Goal: Task Accomplishment & Management: Manage account settings

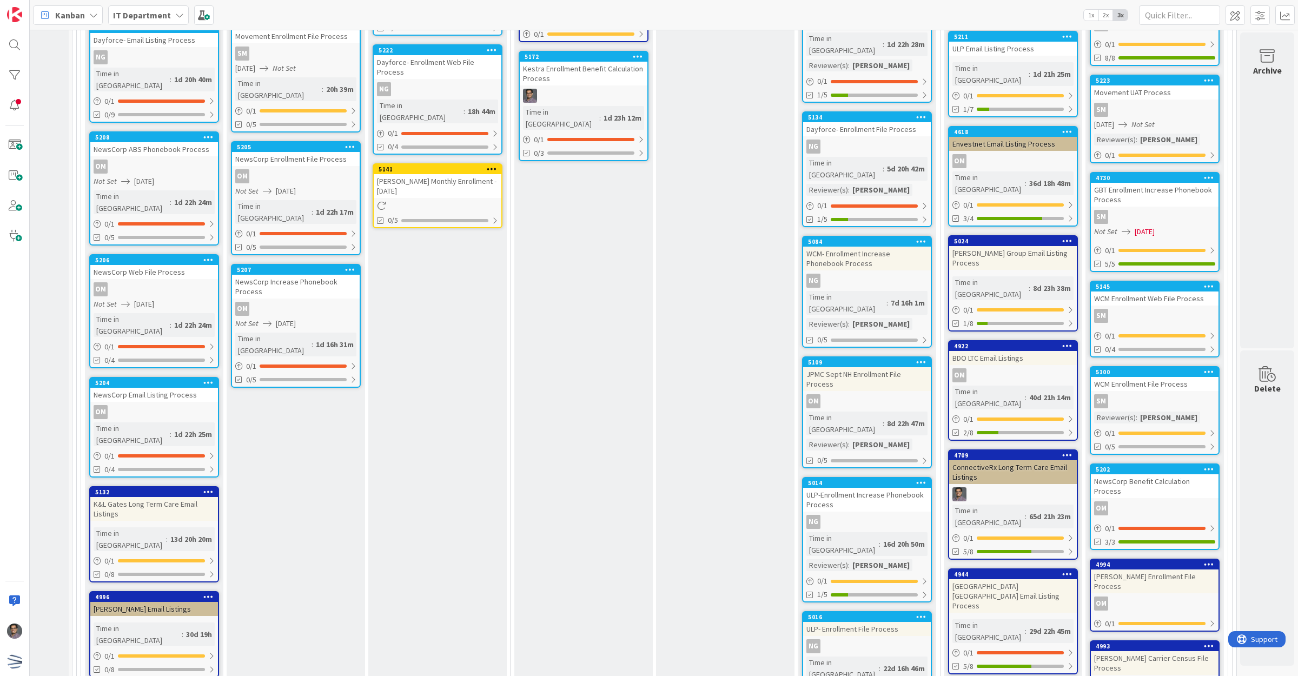
scroll to position [2709, 114]
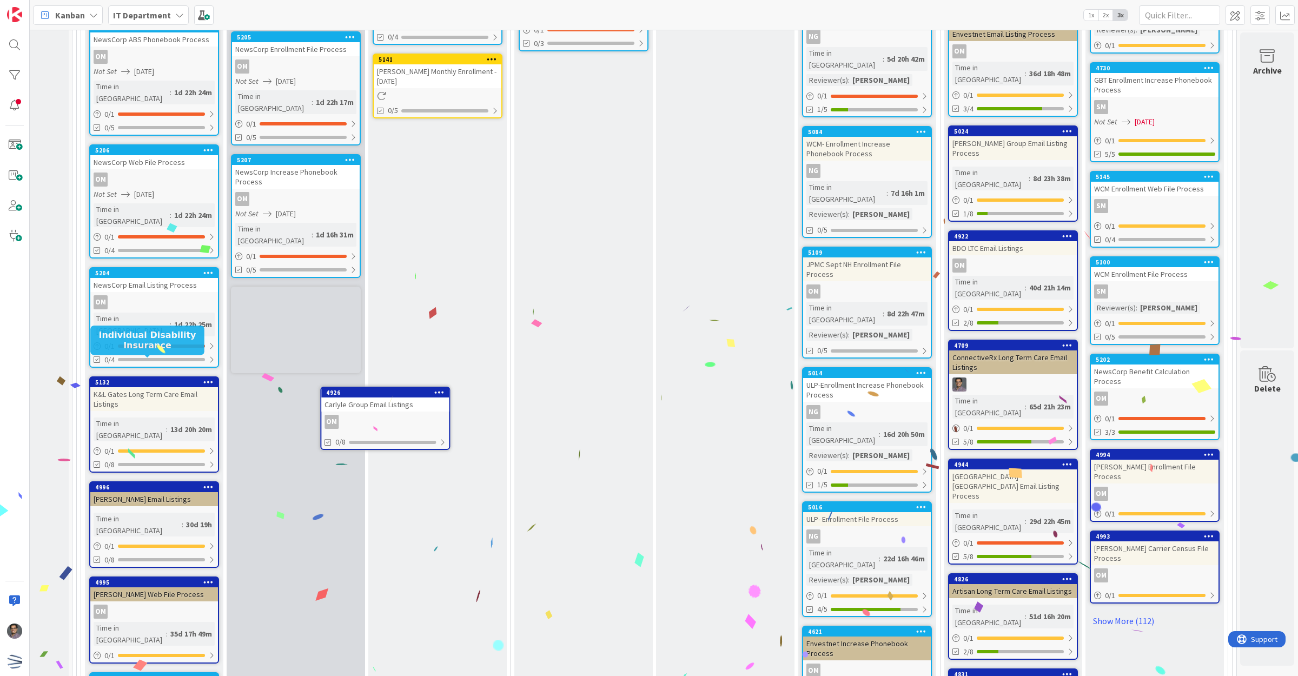
scroll to position [2777, 113]
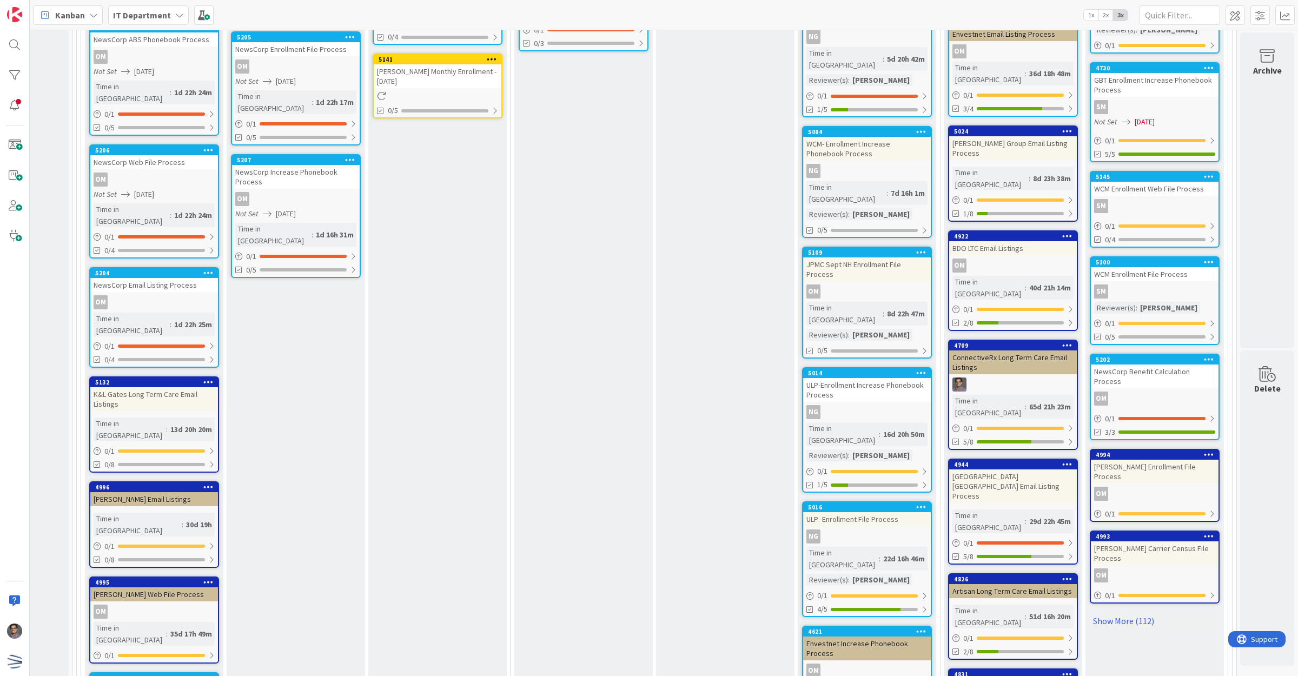
click at [1004, 636] on div "0/8" at bounding box center [1013, 643] width 128 height 14
click at [1007, 640] on div at bounding box center [1020, 641] width 86 height 3
click at [1007, 640] on div at bounding box center [1020, 641] width 87 height 3
click at [1007, 640] on div at bounding box center [1020, 641] width 86 height 3
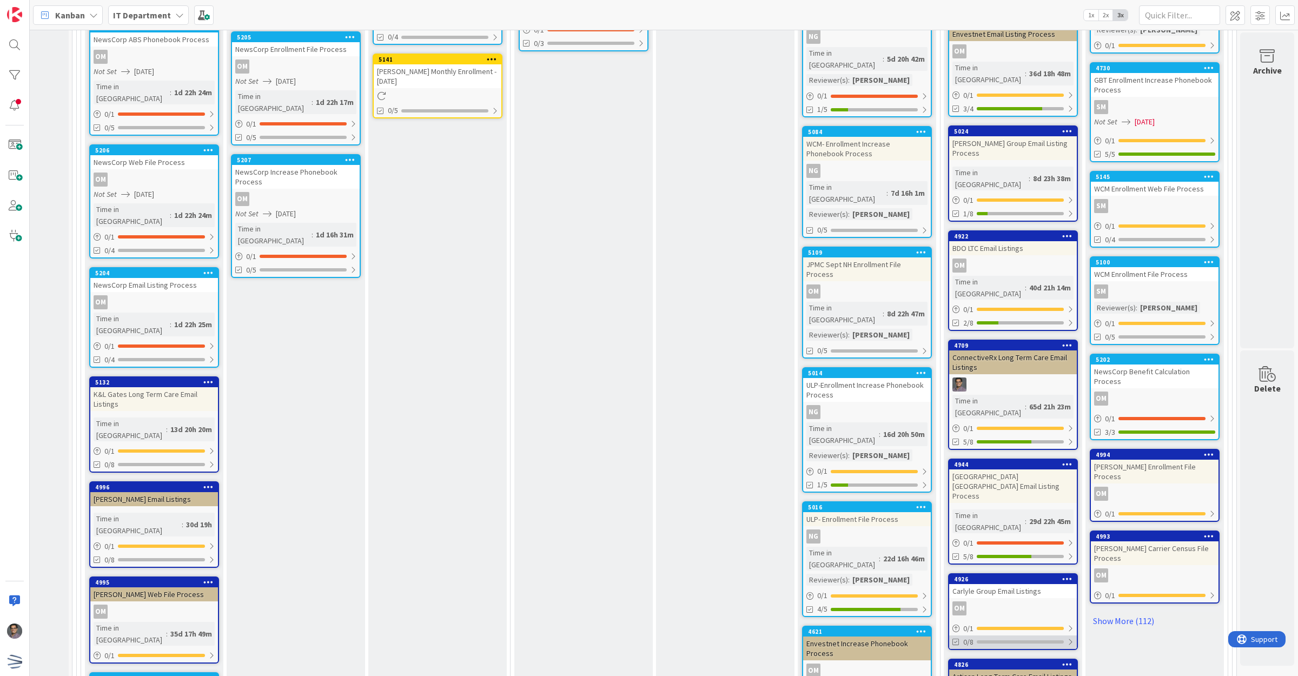
click at [1006, 640] on div at bounding box center [1020, 641] width 87 height 3
click at [953, 664] on icon at bounding box center [957, 668] width 9 height 9
click at [953, 664] on button at bounding box center [958, 669] width 10 height 10
click at [644, 282] on div "3 Min 1 Max 6 Data Review Complete data review Notify DA of updates (if needed)…" at bounding box center [584, 370] width 142 height 1450
click at [1045, 640] on div at bounding box center [1020, 641] width 86 height 3
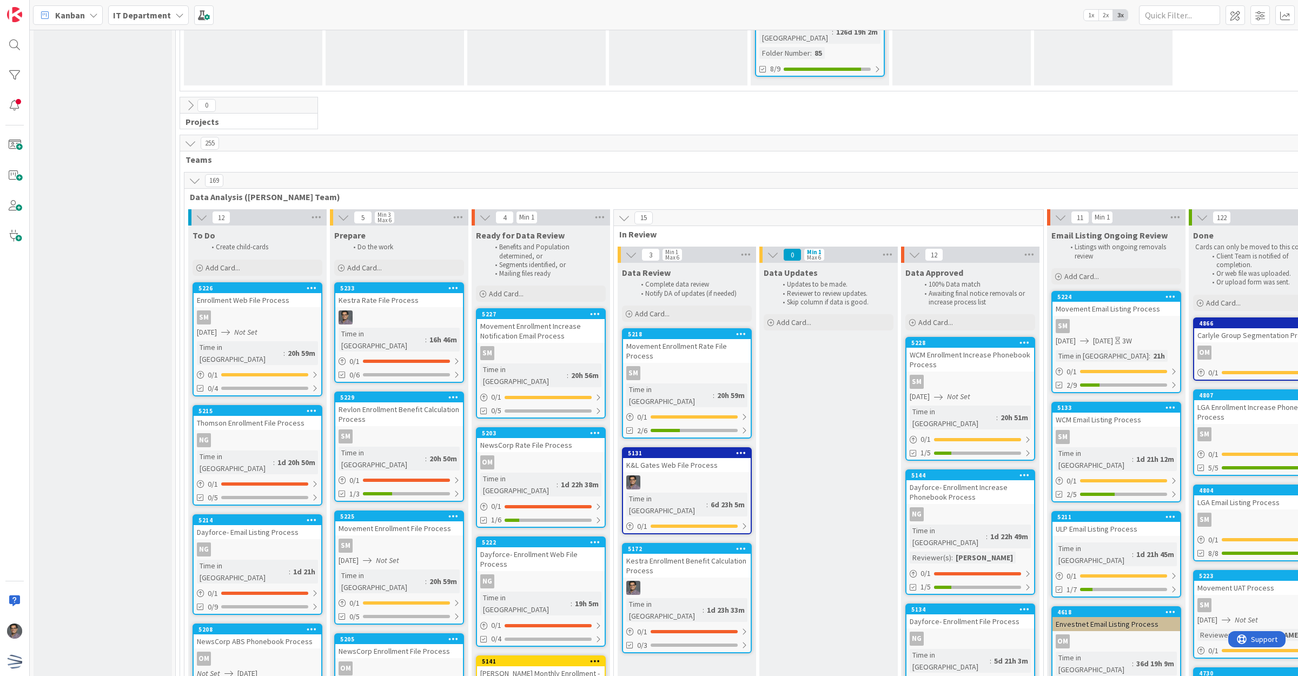
scroll to position [2107, 0]
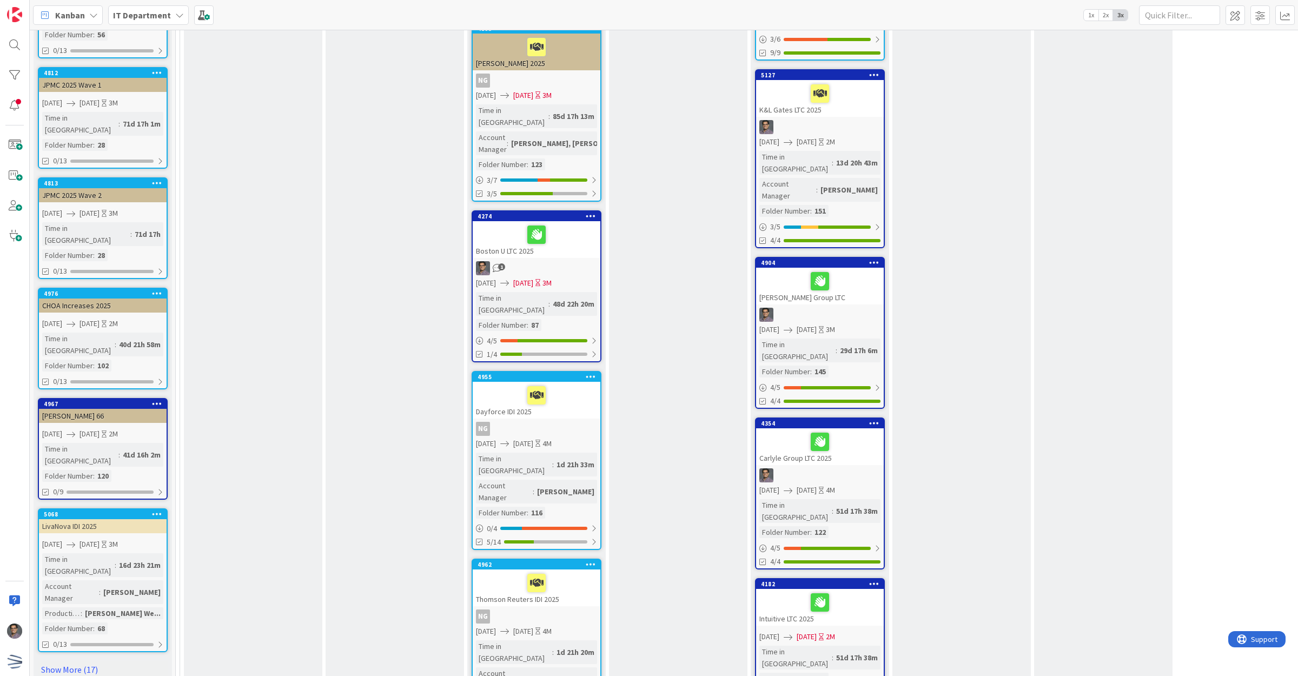
scroll to position [656, 0]
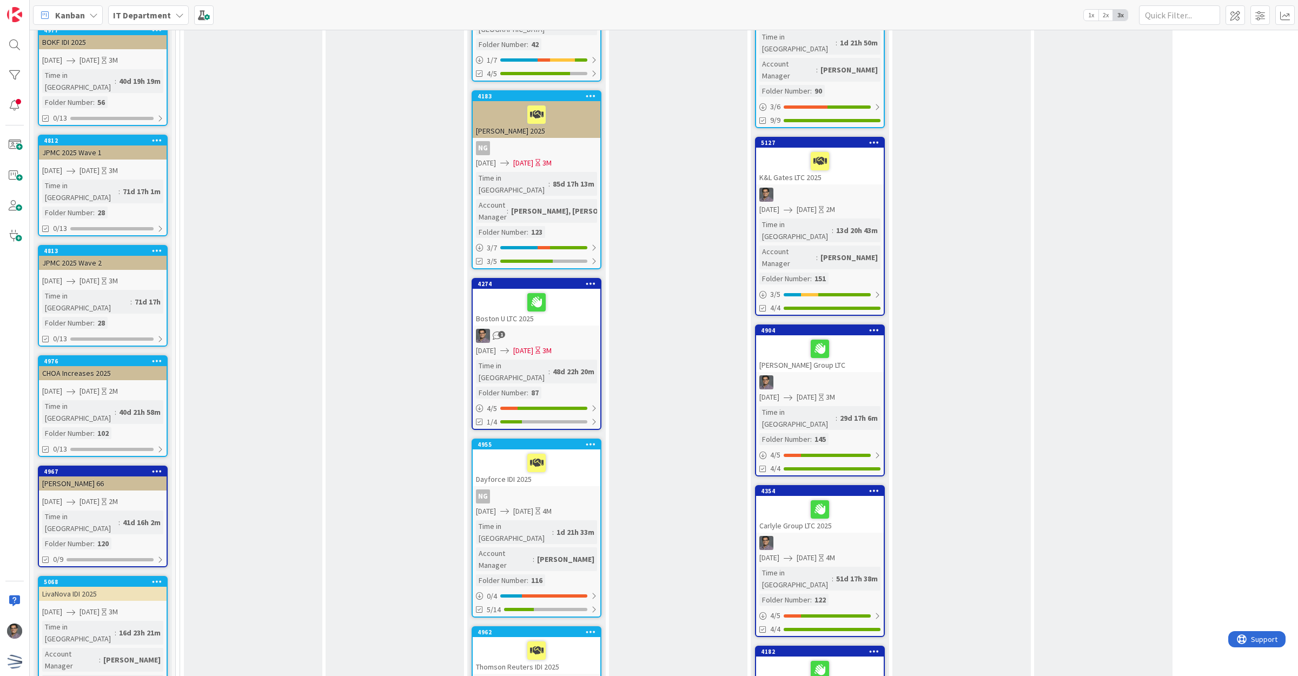
click at [874, 659] on div at bounding box center [819, 670] width 121 height 23
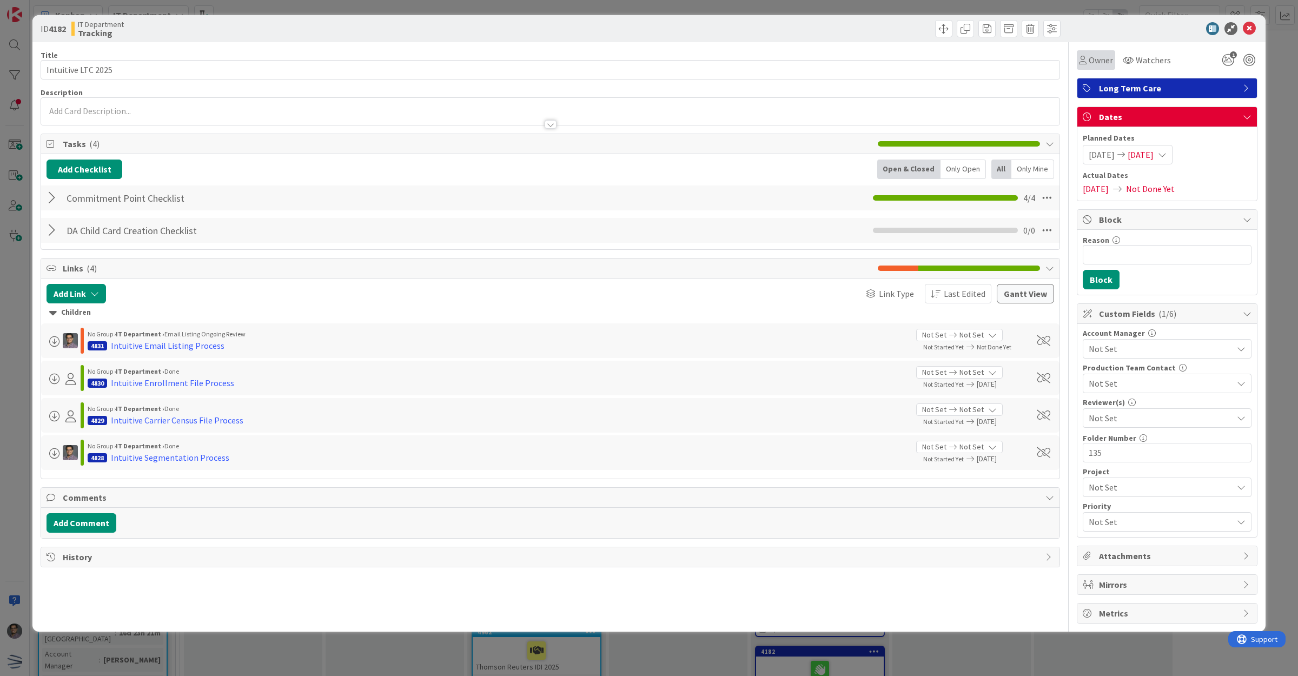
click at [1105, 54] on span "Owner" at bounding box center [1101, 60] width 24 height 13
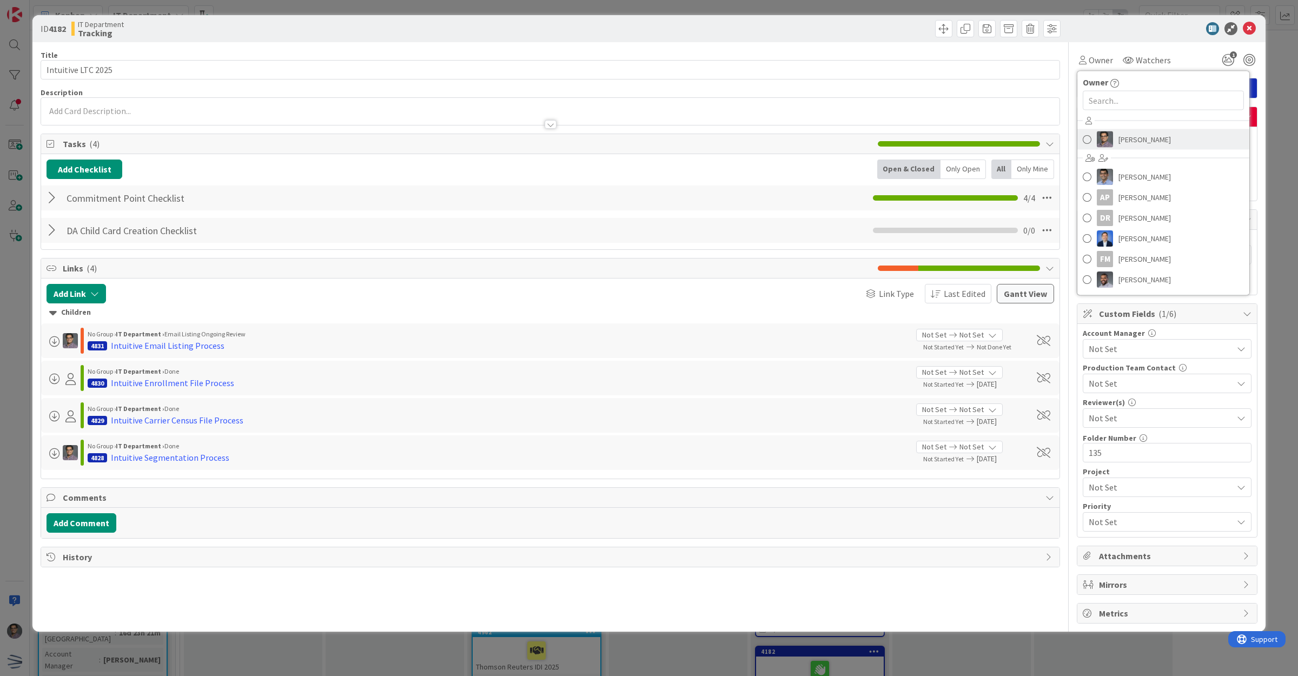
click at [1120, 145] on span "[PERSON_NAME]" at bounding box center [1145, 139] width 52 height 16
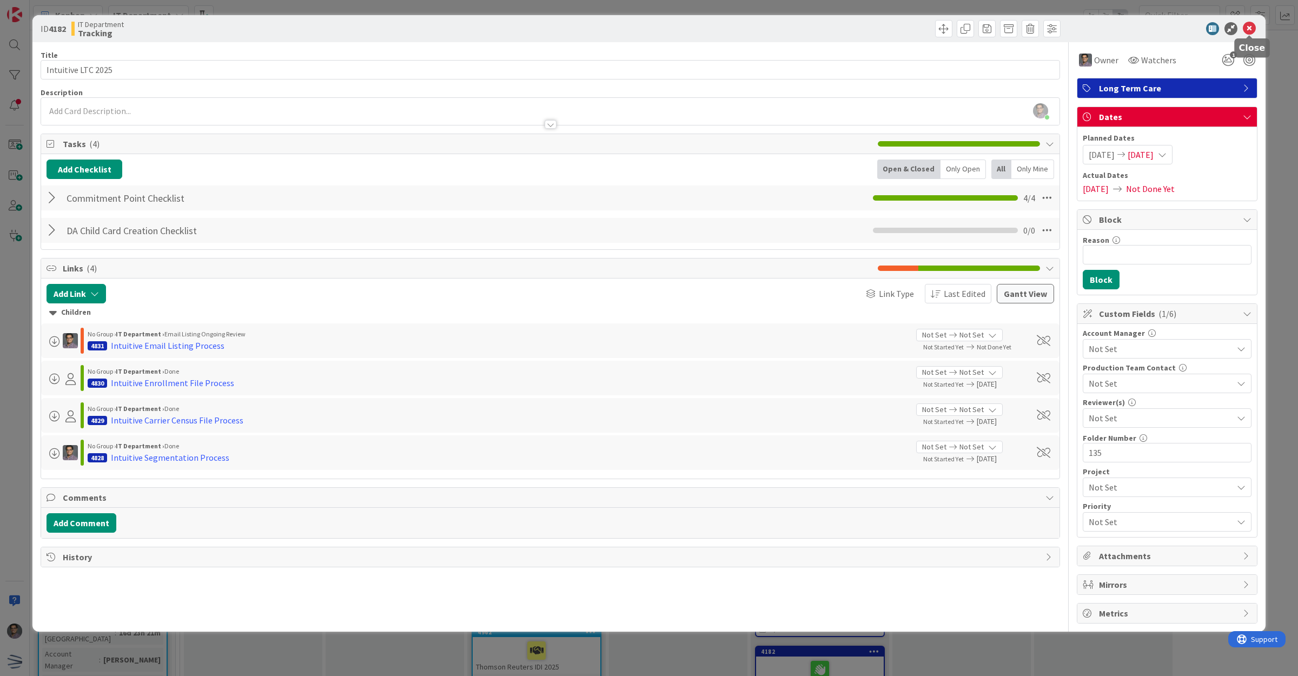
click at [1250, 25] on icon at bounding box center [1249, 28] width 13 height 13
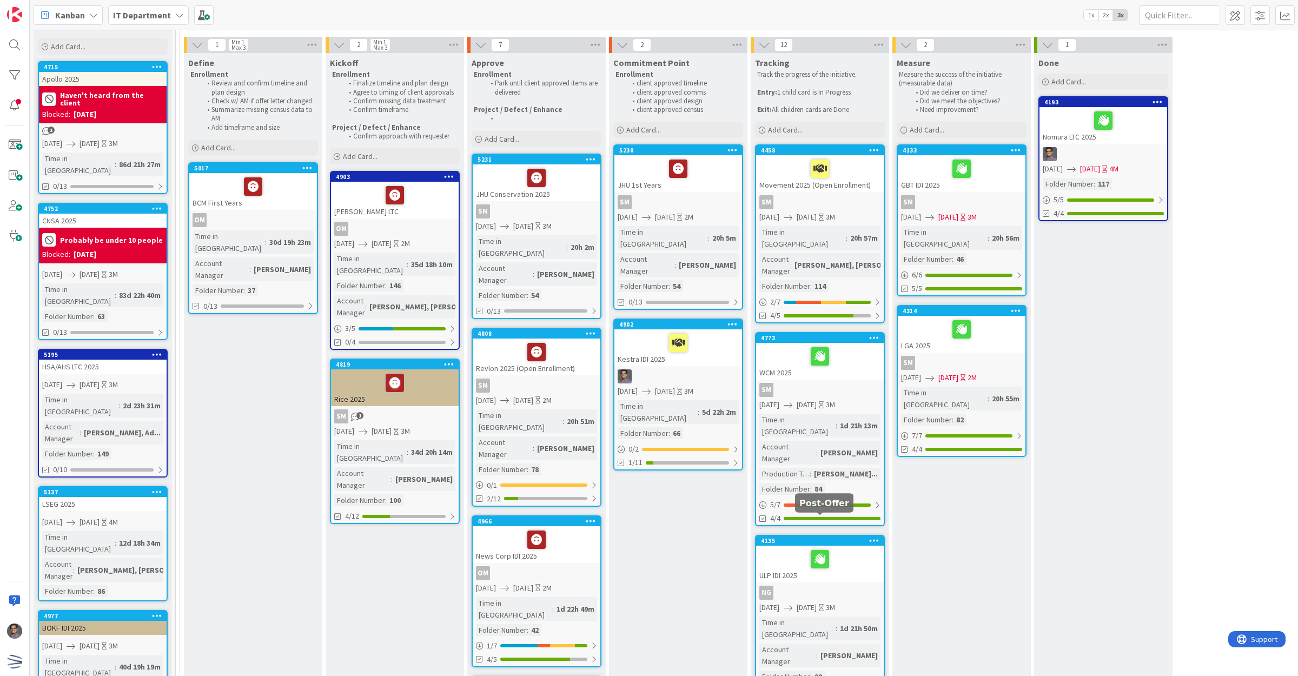
scroll to position [48, 0]
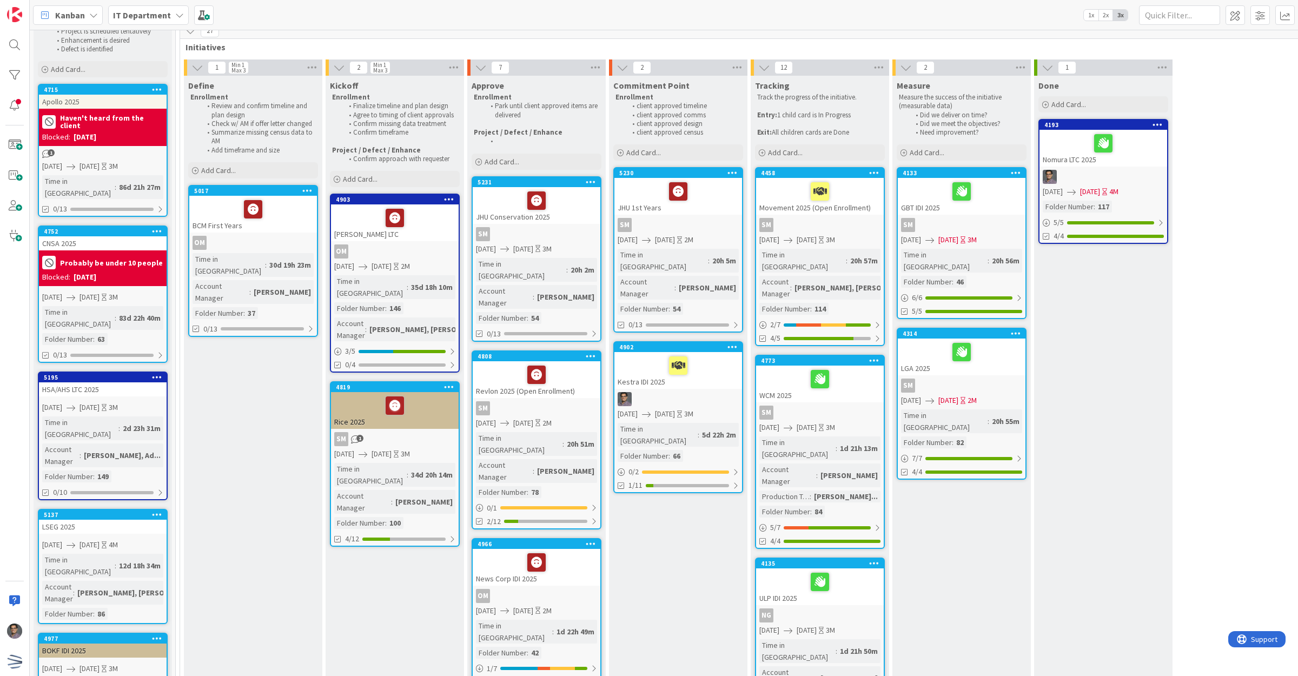
click at [686, 392] on div at bounding box center [678, 399] width 128 height 14
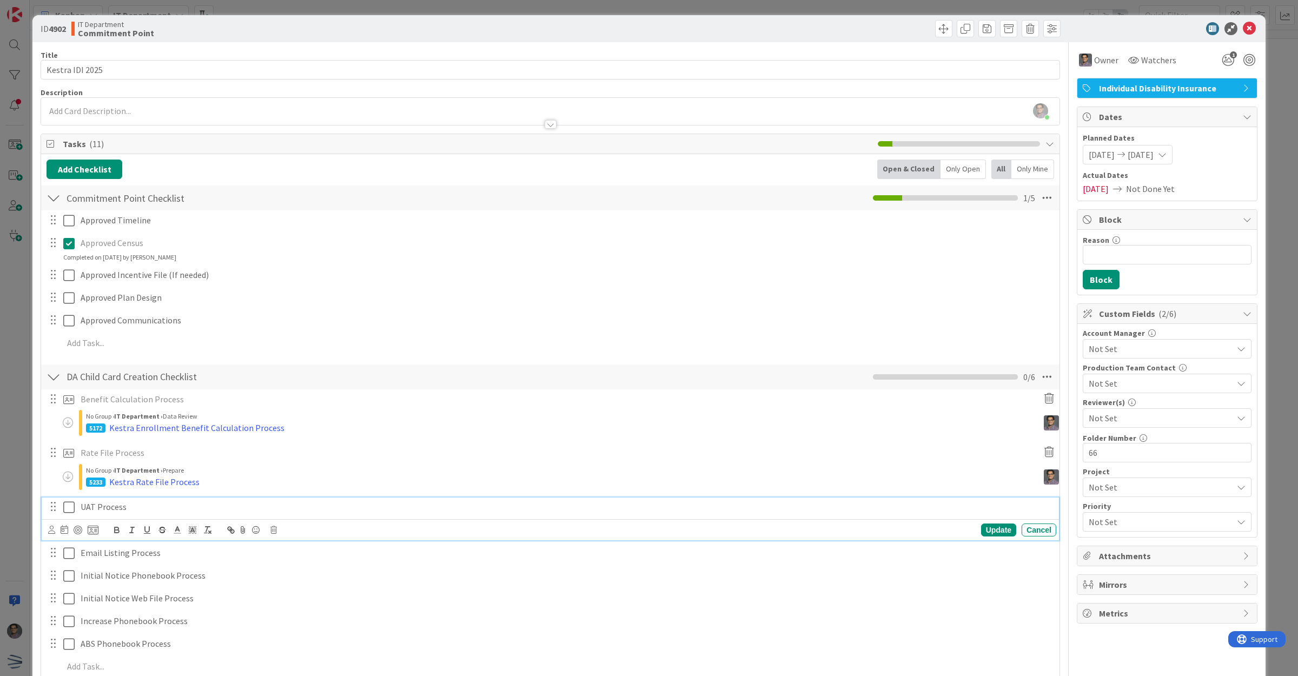
click at [102, 512] on p "UAT Process" at bounding box center [566, 507] width 971 height 12
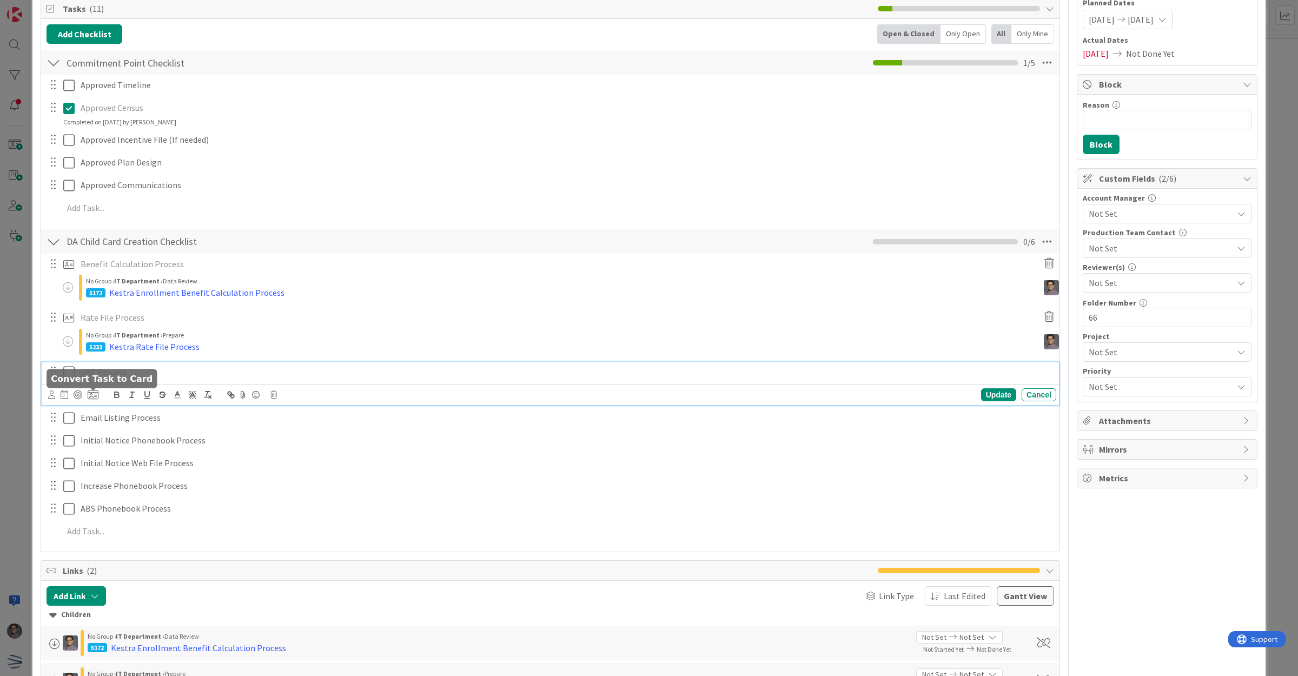
click at [95, 395] on icon at bounding box center [93, 395] width 11 height 10
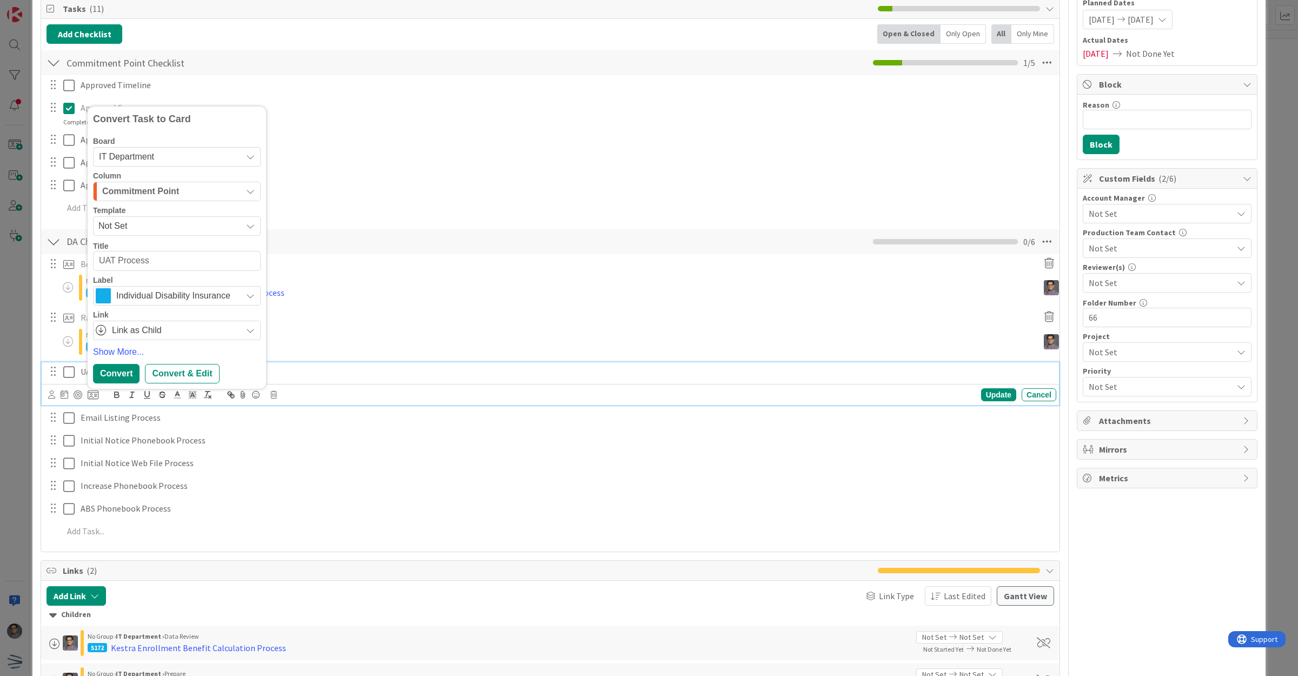
click at [142, 223] on span "Not Set" at bounding box center [165, 226] width 135 height 14
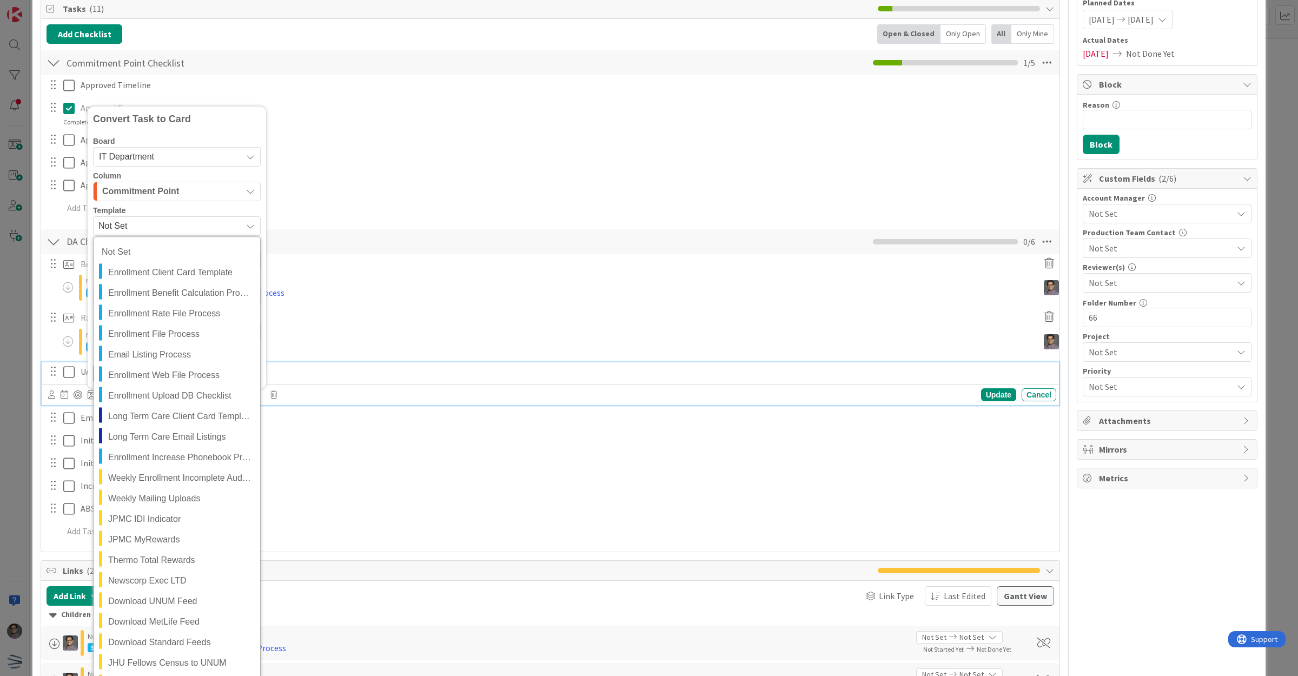
click at [142, 223] on span "Not Set" at bounding box center [165, 226] width 135 height 14
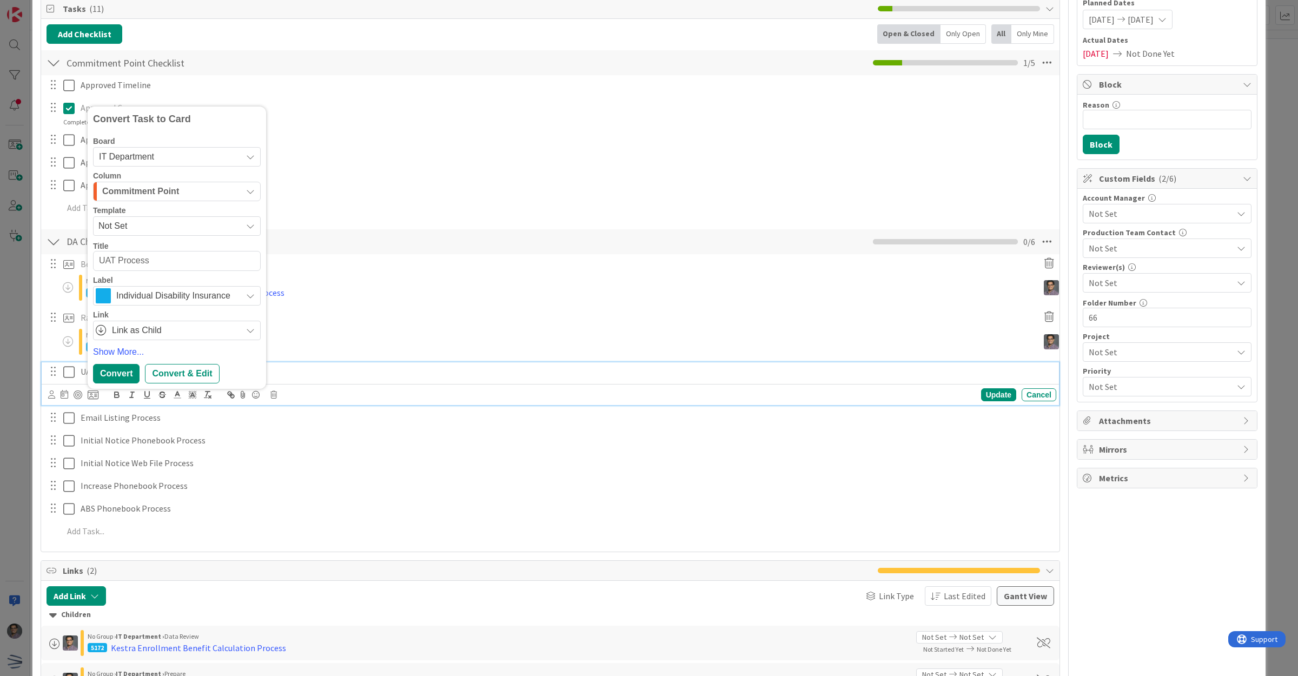
click at [137, 194] on span "Commitment Point" at bounding box center [140, 191] width 77 height 14
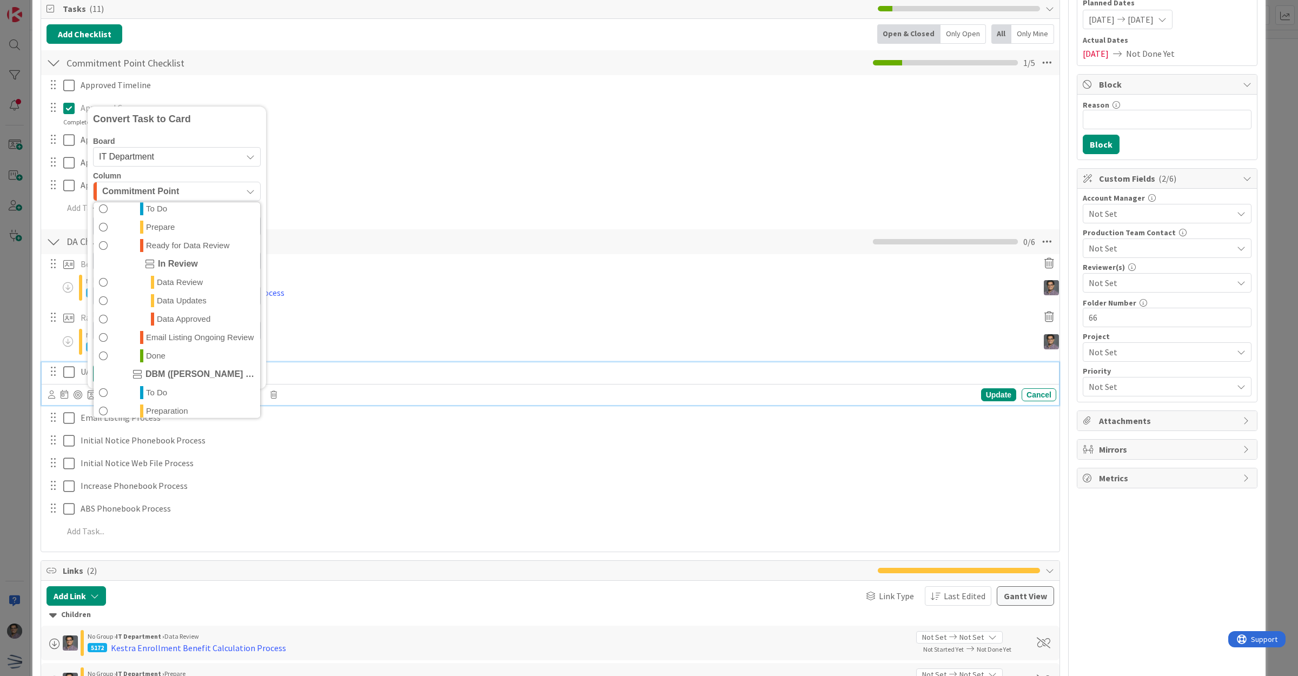
scroll to position [270, 0]
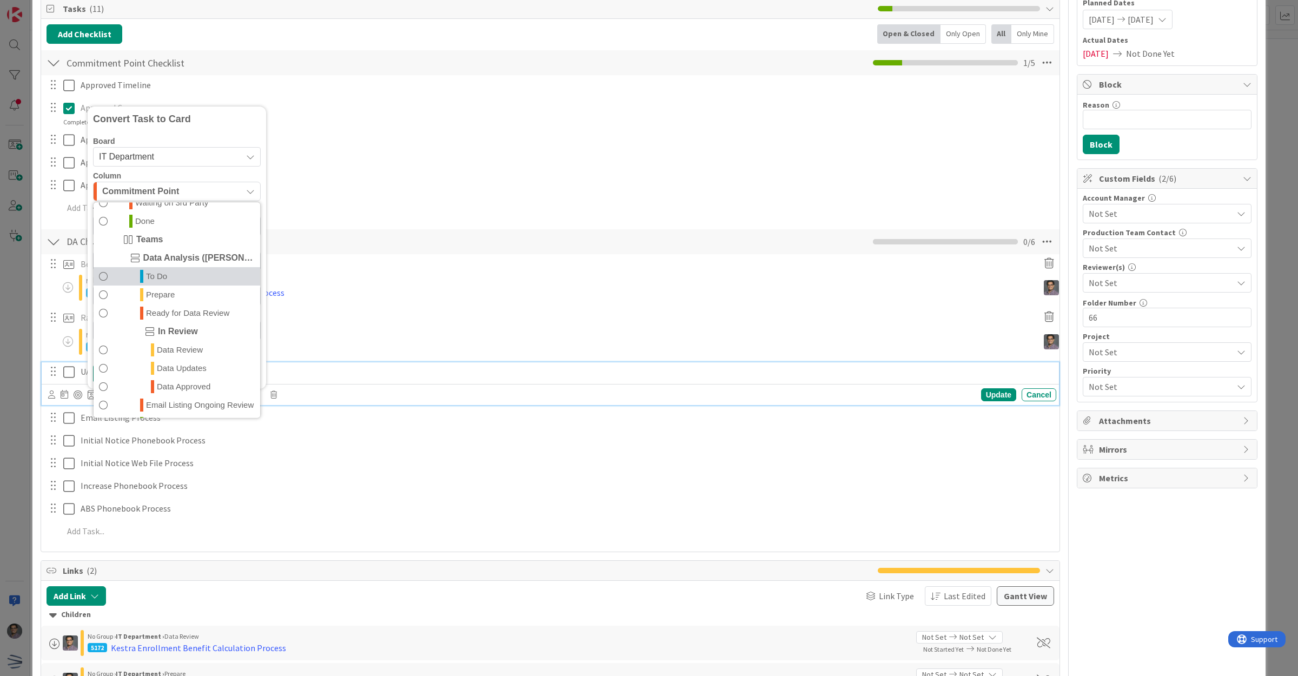
click at [161, 272] on span "To Do" at bounding box center [156, 276] width 21 height 13
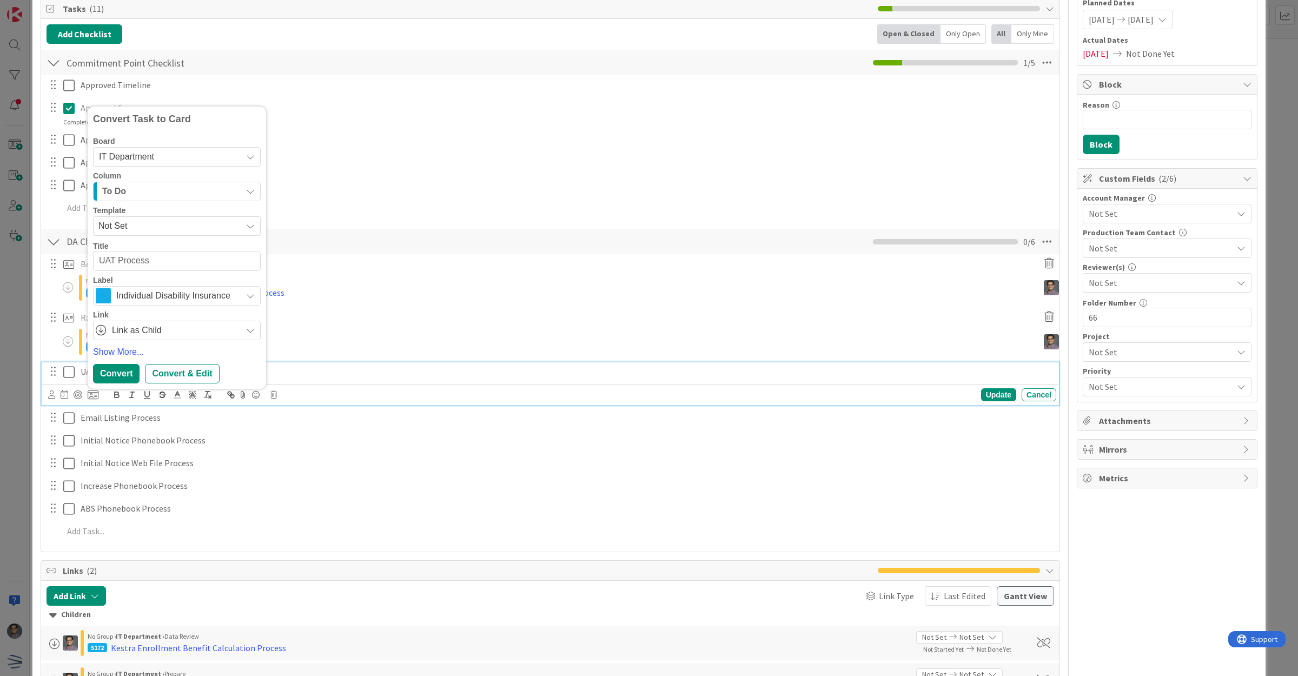
type textarea "x"
type textarea "KEUAT Process"
type textarea "x"
type textarea "KEsUAT Process"
type textarea "x"
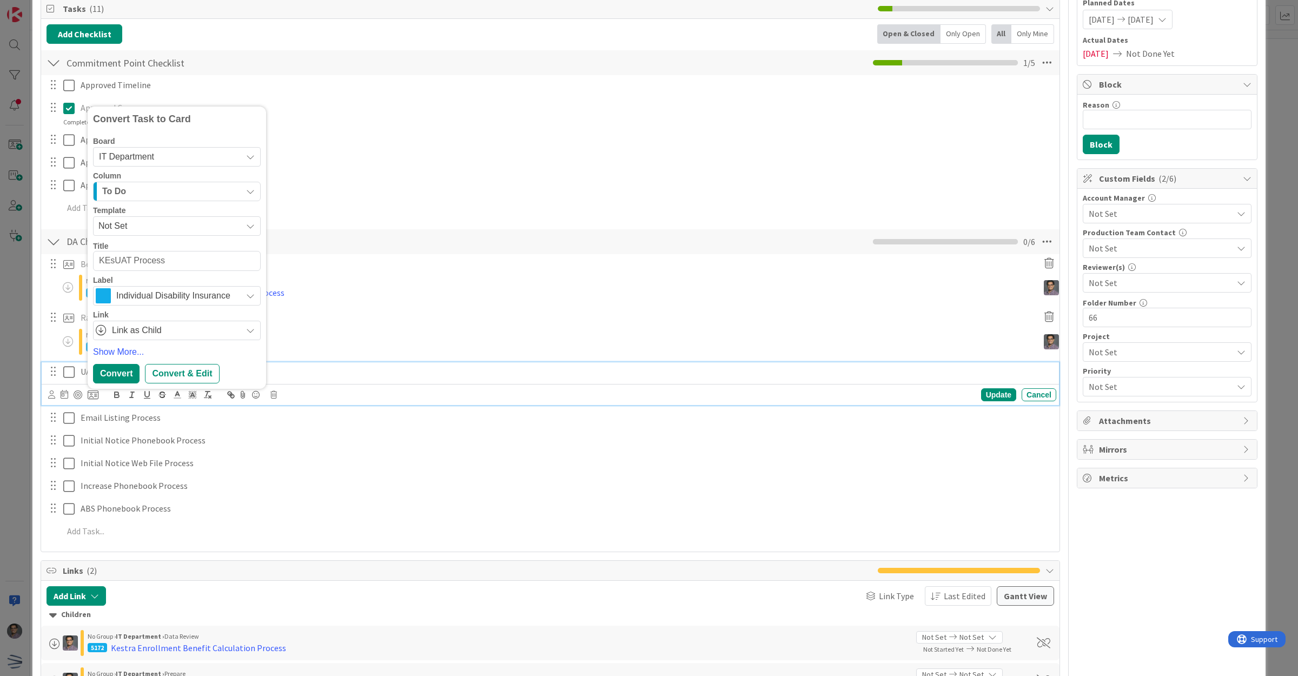
type textarea "KEstUAT Process"
type textarea "x"
type textarea "KEstrUAT Process"
type textarea "x"
type textarea "KEstraUAT Process"
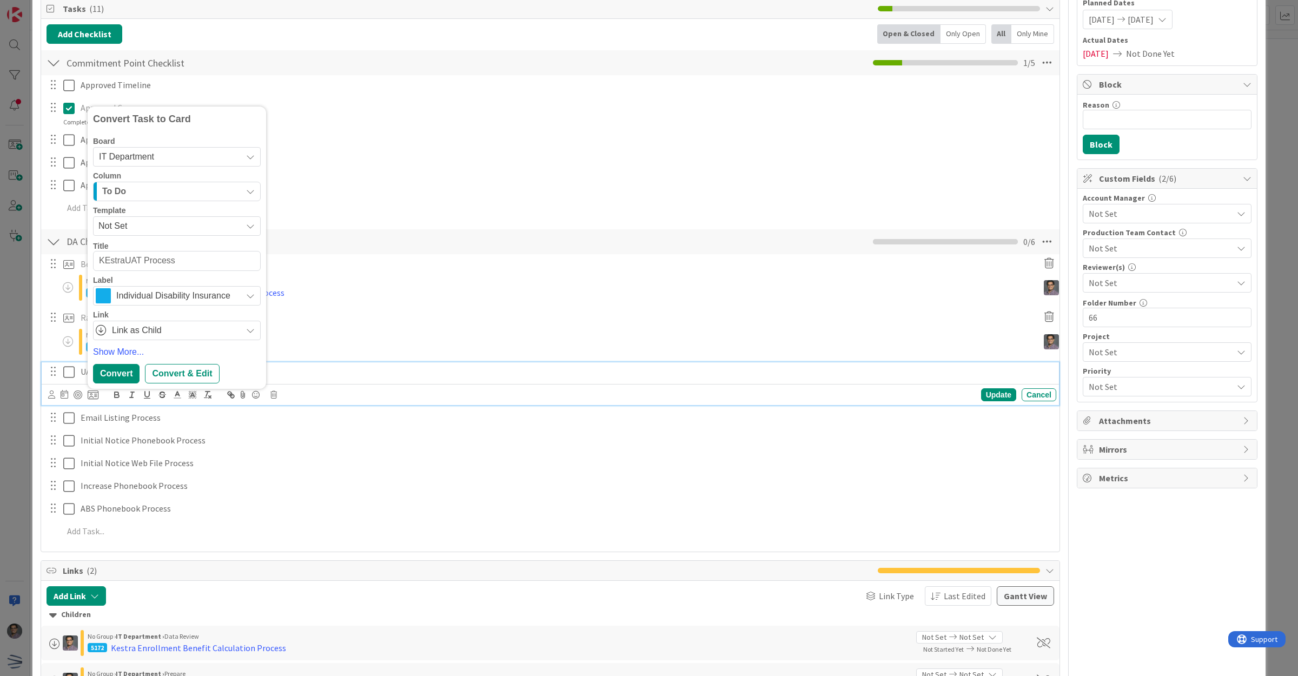
type textarea "x"
type textarea "KEstra UAT Process"
type textarea "x"
type textarea "KEstraUAT Process"
type textarea "x"
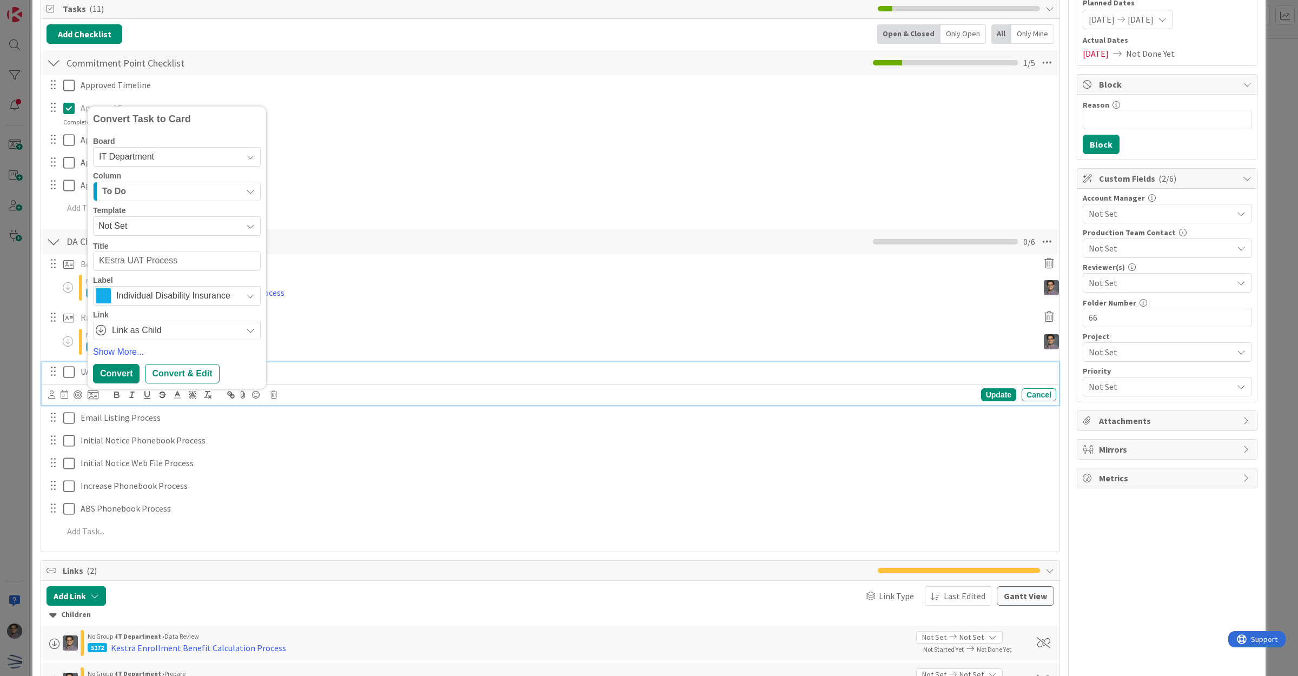
type textarea "KEstraUAT Process"
type textarea "x"
type textarea "KEstrUAT Process"
type textarea "x"
type textarea "KEsUAT Process"
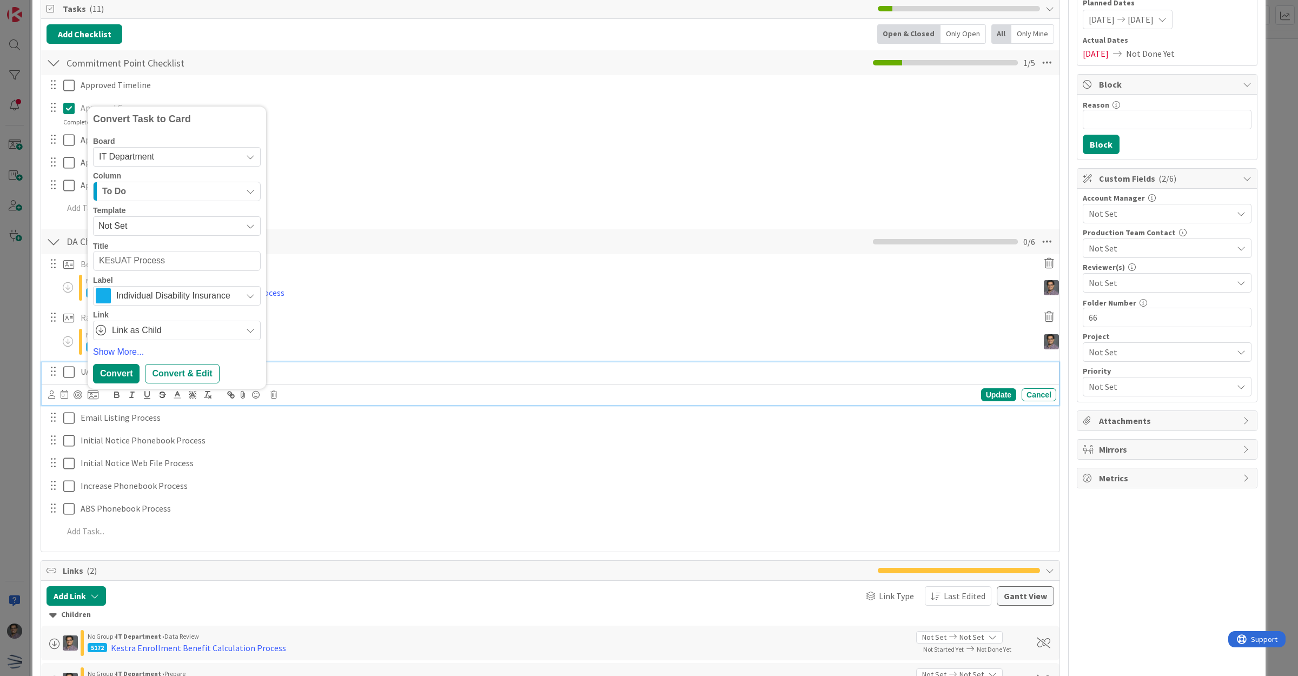
type textarea "x"
type textarea "KEUAT Process"
type textarea "x"
type textarea "KUAT Process"
type textarea "x"
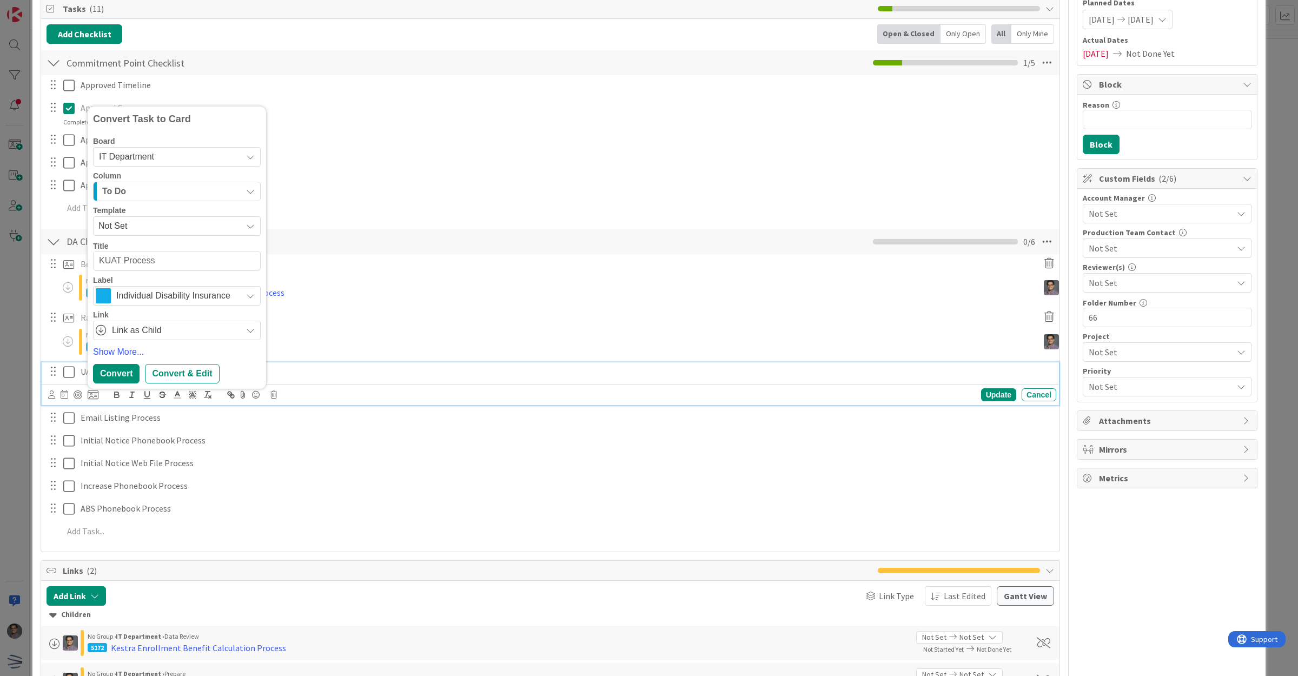
type textarea "KeUAT Process"
type textarea "x"
type textarea "KesUAT Process"
type textarea "x"
type textarea "KestUAT Process"
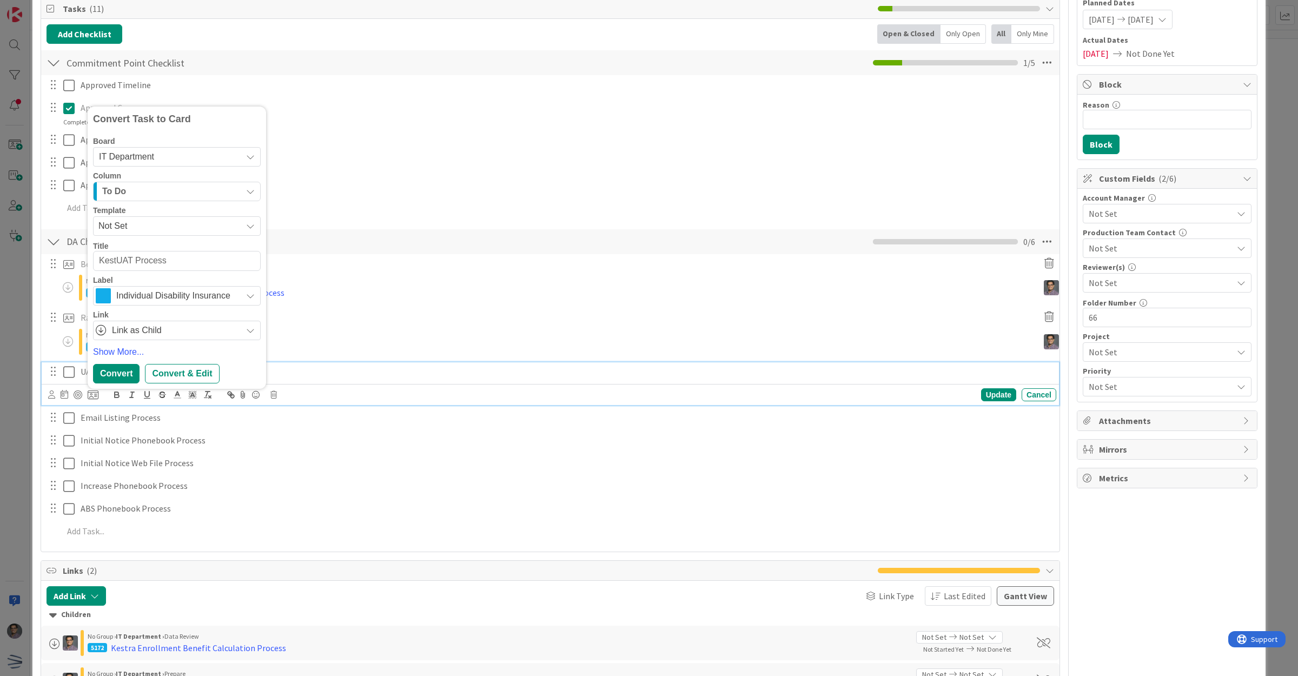
type textarea "x"
type textarea "KestrUAT Process"
type textarea "x"
type textarea "Kestra UAT Process"
type textarea "x"
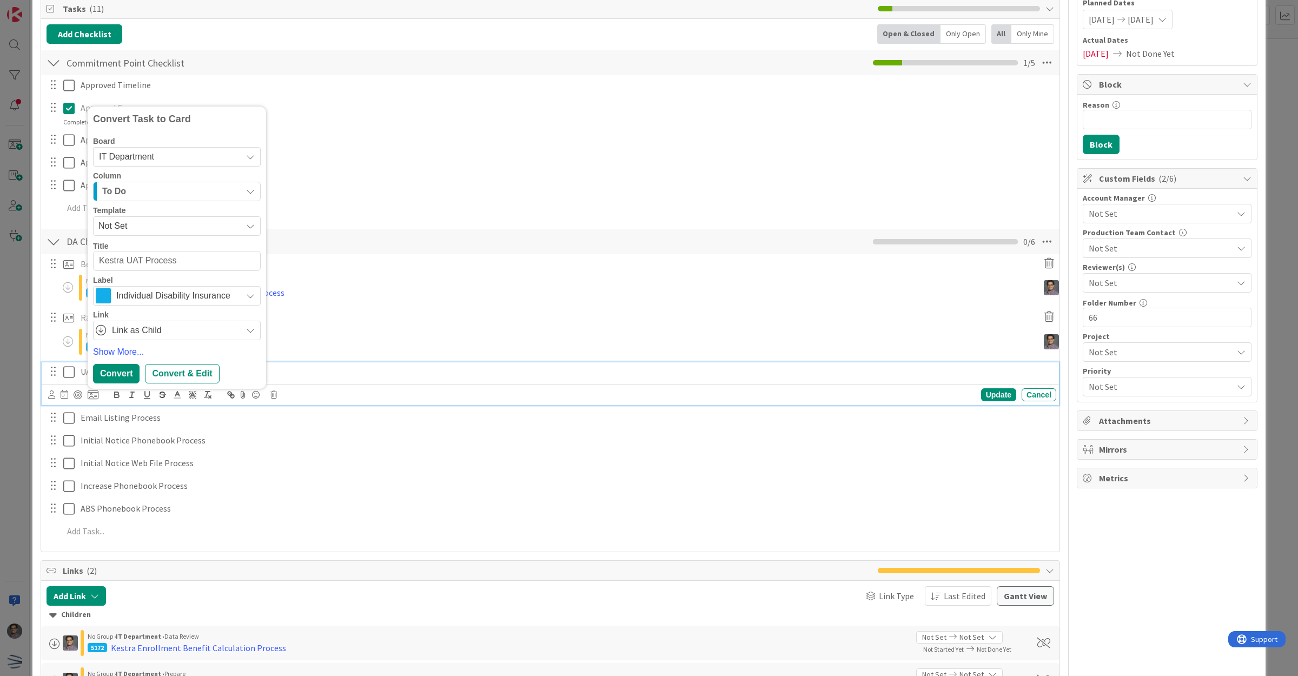
type textarea "KestraUAT Process"
type textarea "x"
type textarea "Kestra UAT Process"
click at [121, 376] on div "Convert" at bounding box center [116, 373] width 47 height 19
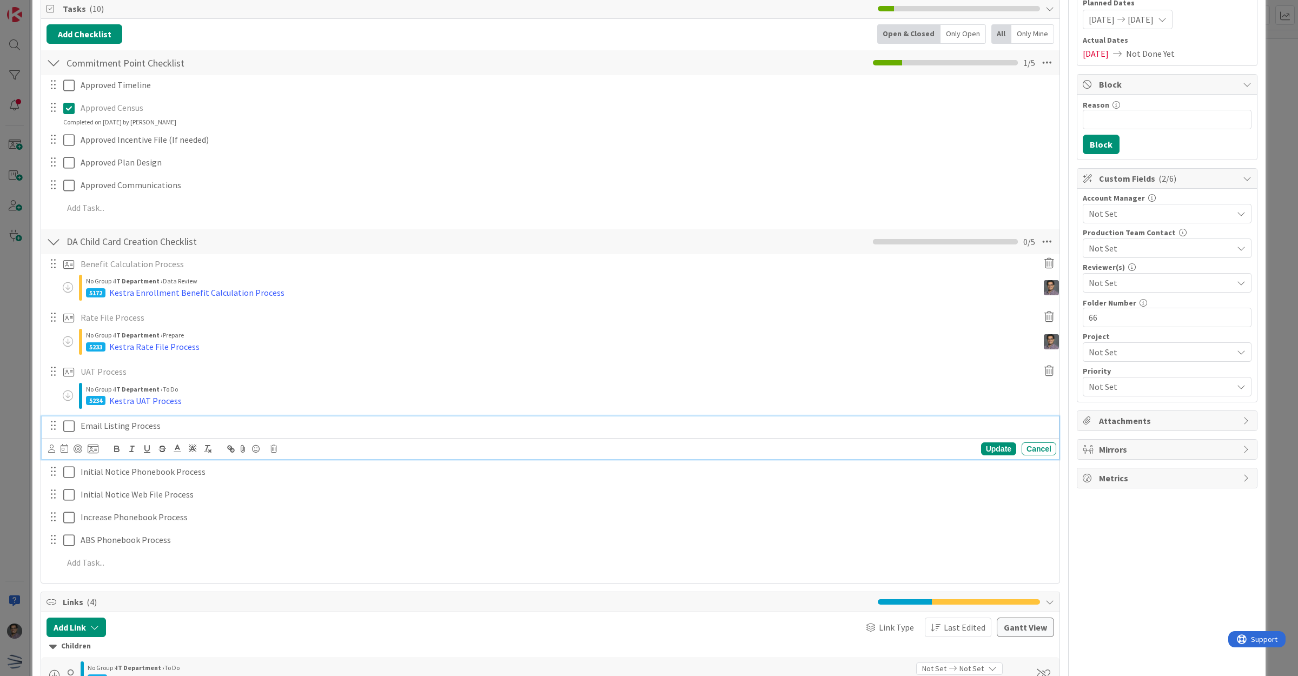
click at [122, 428] on p "Email Listing Process" at bounding box center [566, 426] width 971 height 12
click at [90, 448] on icon at bounding box center [93, 449] width 11 height 10
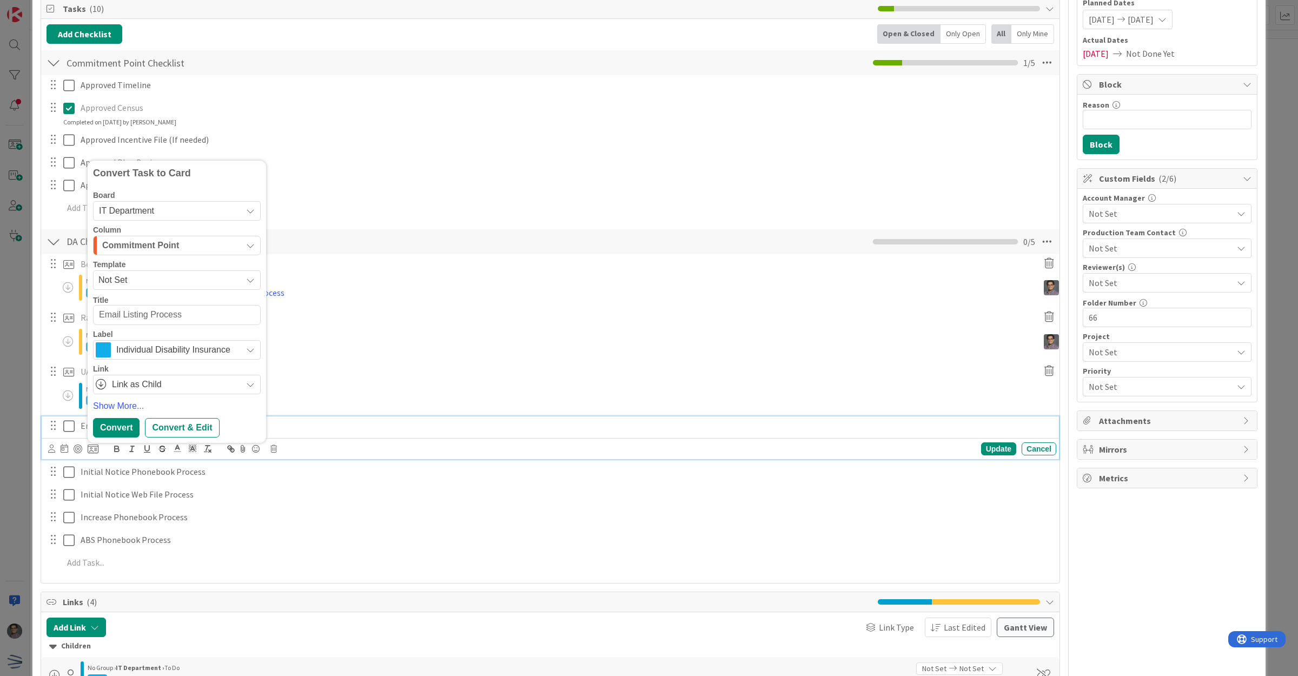
click at [150, 238] on div "Commitment Point" at bounding box center [171, 245] width 142 height 17
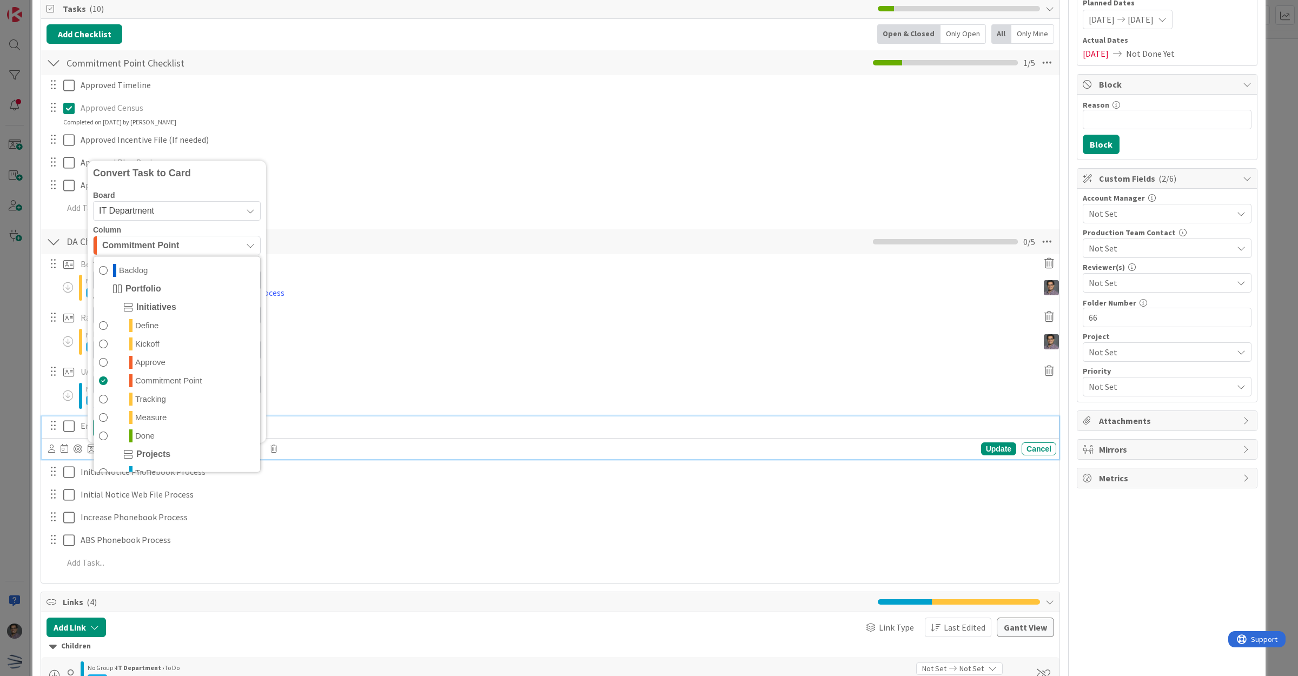
click at [144, 206] on span "IT Department" at bounding box center [126, 210] width 55 height 9
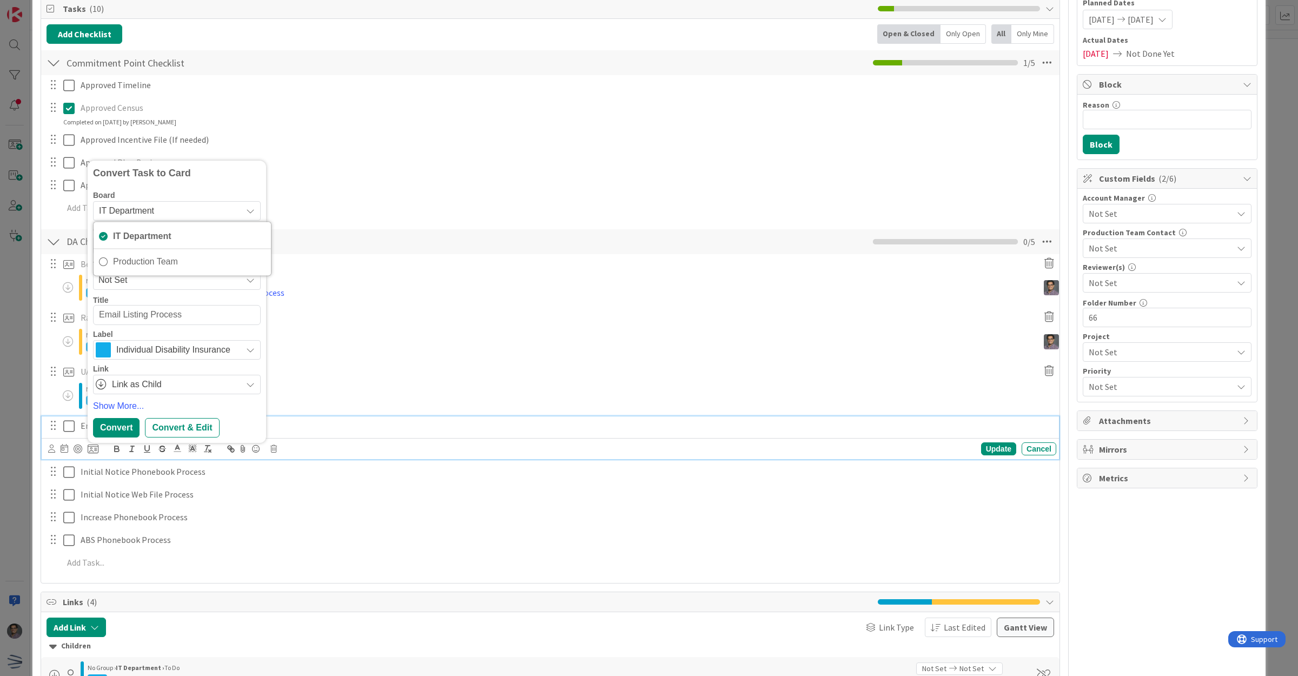
click at [135, 292] on div "Board IT Department IT Department Production Team Column Commitment Point Backl…" at bounding box center [177, 292] width 168 height 203
click at [135, 284] on span "Not Set" at bounding box center [165, 280] width 135 height 14
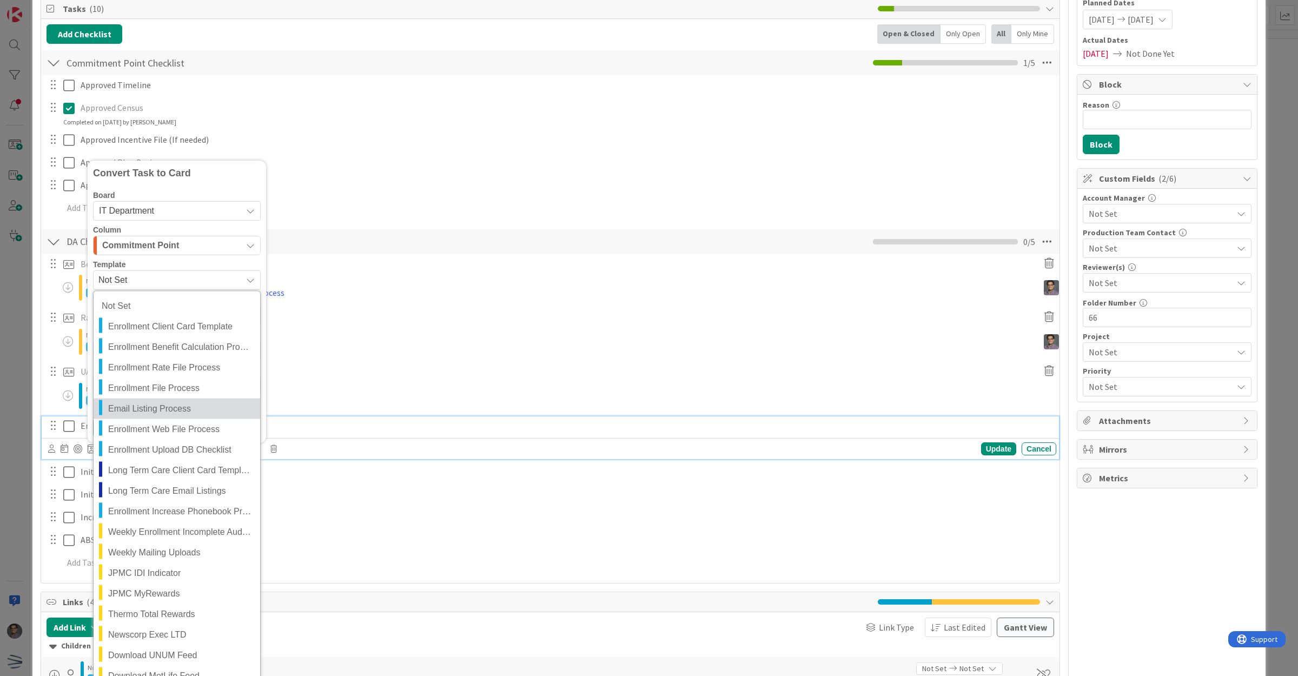
click at [161, 401] on link "Email Listing Process" at bounding box center [177, 409] width 167 height 21
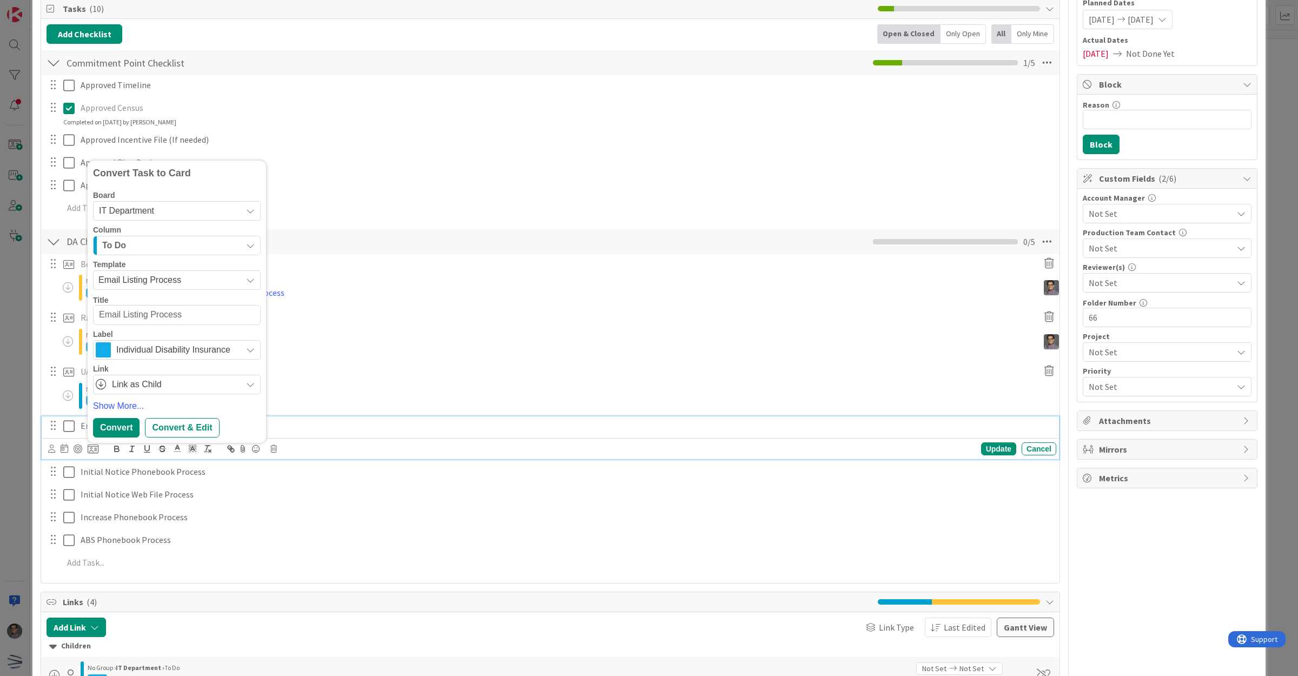
type textarea "x"
type textarea "KEmail Listing Process"
type textarea "x"
type textarea "KeEmail Listing Process"
type textarea "x"
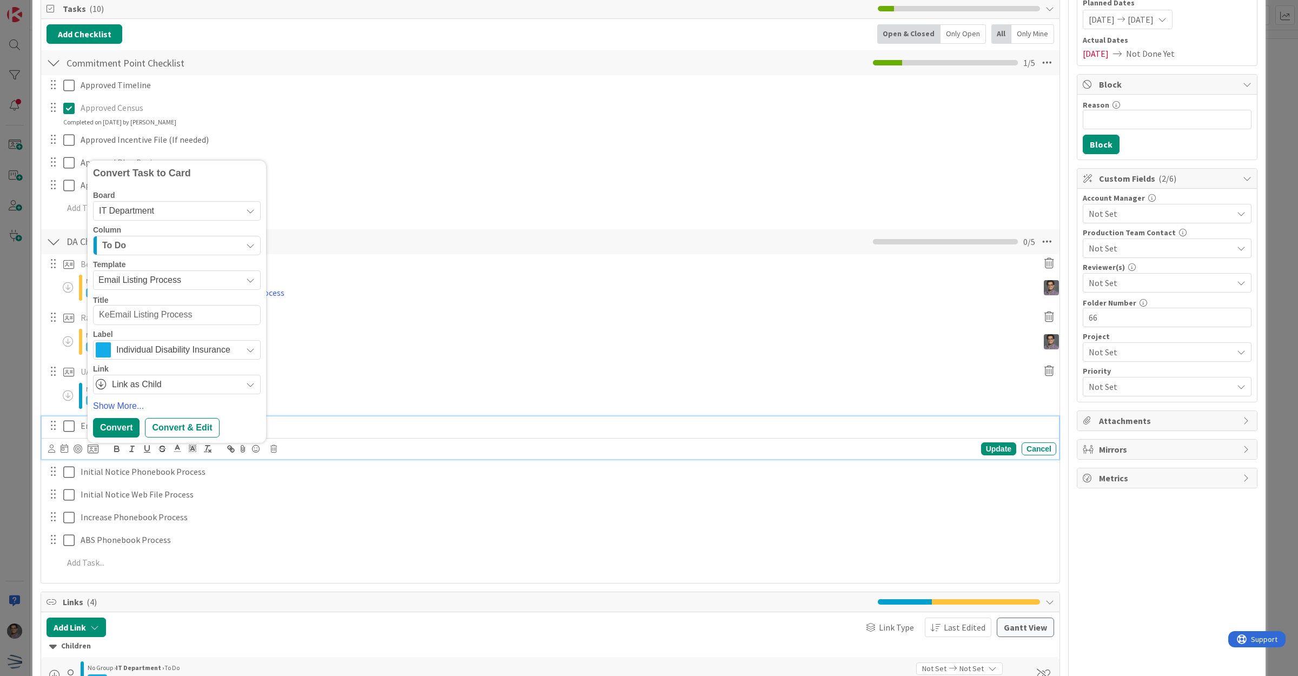
type textarea "KesEmail Listing Process"
type textarea "x"
type textarea "KestEmail Listing Process"
type textarea "x"
type textarea "KestrEmail Listing Process"
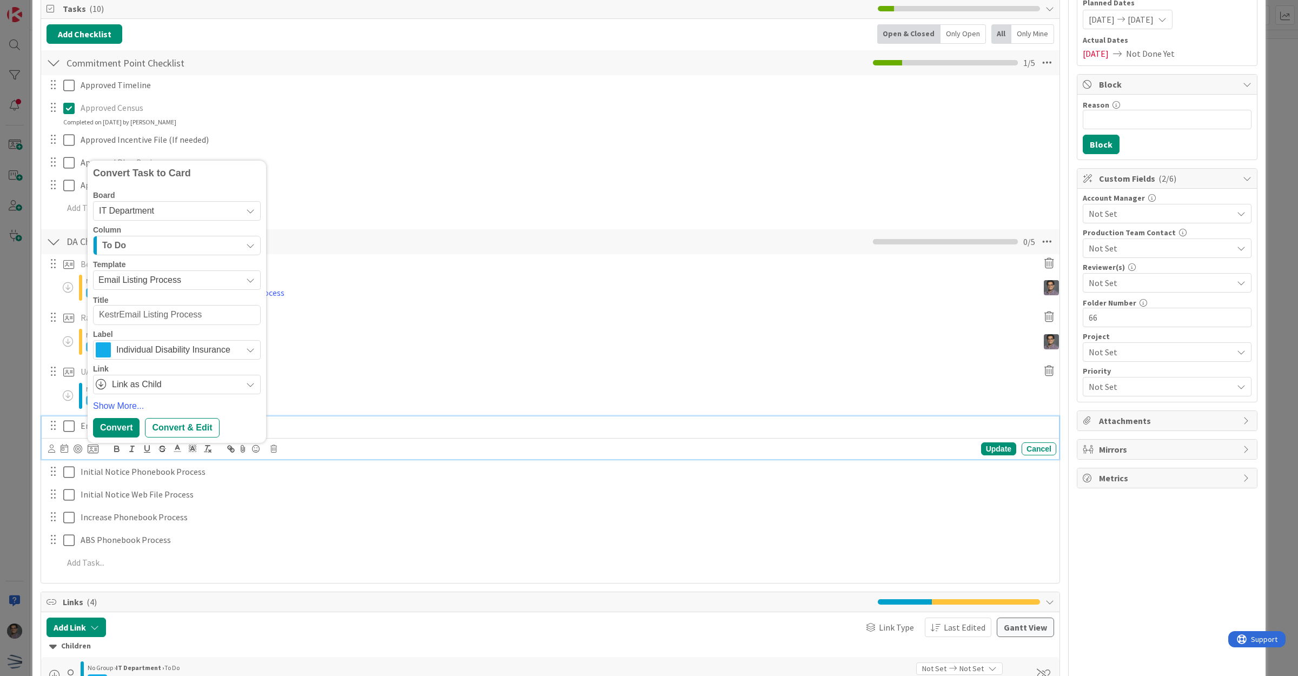
type textarea "x"
type textarea "Kestra Email Listing Process"
type textarea "x"
type textarea "KestraEmail Listing Process"
type textarea "x"
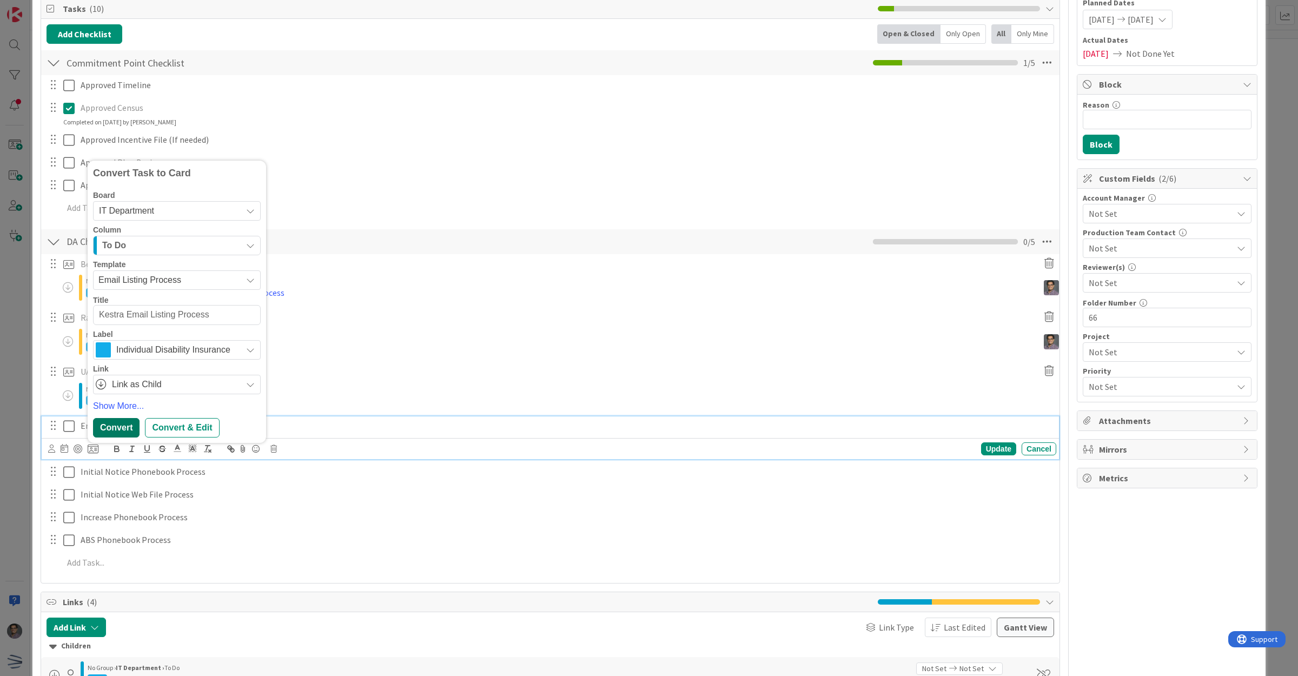
type textarea "Kestra Email Listing Process"
click at [118, 430] on div "Convert" at bounding box center [116, 427] width 47 height 19
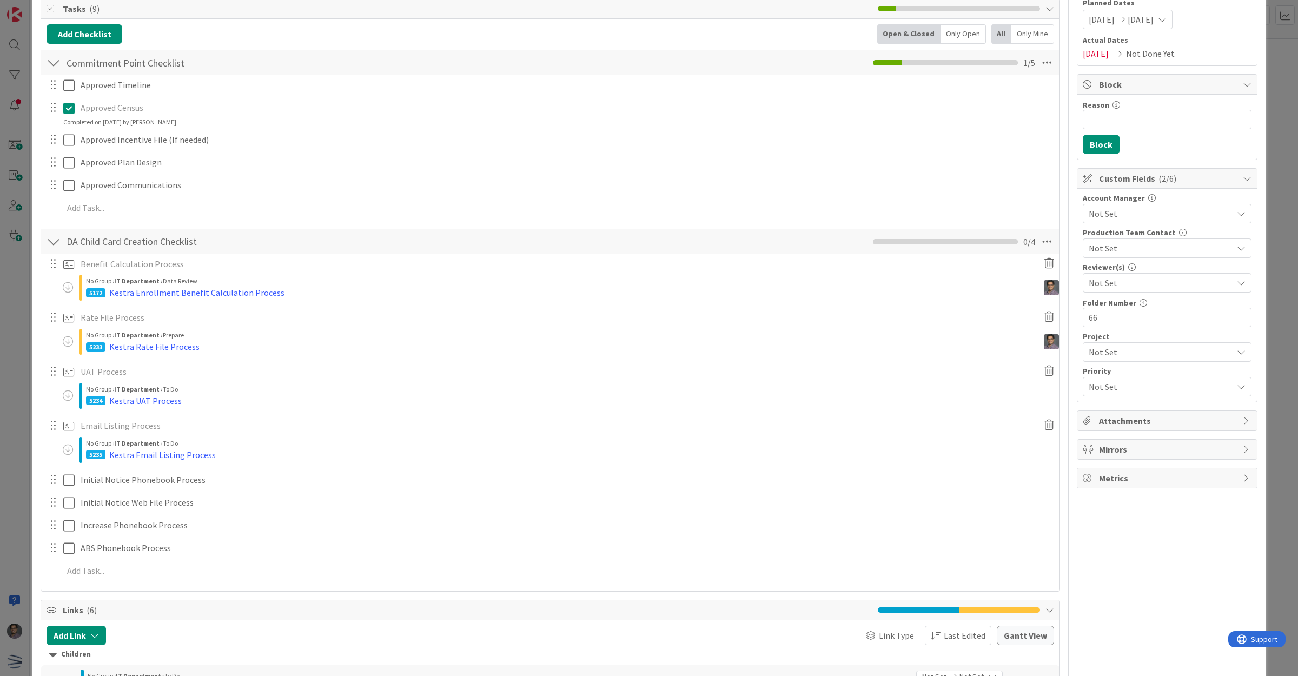
scroll to position [203, 0]
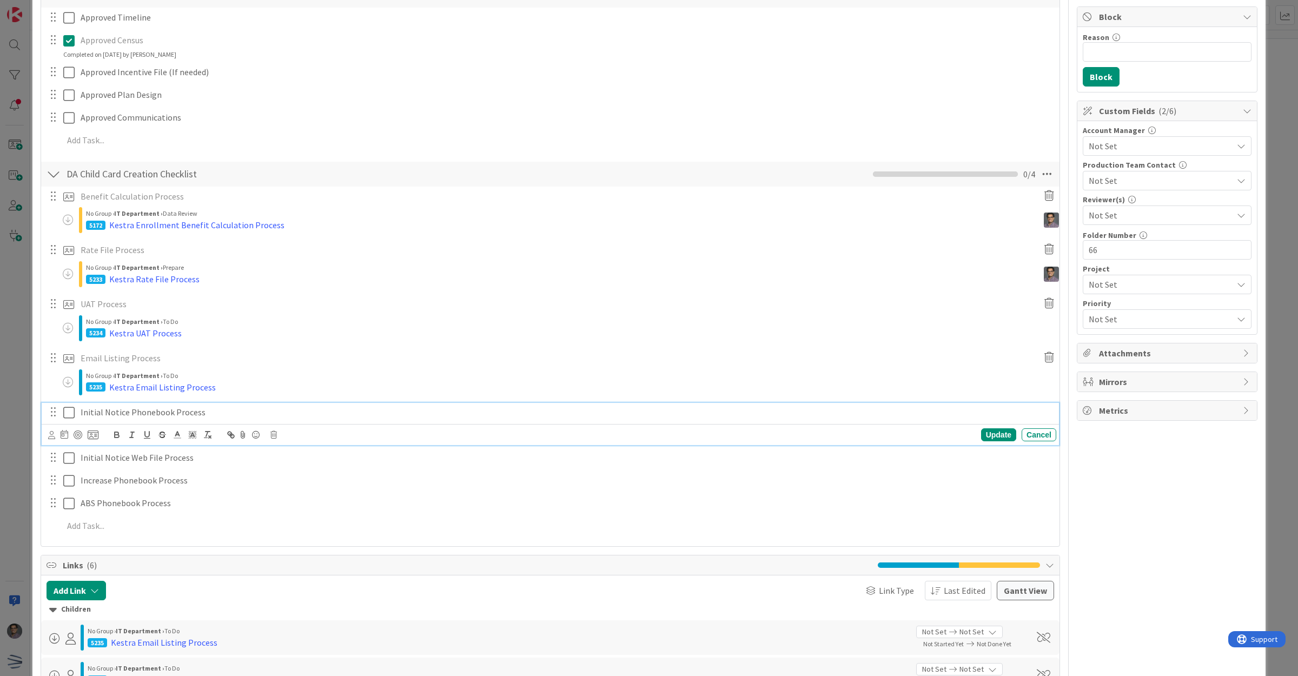
click at [126, 411] on p "Initial Notice Phonebook Process" at bounding box center [566, 412] width 971 height 12
click at [88, 434] on icon at bounding box center [93, 435] width 11 height 10
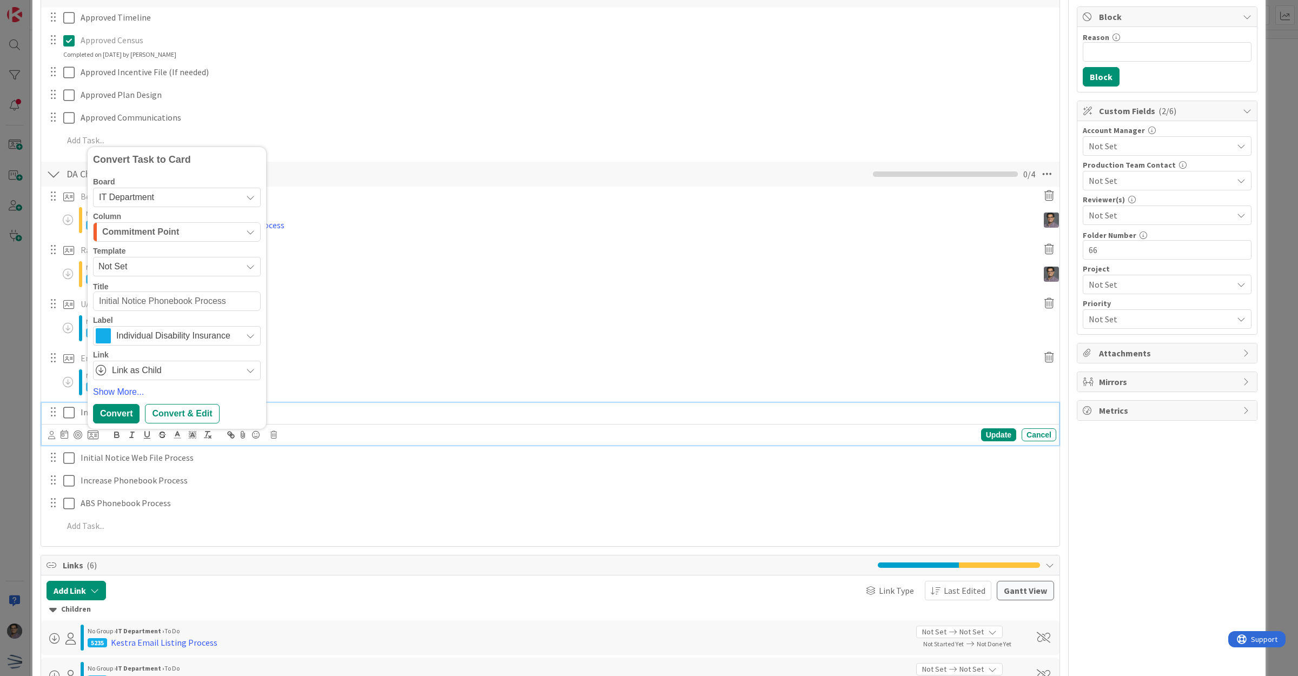
click at [144, 257] on span "Not Set" at bounding box center [177, 266] width 168 height 19
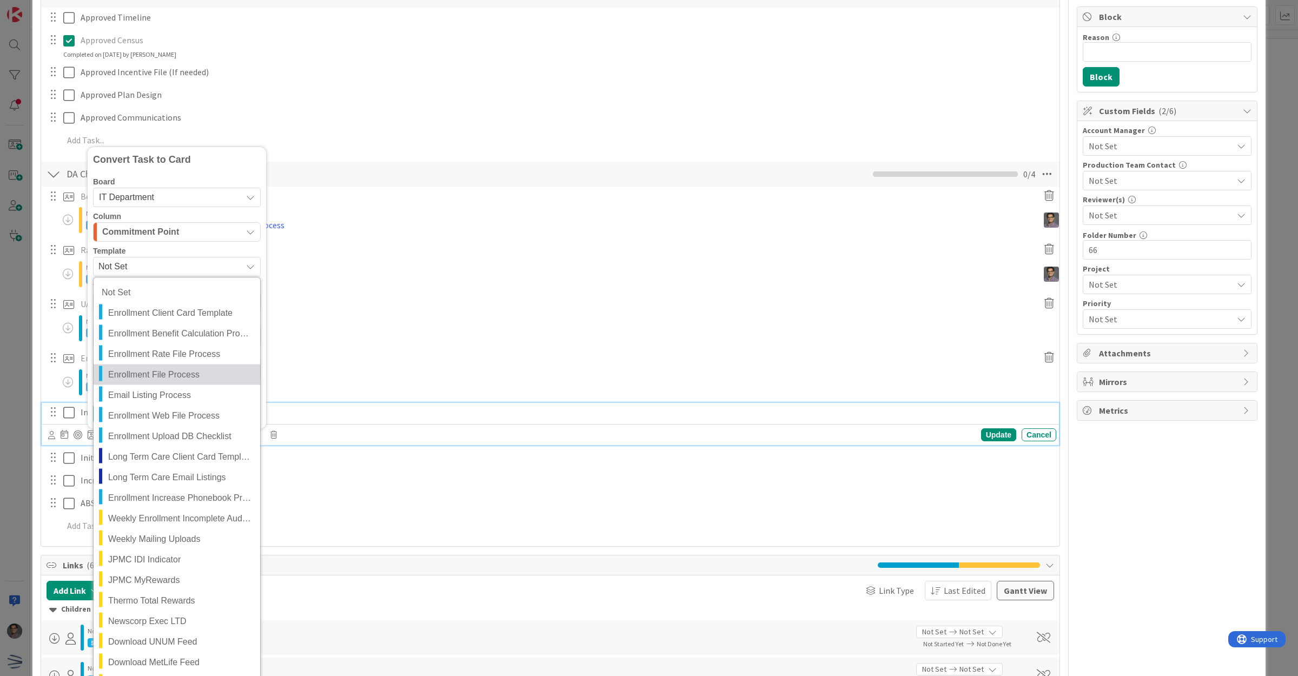
click at [189, 375] on span "Enrollment File Process" at bounding box center [180, 374] width 144 height 14
type textarea "x"
type textarea "Enrollment File Process"
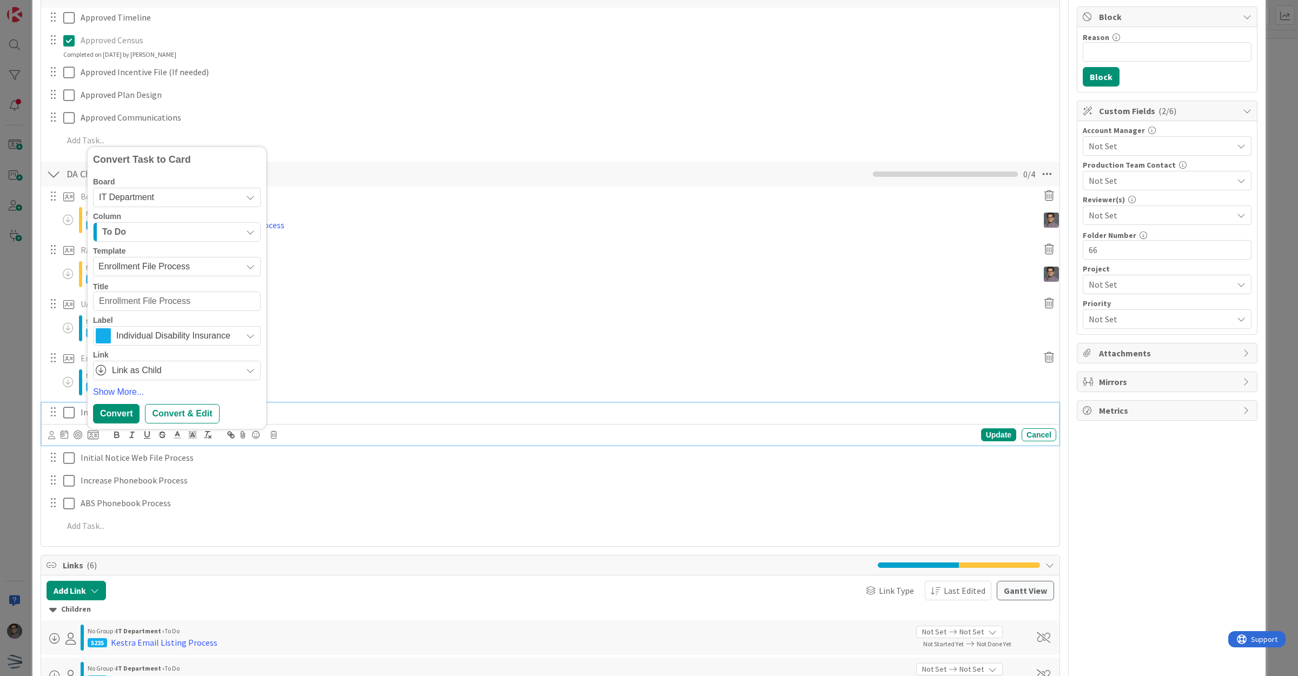
click at [98, 300] on textarea "Enrollment File Process" at bounding box center [177, 302] width 168 height 20
type textarea "x"
type textarea "KEnrollment File Process"
type textarea "x"
type textarea "KeEnrollment File Process"
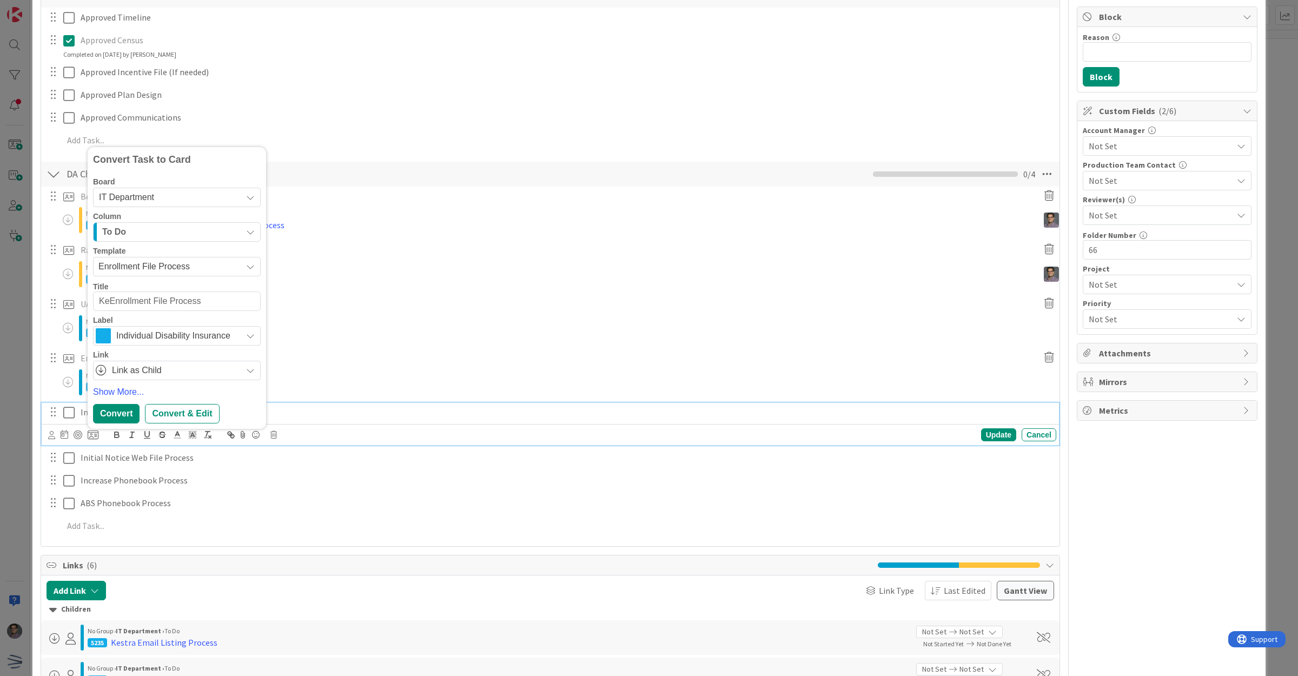
type textarea "x"
type textarea "KesEnrollment File Process"
type textarea "x"
type textarea "KestEnrollment File Process"
type textarea "x"
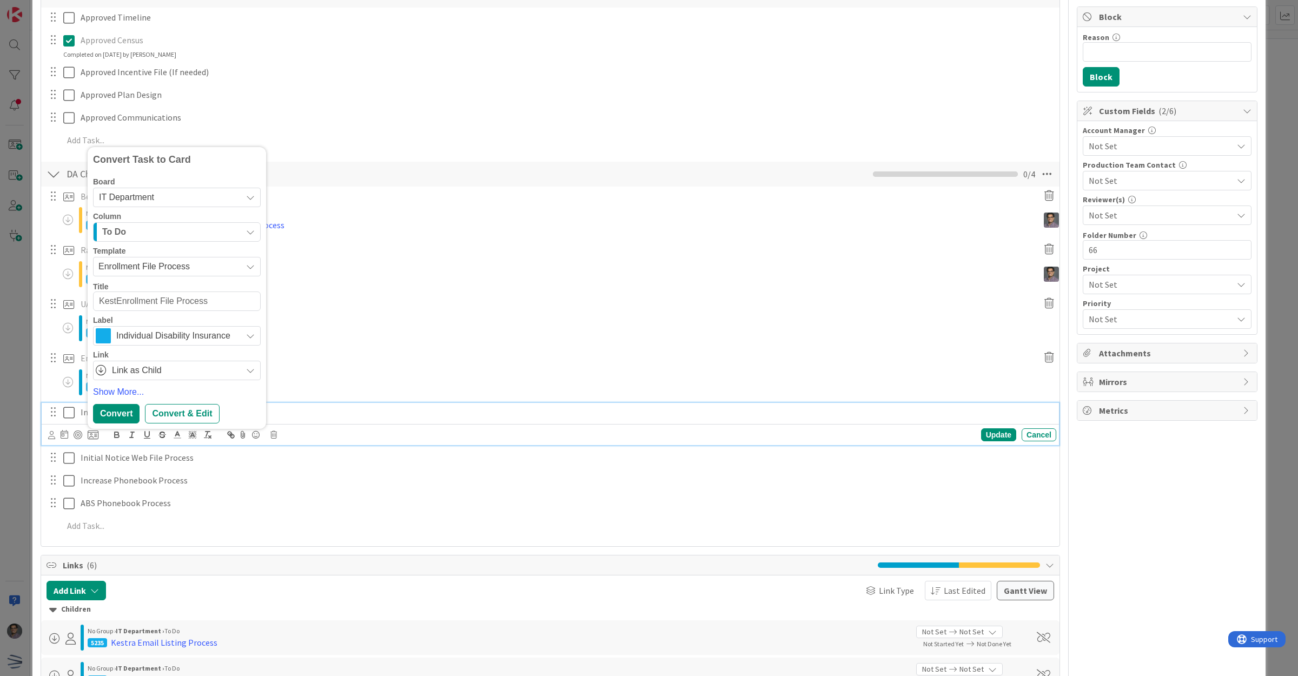
type textarea "KestrEnrollment File Process"
type textarea "x"
type textarea "KestraEnrollment File Process"
type textarea "x"
type textarea "Kestra Enrollment File Process"
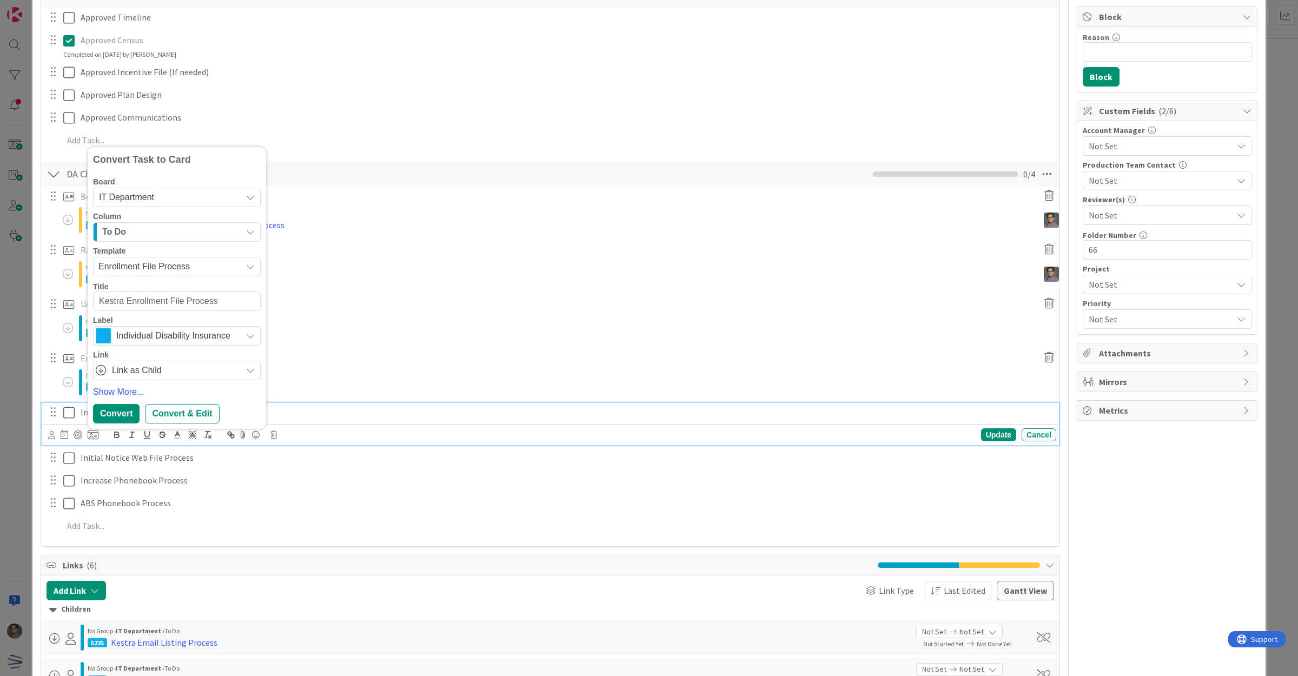
type textarea "x"
type textarea "Kestra Enrollment File Process"
type textarea "x"
type textarea "Kestra Enrollment File Process"
click at [107, 418] on div "Convert" at bounding box center [116, 413] width 47 height 19
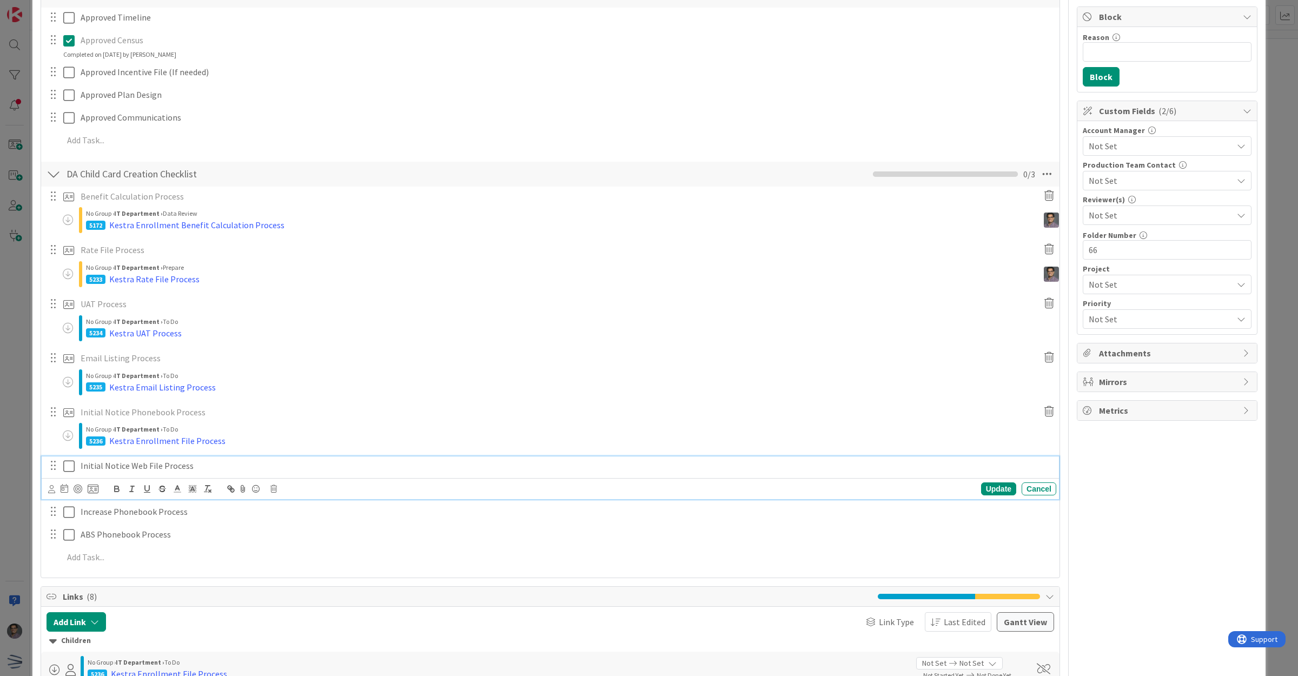
click at [138, 468] on p "Initial Notice Web File Process" at bounding box center [566, 466] width 971 height 12
click at [96, 488] on icon at bounding box center [93, 489] width 11 height 10
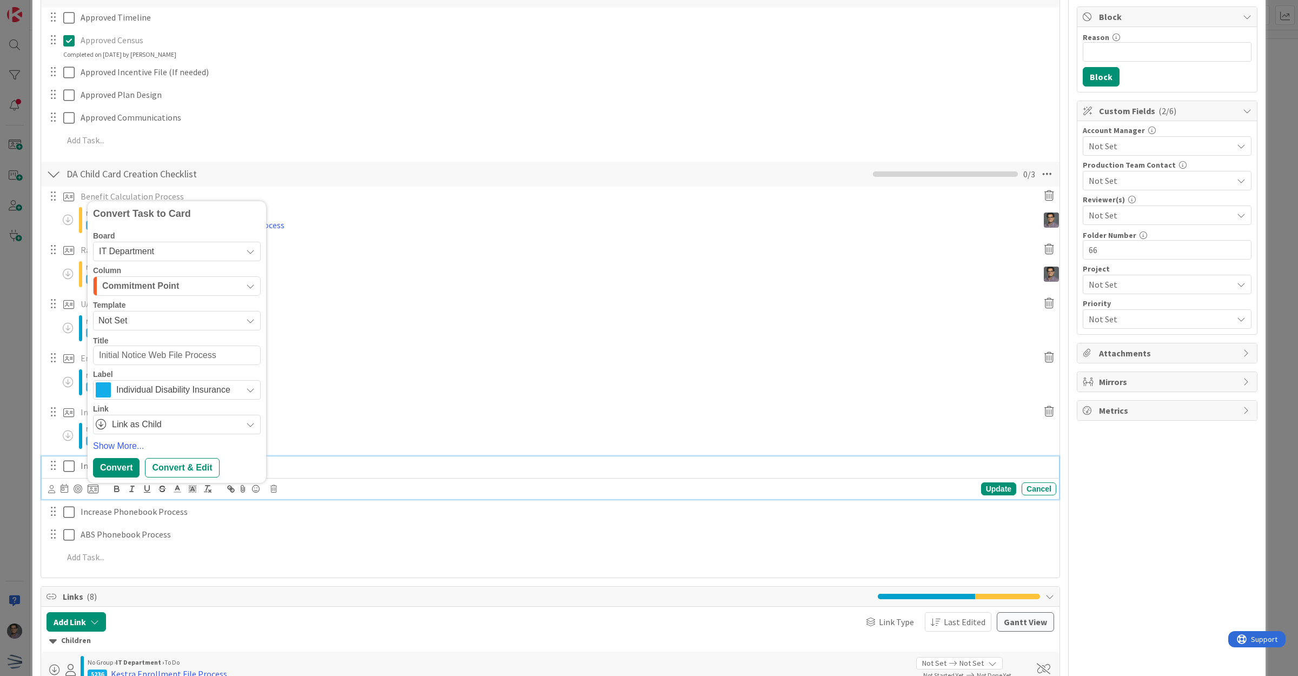
click at [144, 288] on span "Commitment Point" at bounding box center [140, 286] width 77 height 14
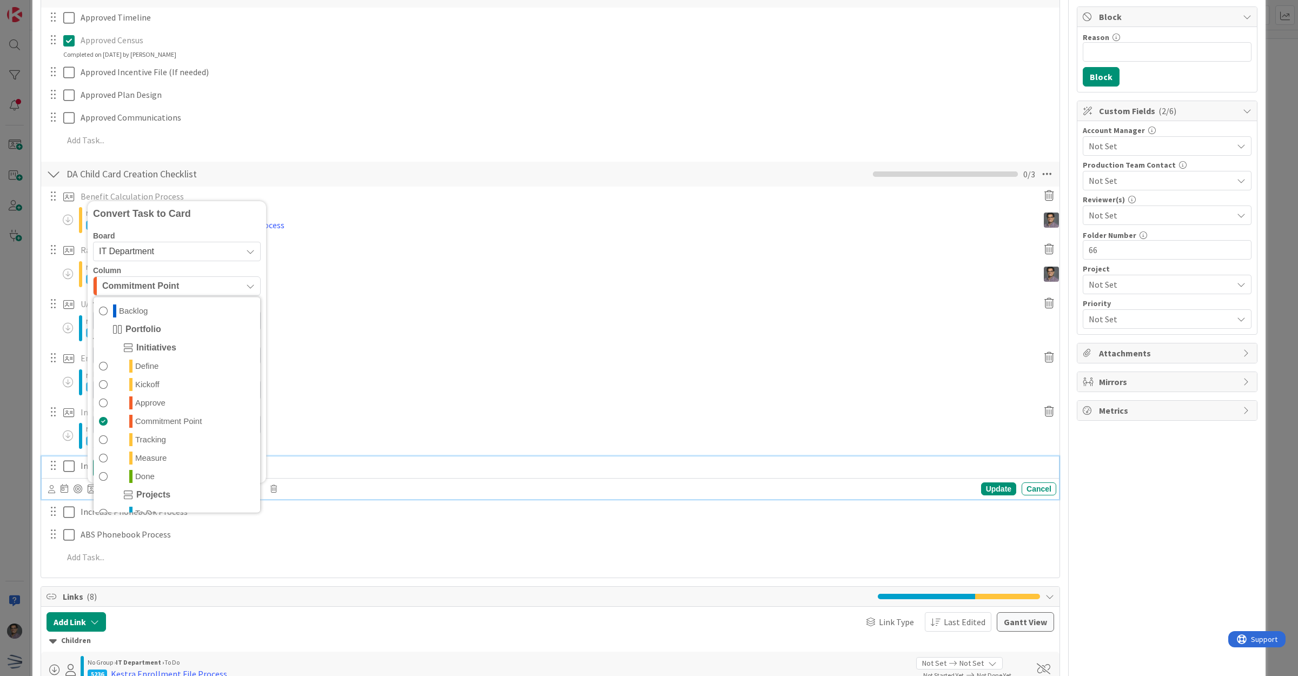
click at [144, 288] on span "Commitment Point" at bounding box center [140, 286] width 77 height 14
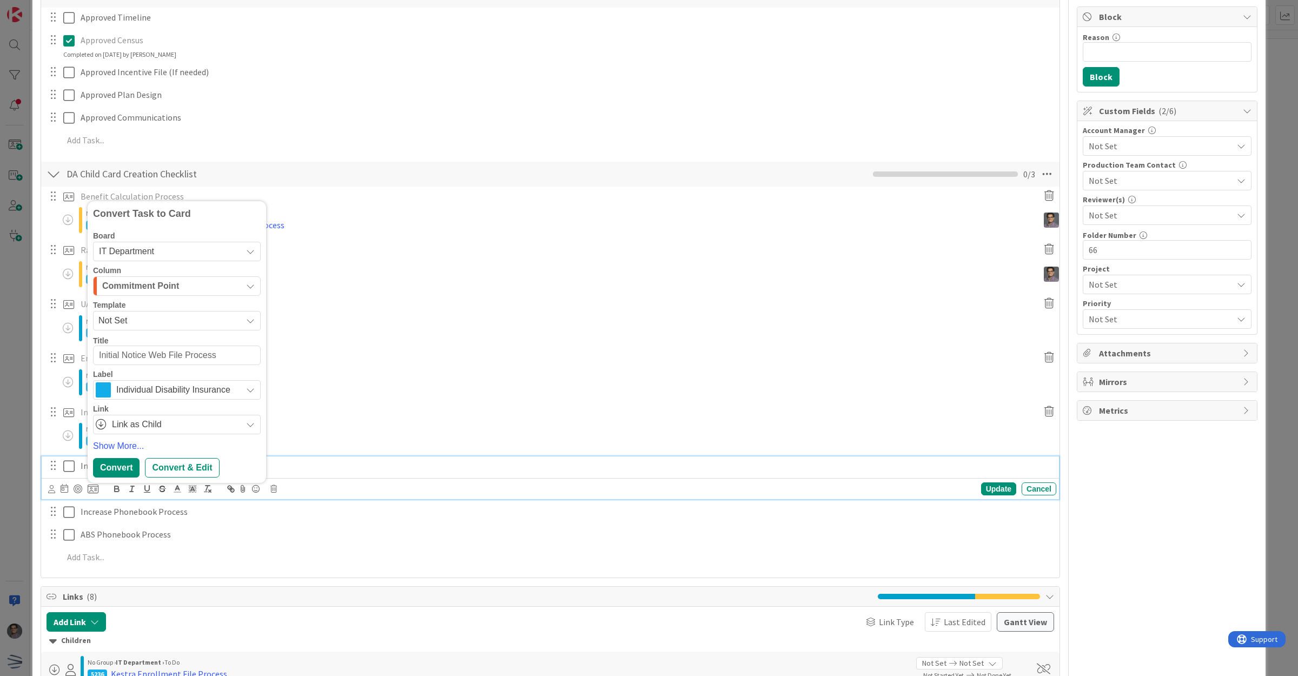
click at [136, 322] on span "Not Set" at bounding box center [165, 321] width 135 height 14
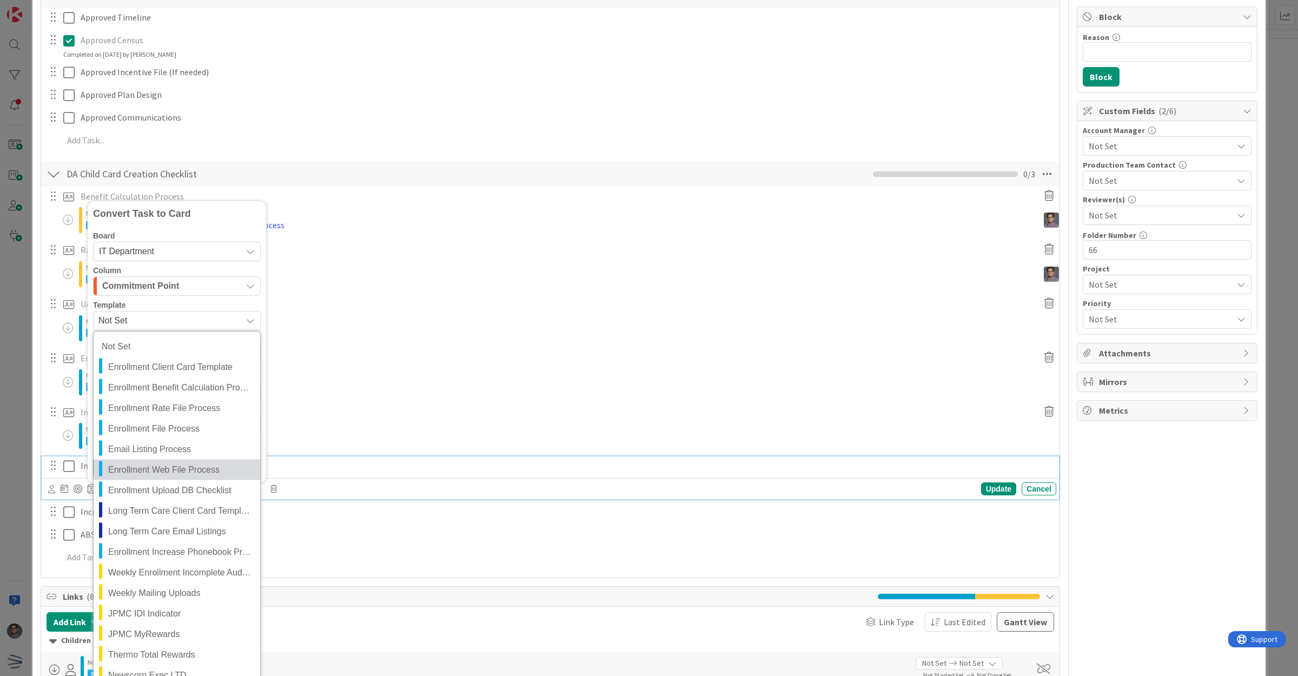
click at [158, 461] on link "Enrollment Web File Process" at bounding box center [177, 469] width 167 height 21
type textarea "x"
type textarea "Enrollment Web File Process"
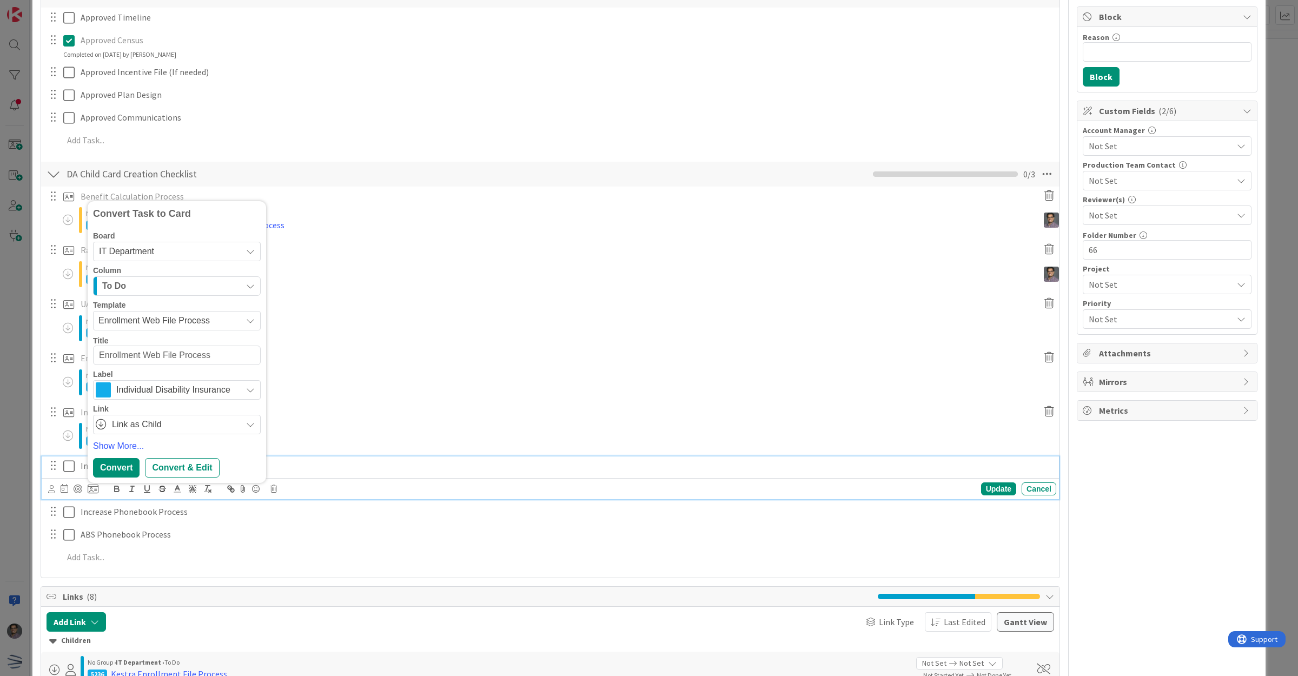
click at [101, 361] on textarea "Enrollment Web File Process" at bounding box center [177, 356] width 168 height 20
type textarea "x"
type textarea "KEnrollment Web File Process"
type textarea "x"
type textarea "KeEnrollment Web File Process"
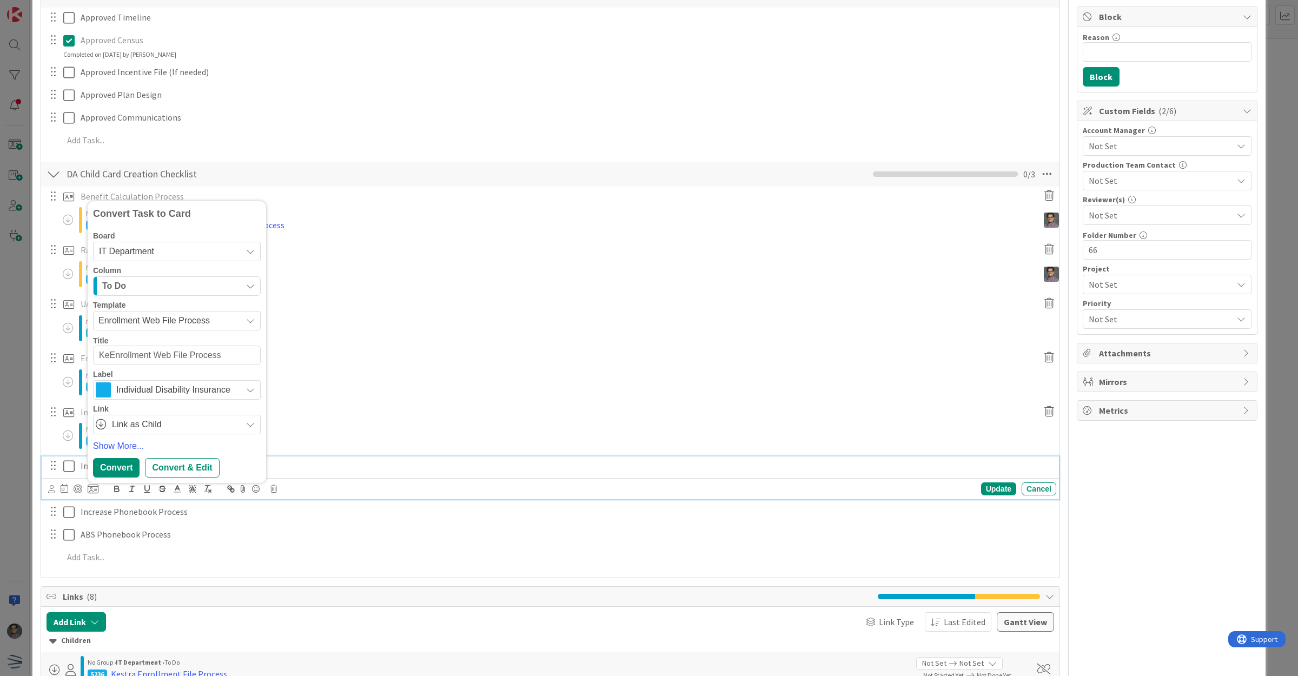
type textarea "x"
type textarea "KestEnrollment Web File Process"
type textarea "x"
type textarea "KestrEnrollment Web File Process"
type textarea "x"
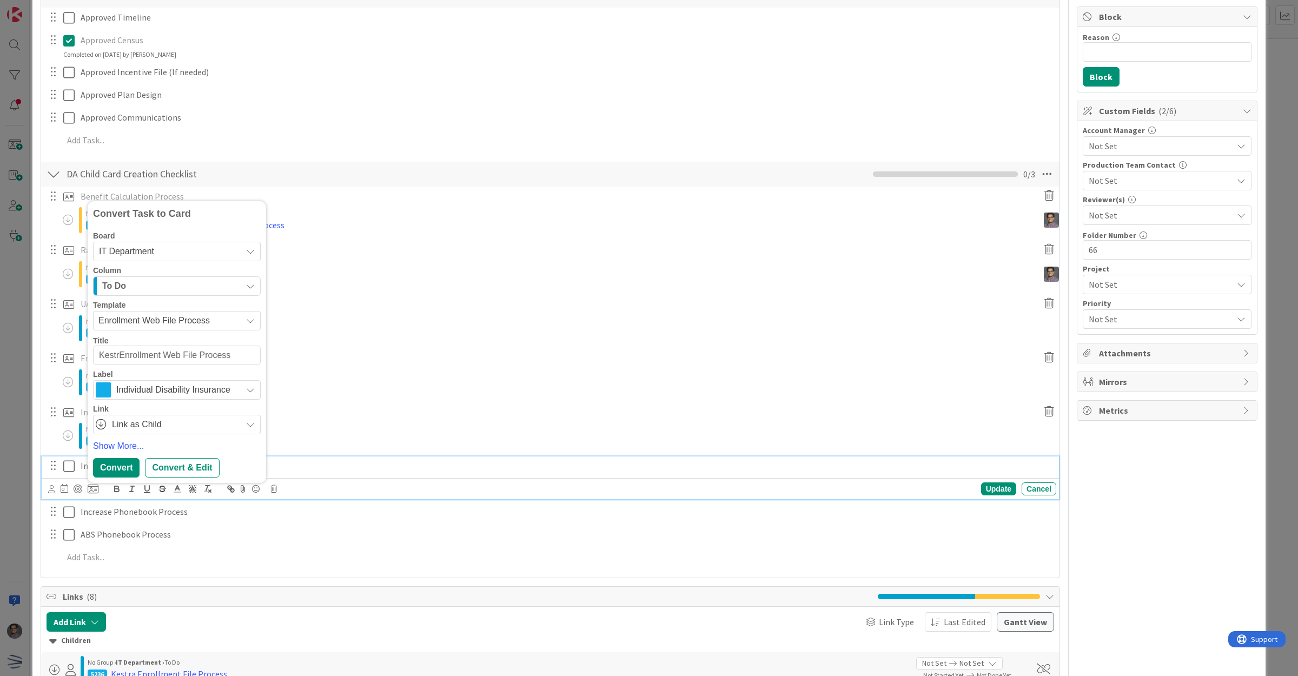
type textarea "KestraEnrollment Web File Process"
type textarea "x"
type textarea "Kestra Enrollment Web File Process"
type textarea "x"
type textarea "KestraEnrollment Web File Process"
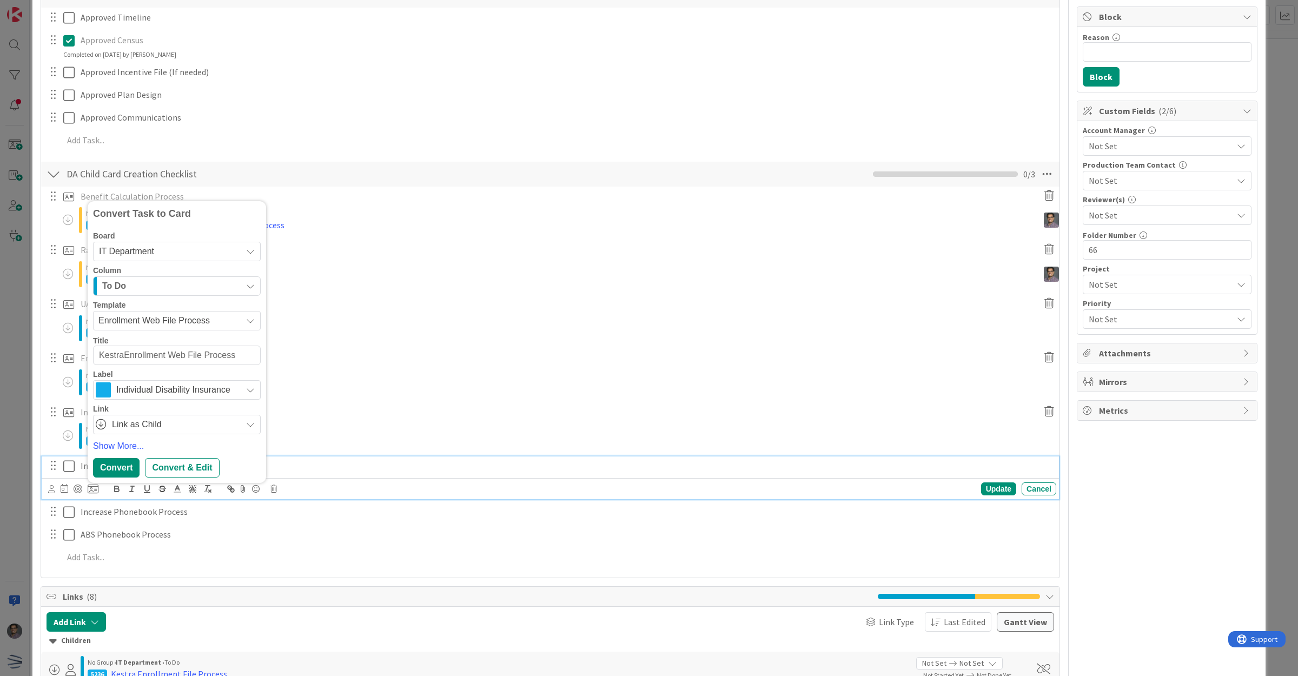
type textarea "x"
type textarea "Kestra Enrollment Web File Process"
click at [117, 471] on div "Convert" at bounding box center [116, 467] width 47 height 19
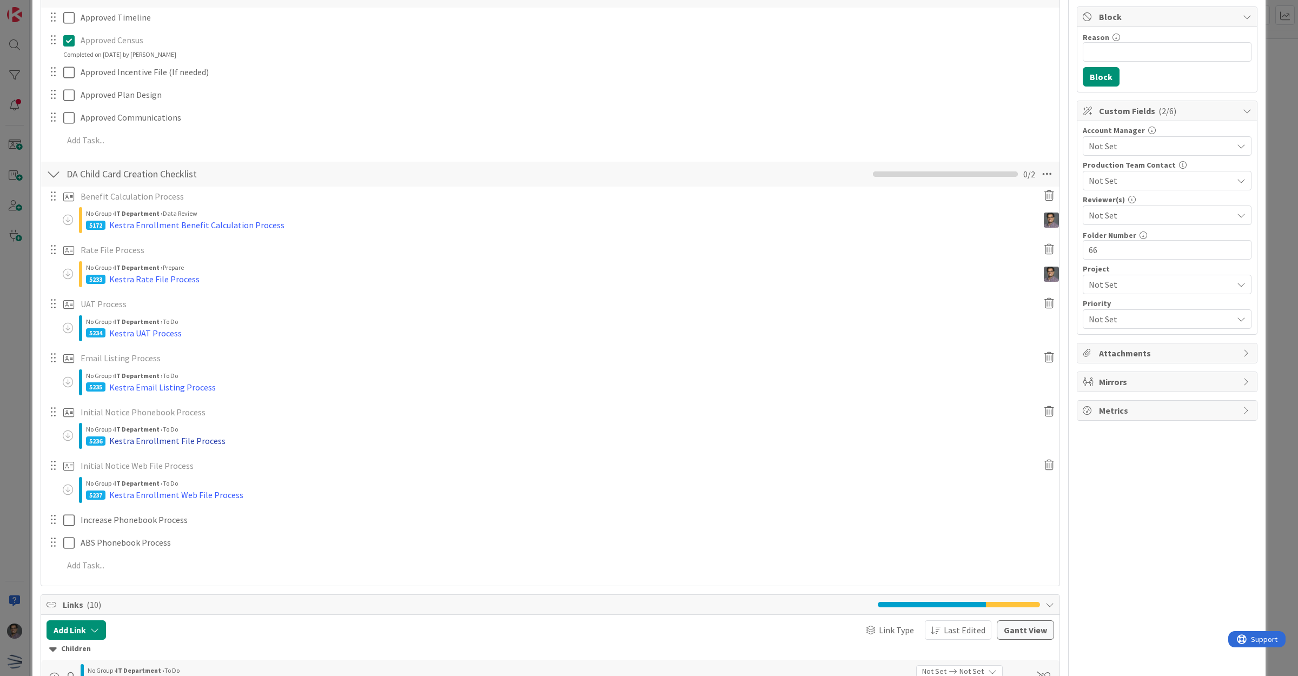
scroll to position [270, 0]
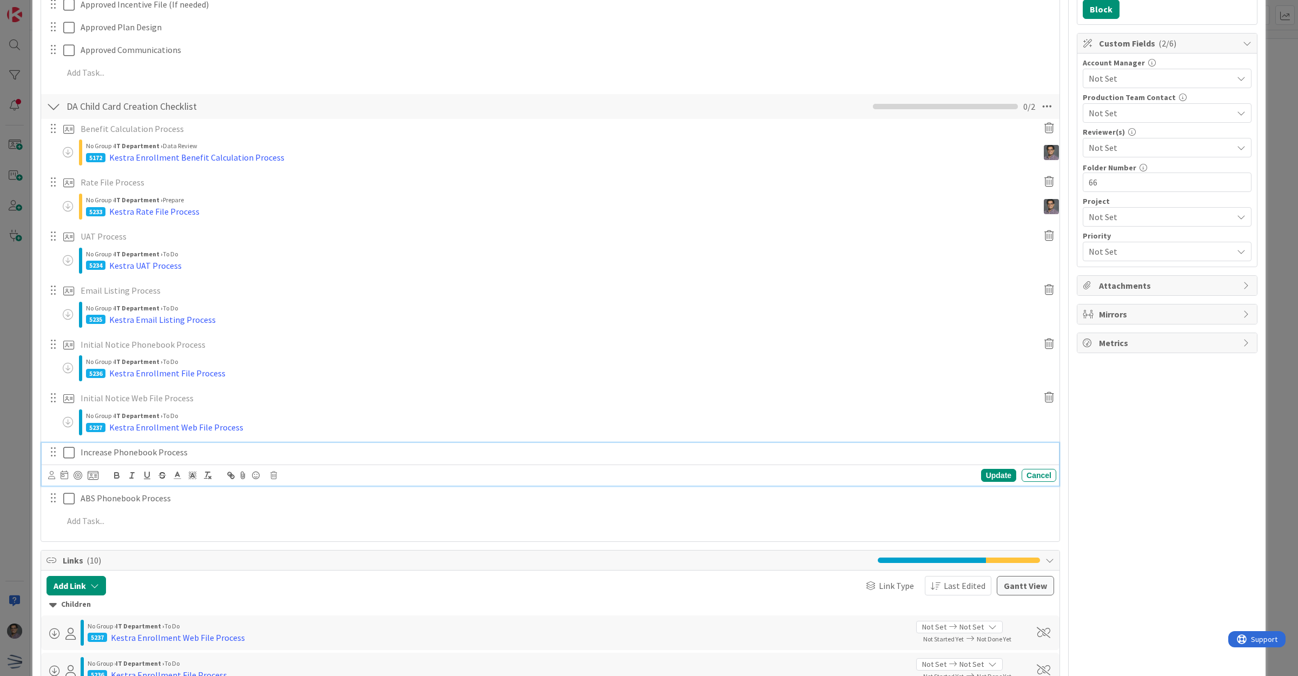
click at [116, 452] on p "Increase Phonebook Process" at bounding box center [566, 452] width 971 height 12
click at [93, 473] on icon at bounding box center [93, 476] width 11 height 10
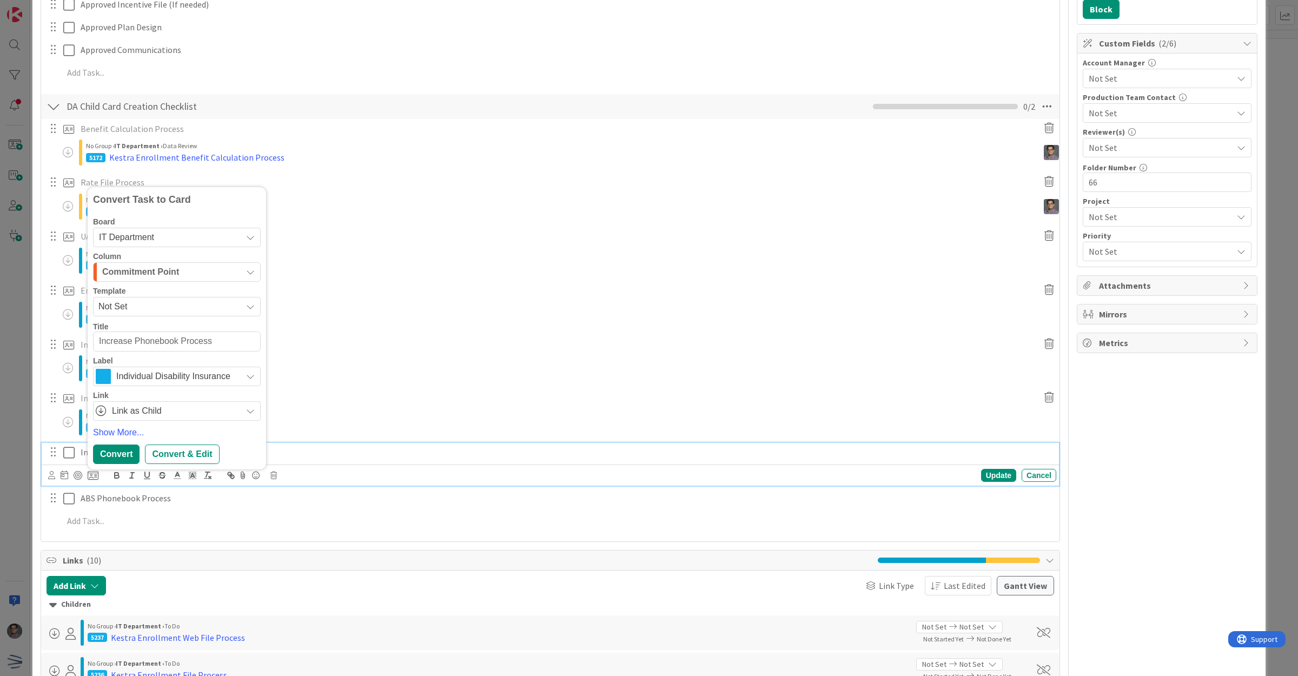
type textarea "x"
type textarea "KIncrease Phonebook Process"
type textarea "x"
type textarea "KeIncrease Phonebook Process"
type textarea "x"
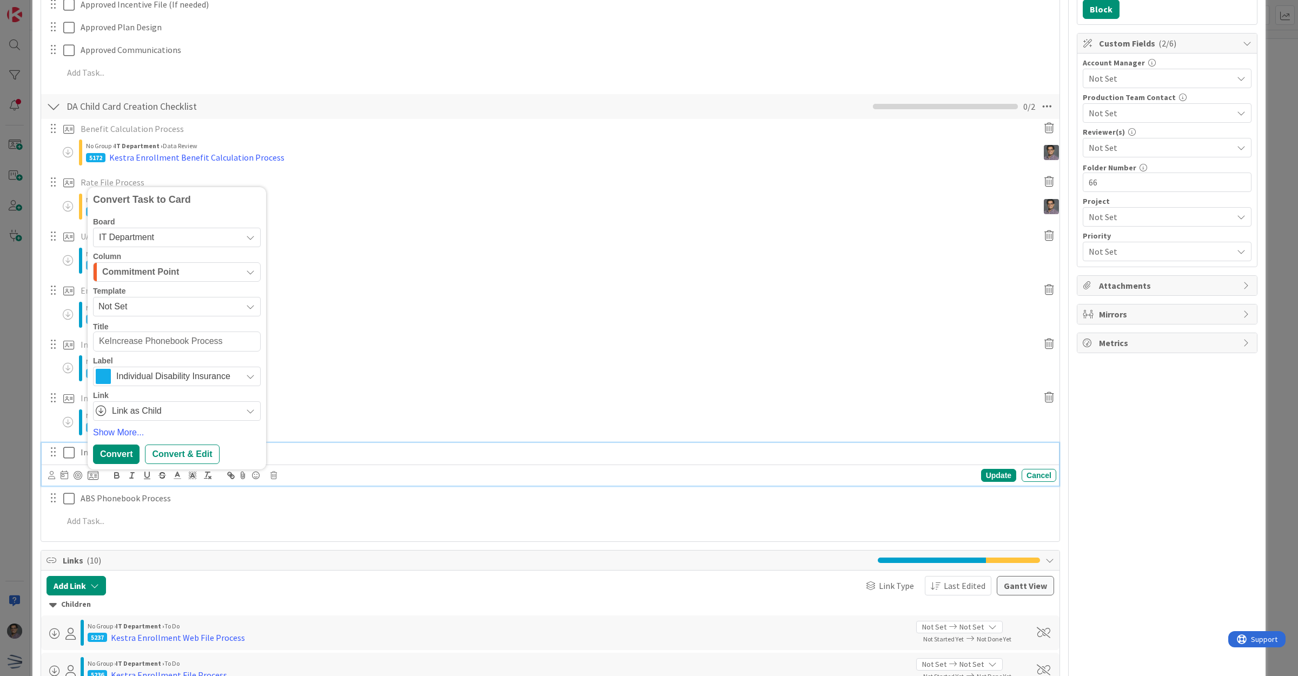
type textarea "KIncrease Phonebook Process"
type textarea "x"
type textarea "Increase Phonebook Process"
click at [109, 309] on span "Not Set" at bounding box center [165, 307] width 135 height 14
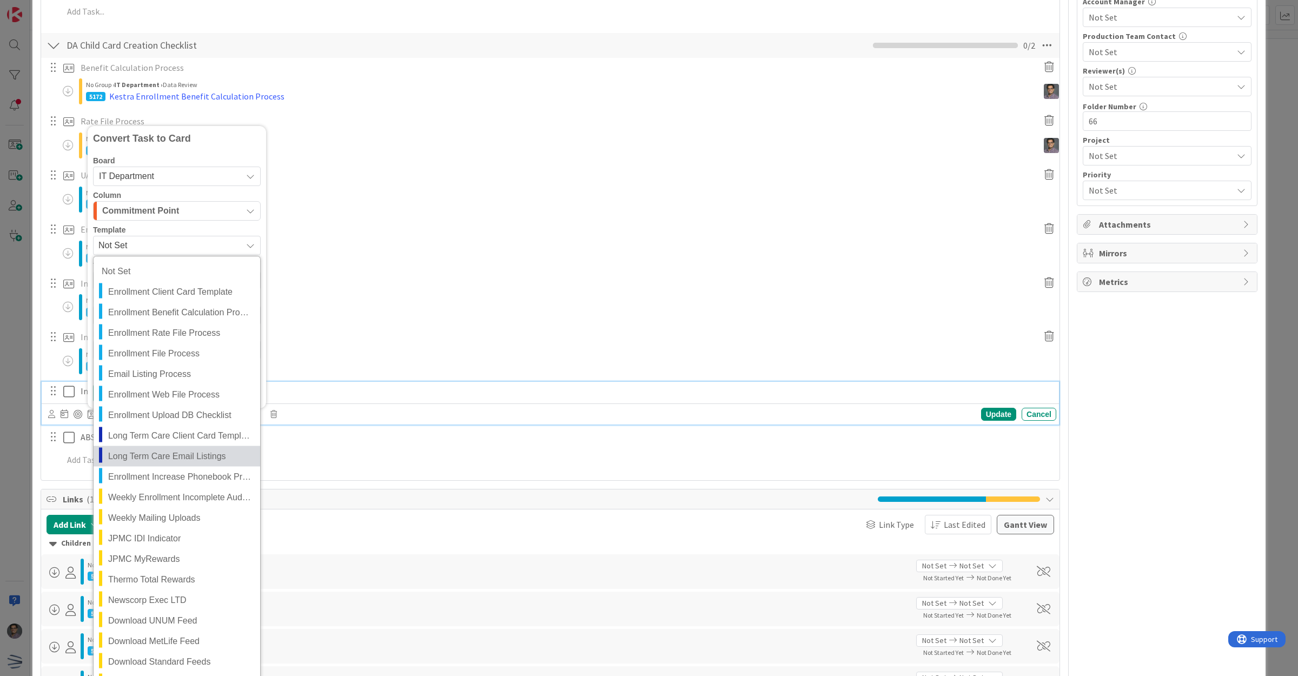
scroll to position [338, 0]
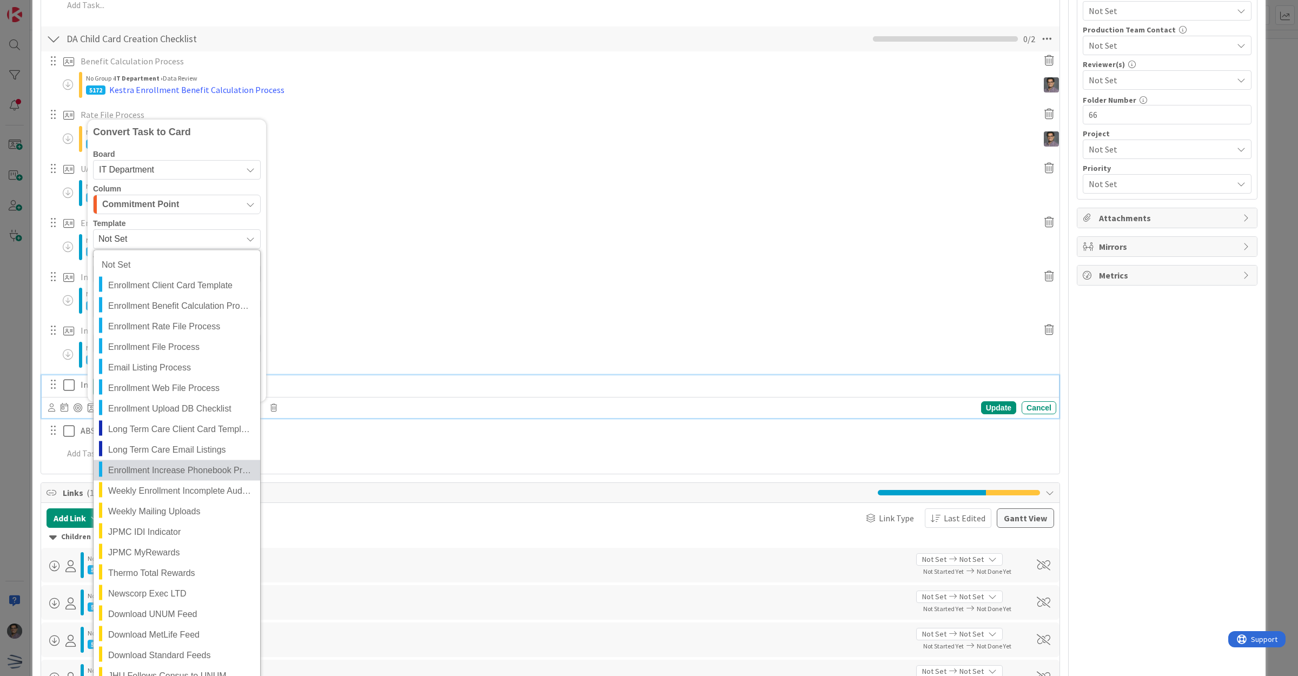
click at [184, 468] on span "Enrollment Increase Phonebook Process" at bounding box center [180, 471] width 144 height 14
type textarea "x"
type textarea "Enrollment Increase Phonebook Process"
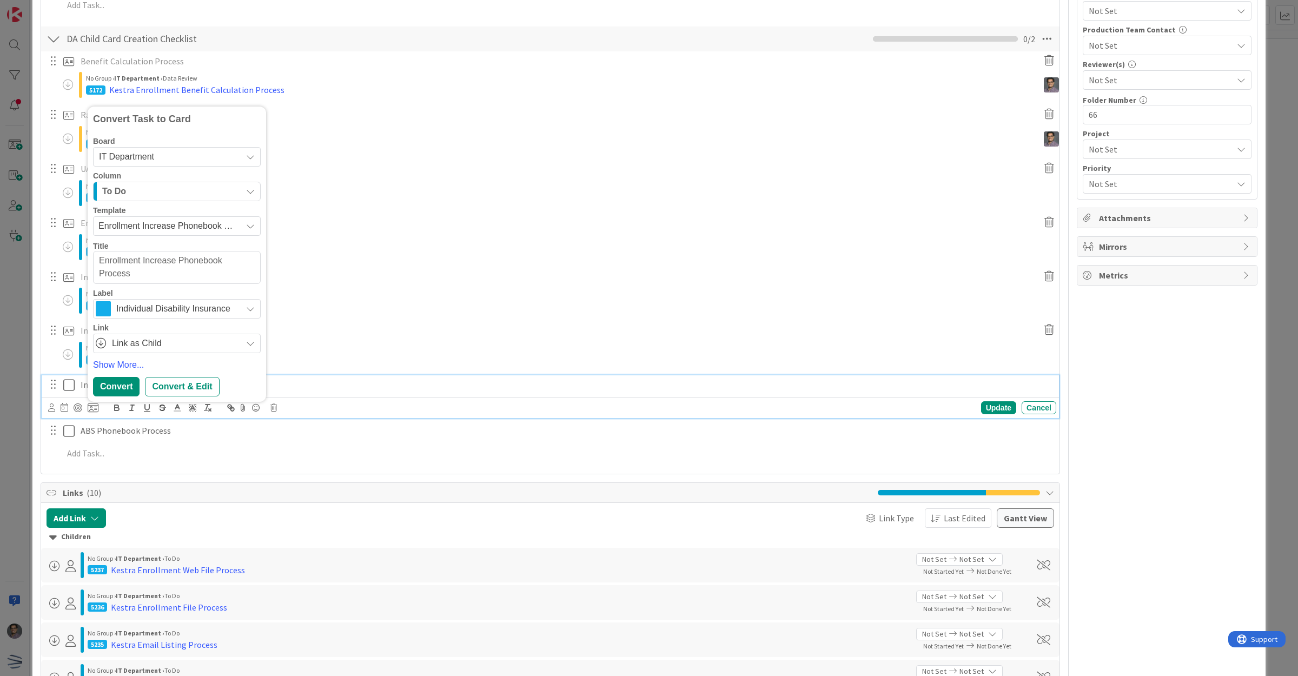
click at [98, 266] on textarea "Enrollment Increase Phonebook Process" at bounding box center [177, 267] width 168 height 33
type textarea "x"
type textarea "KEnrollment Increase Phonebook Process"
type textarea "x"
type textarea "KeEnrollment Increase Phonebook Process"
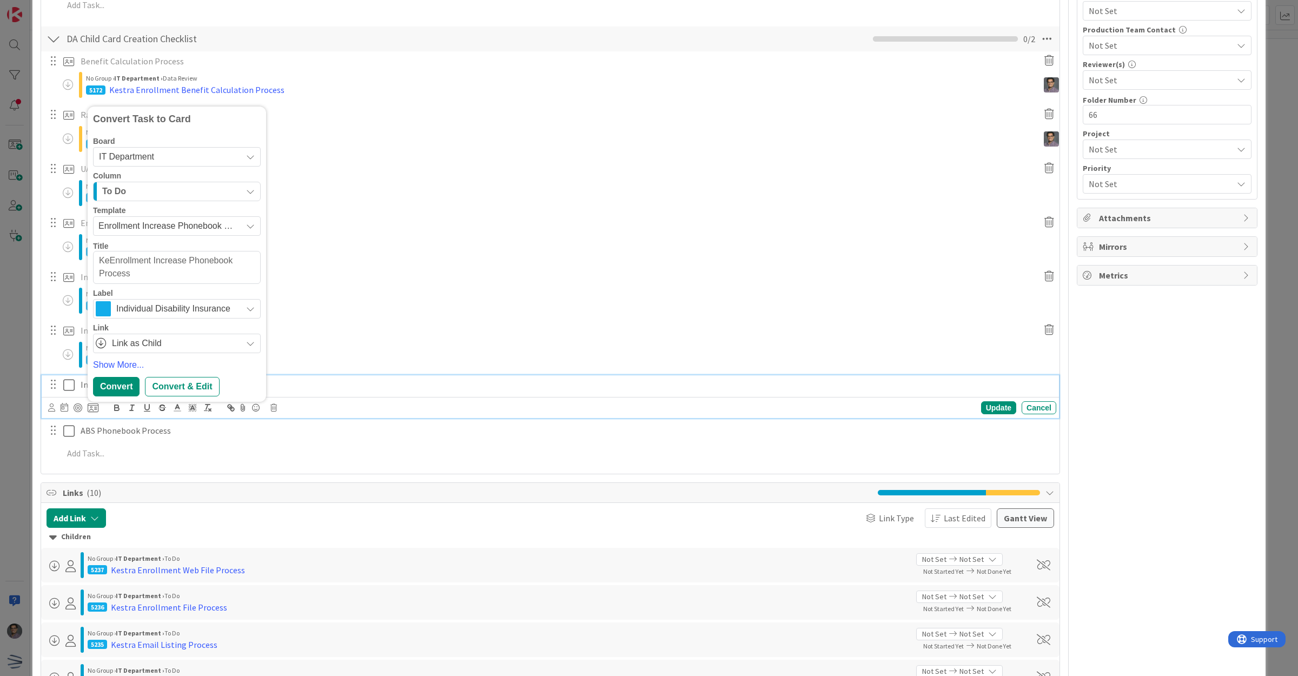
type textarea "x"
type textarea "KesEnrollment Increase Phonebook Process"
type textarea "x"
type textarea "KestrEnrollment Increase Phonebook Process"
type textarea "x"
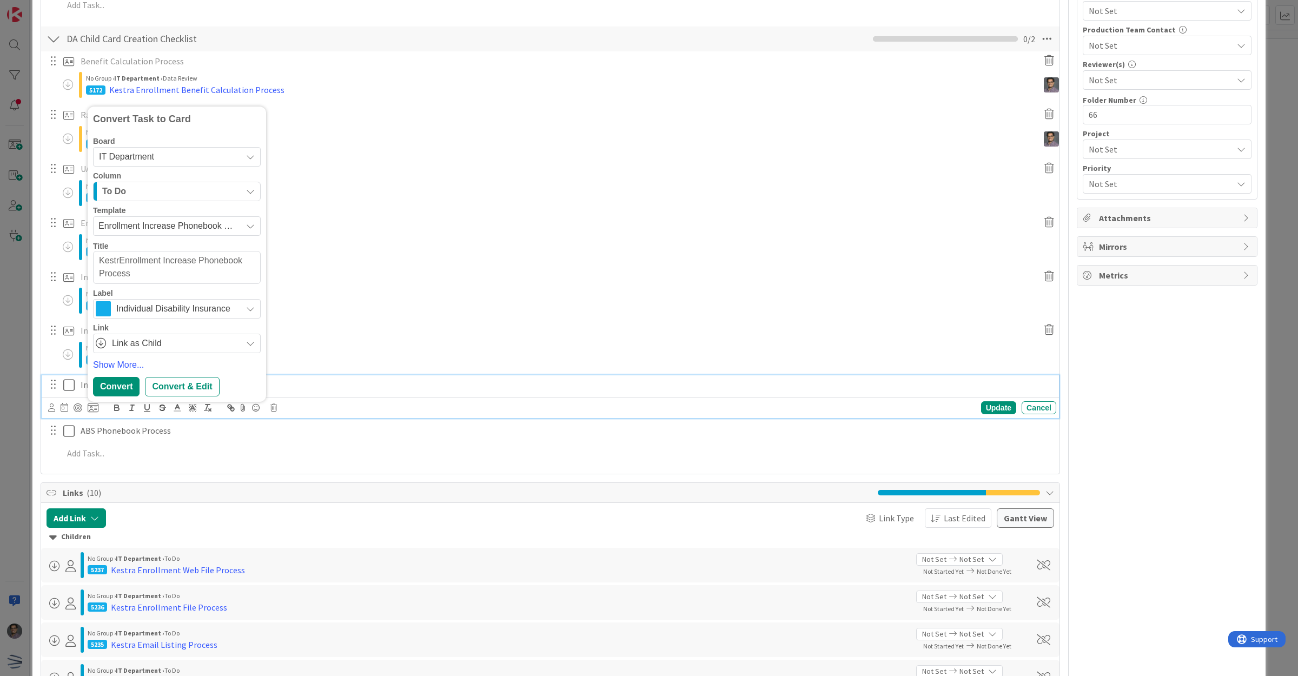
type textarea "KestraEnrollment Increase Phonebook Process"
type textarea "x"
type textarea "Kestra Enrollment Increase Phonebook Process"
click at [120, 388] on div "Convert" at bounding box center [116, 386] width 47 height 19
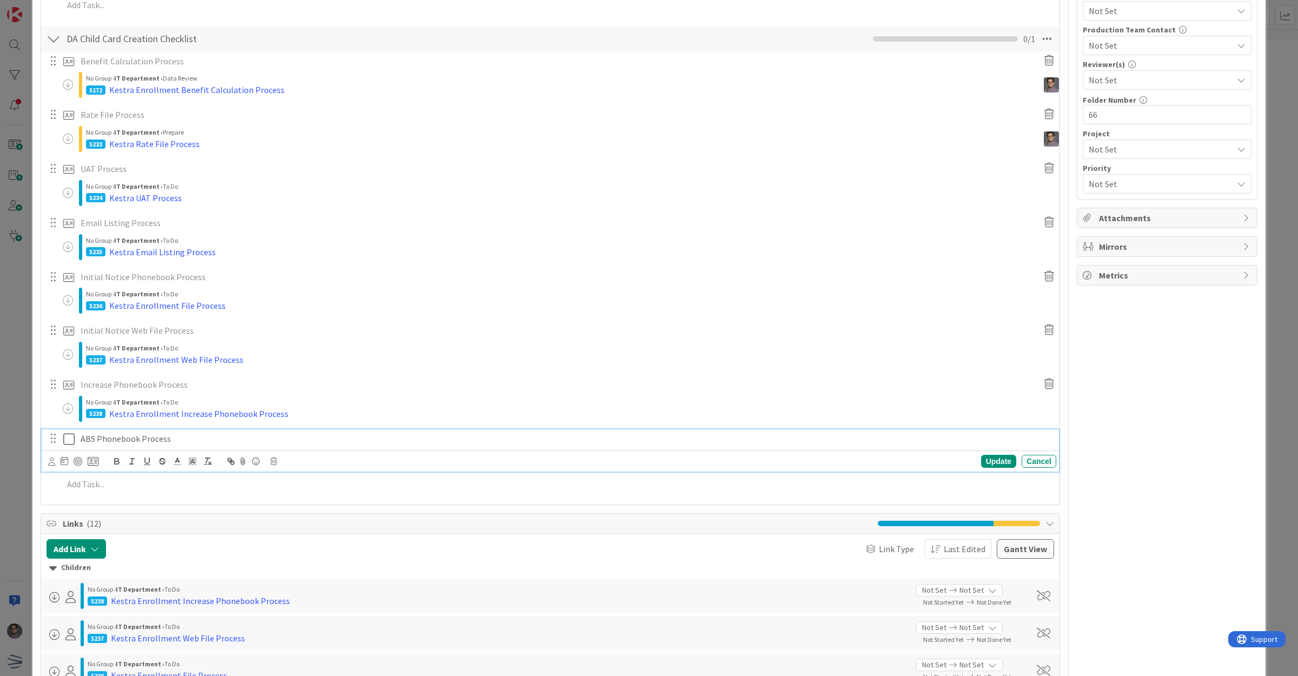
click at [115, 435] on p "ABS Phonebook Process" at bounding box center [566, 439] width 971 height 12
click at [90, 459] on icon at bounding box center [93, 462] width 11 height 10
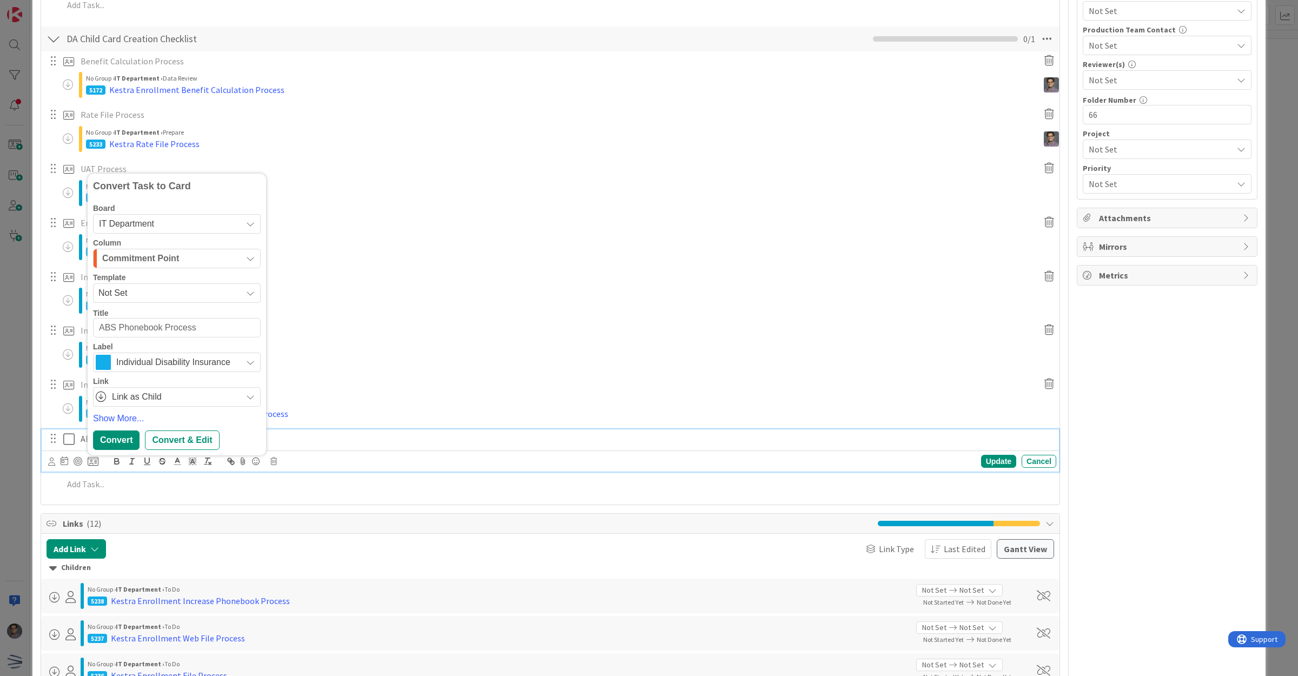
click at [145, 285] on span "Not Set" at bounding box center [177, 292] width 168 height 19
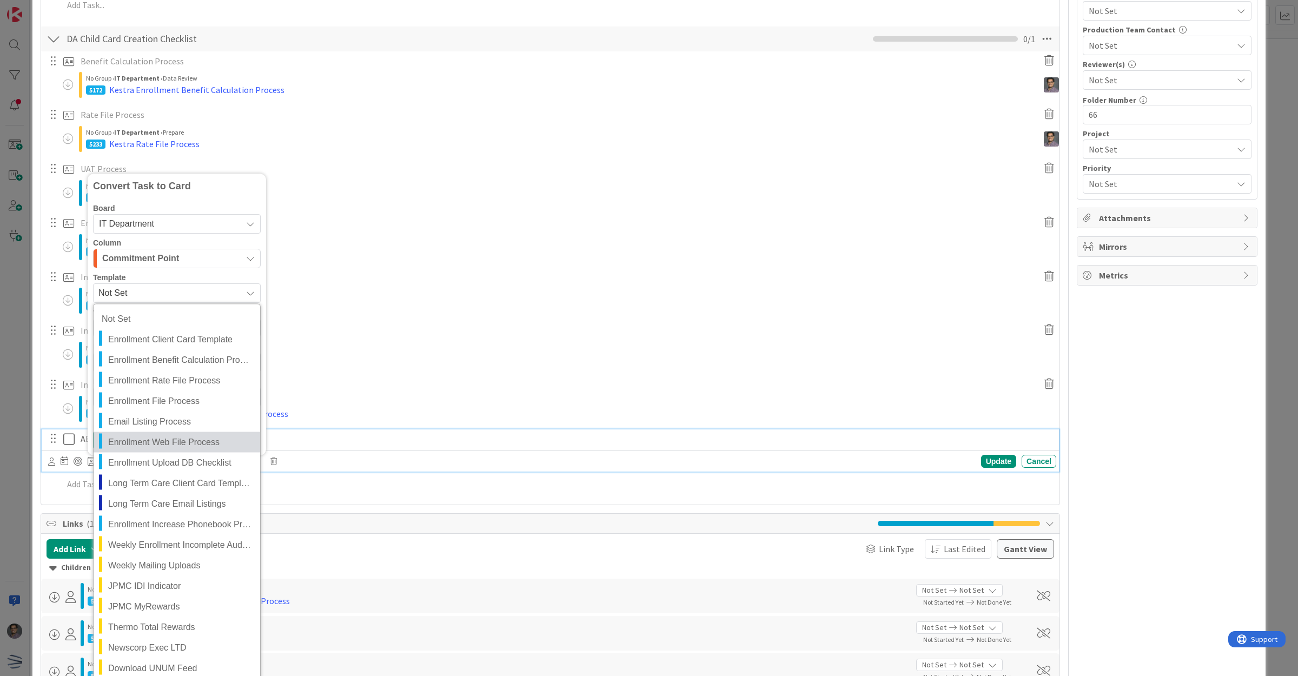
click at [184, 441] on span "Enrollment Web File Process" at bounding box center [180, 442] width 144 height 14
type textarea "x"
type textarea "Enrollment Web File Process"
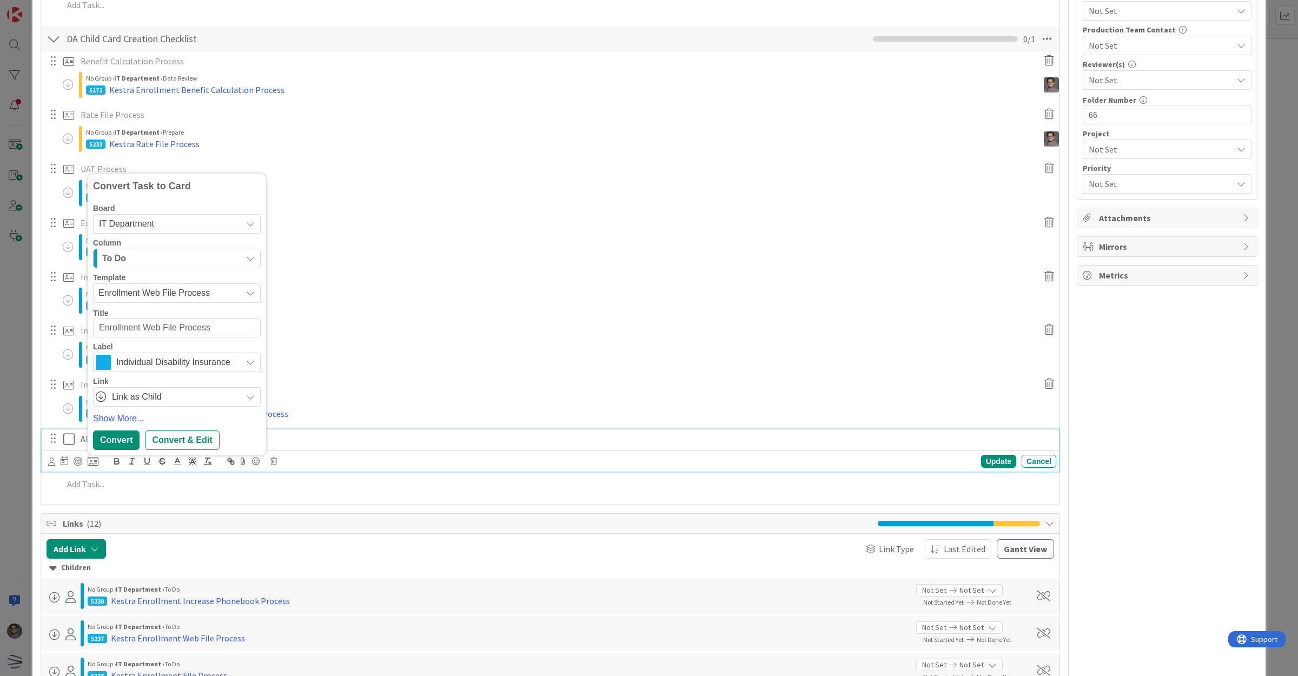
click at [203, 290] on span "Enrollment Web File Process" at bounding box center [165, 293] width 135 height 14
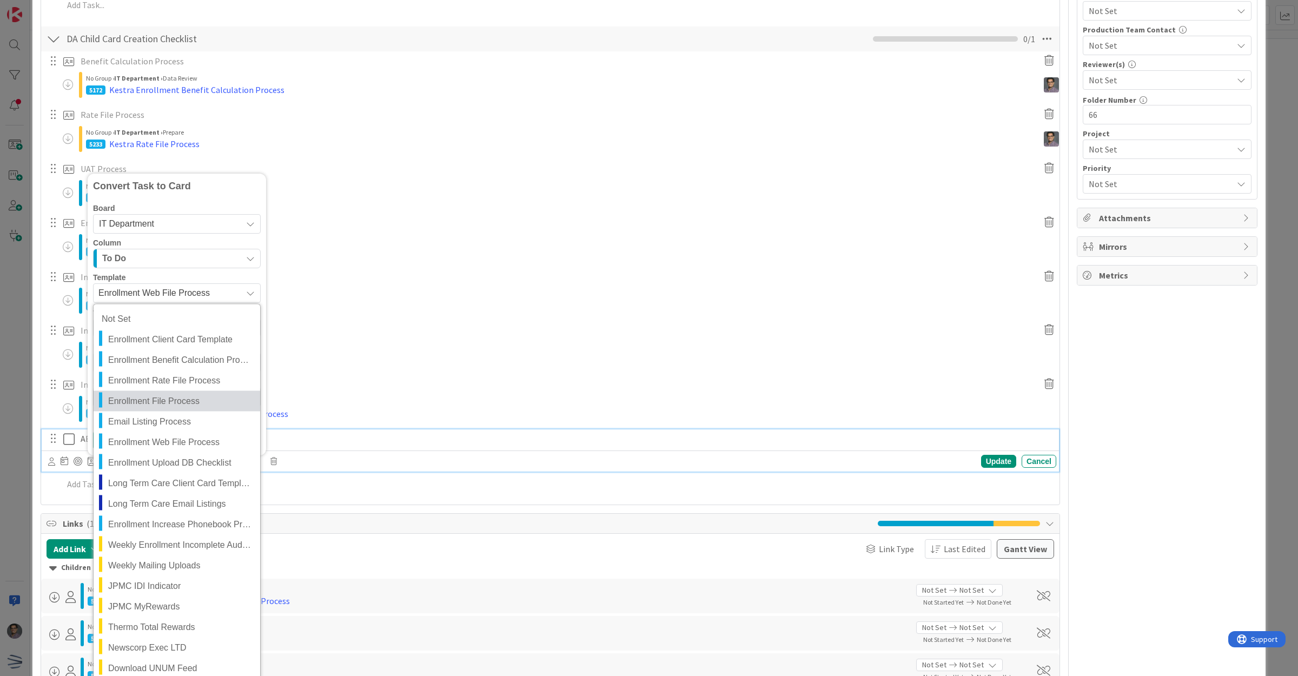
scroll to position [541, 0]
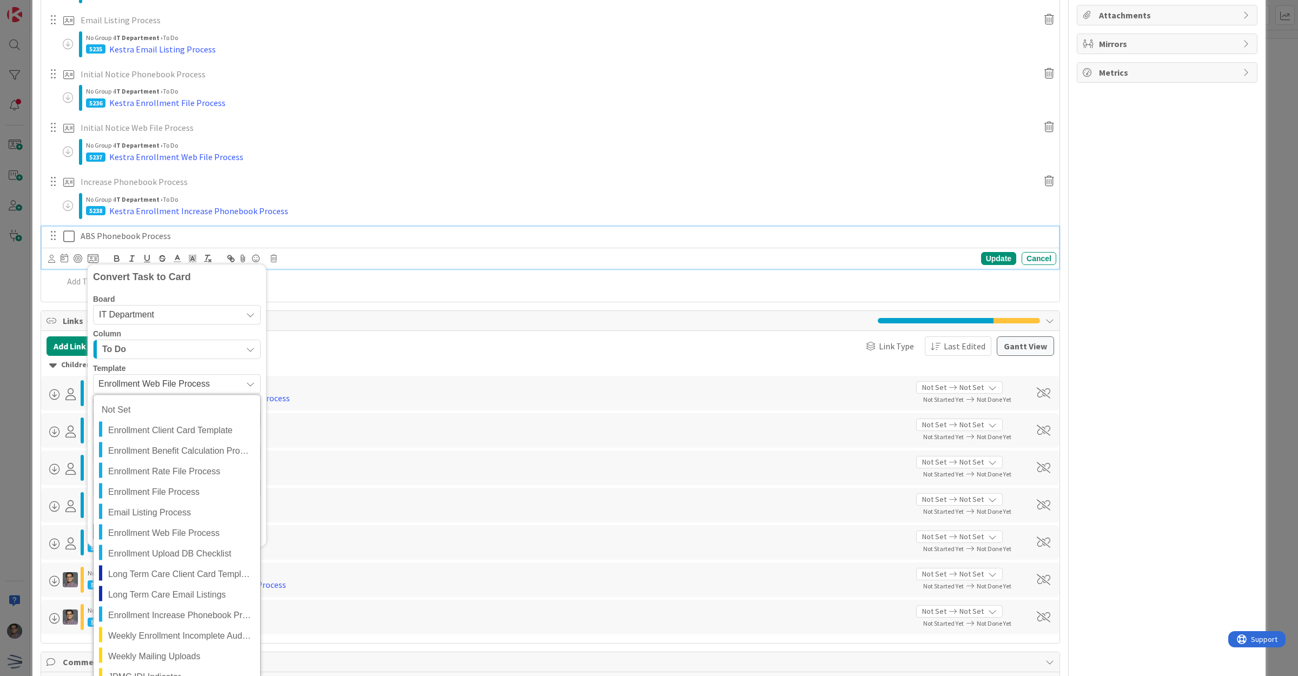
click at [388, 122] on div "Initial Notice Web File Process" at bounding box center [556, 127] width 961 height 19
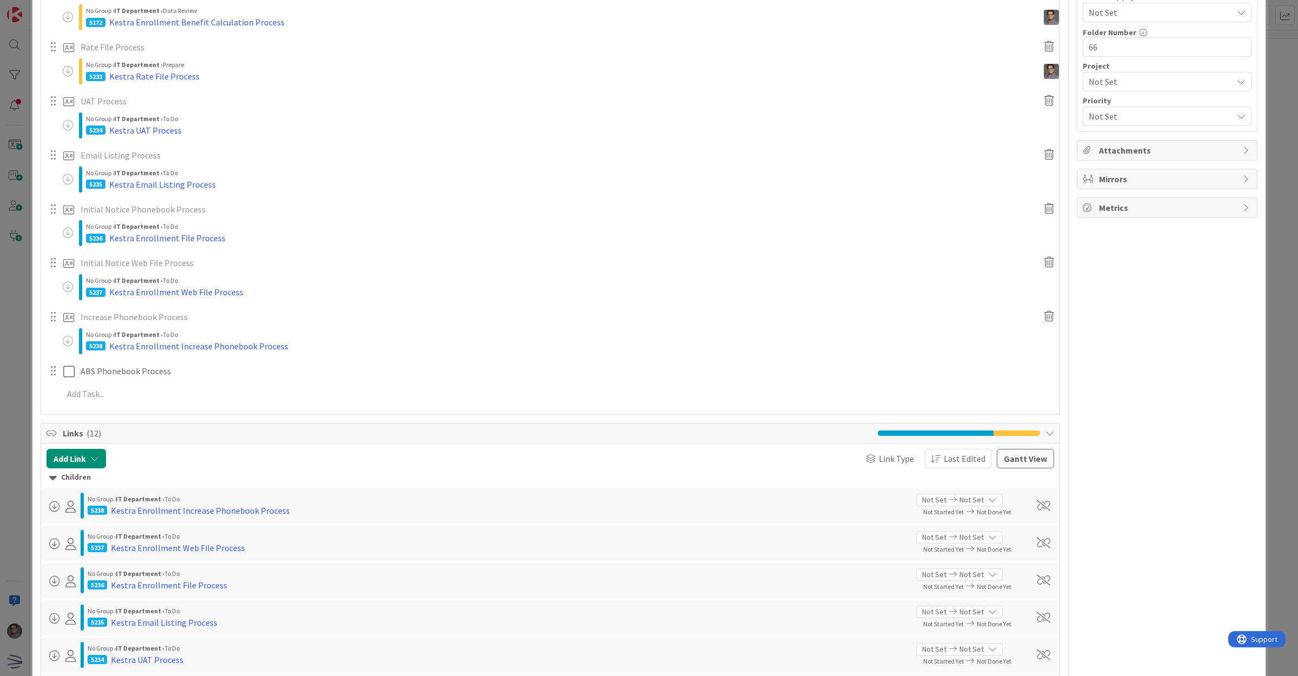
scroll to position [270, 0]
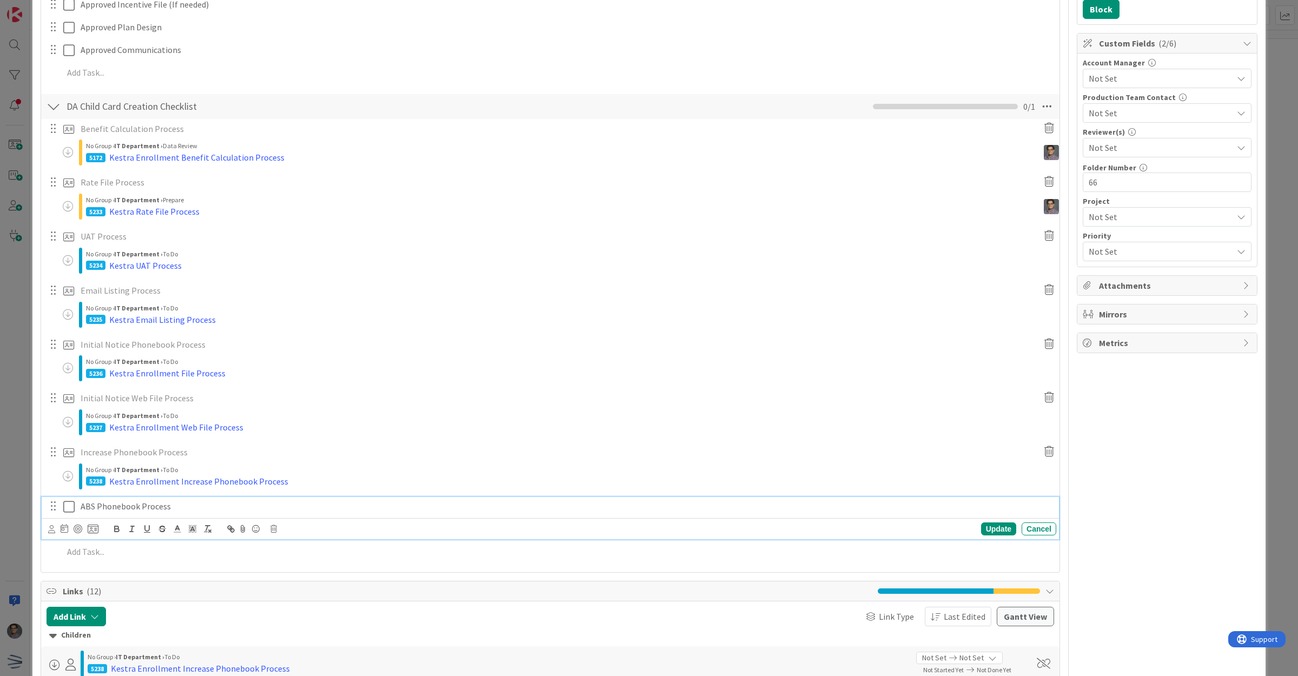
click at [128, 504] on p "ABS Phonebook Process" at bounding box center [566, 506] width 971 height 12
click at [95, 526] on icon at bounding box center [93, 529] width 11 height 10
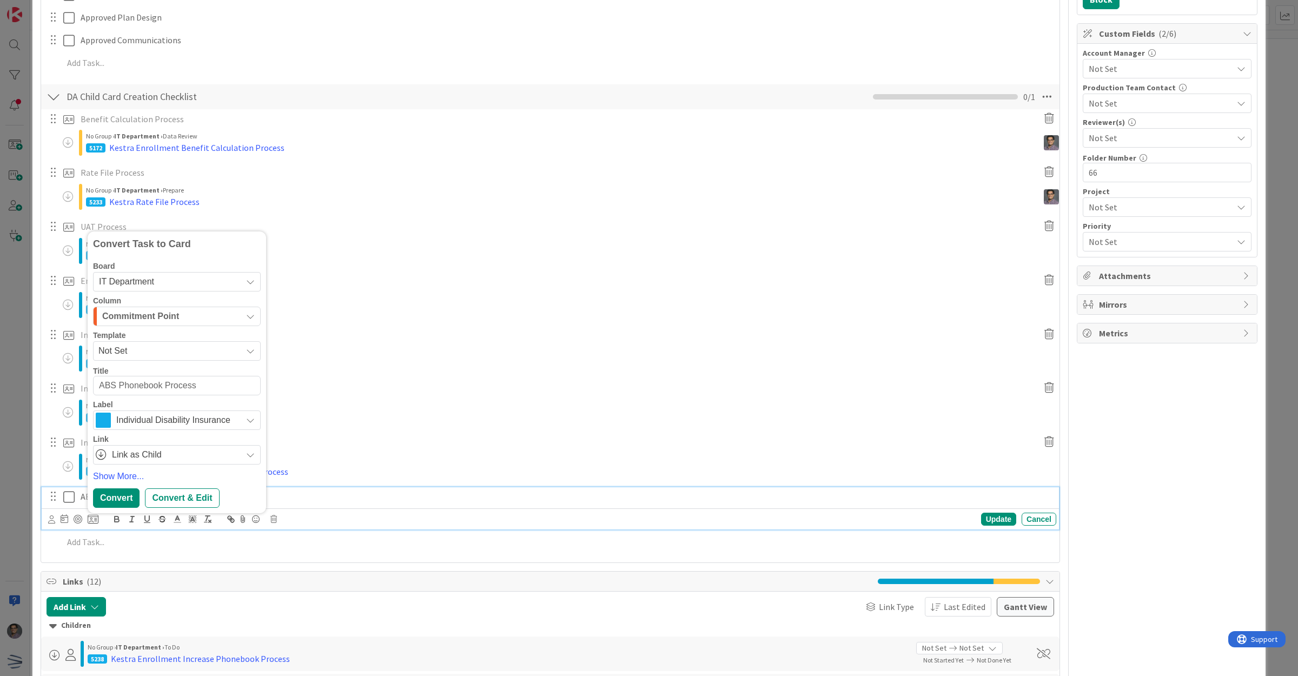
click at [128, 322] on span "Commitment Point" at bounding box center [140, 316] width 77 height 14
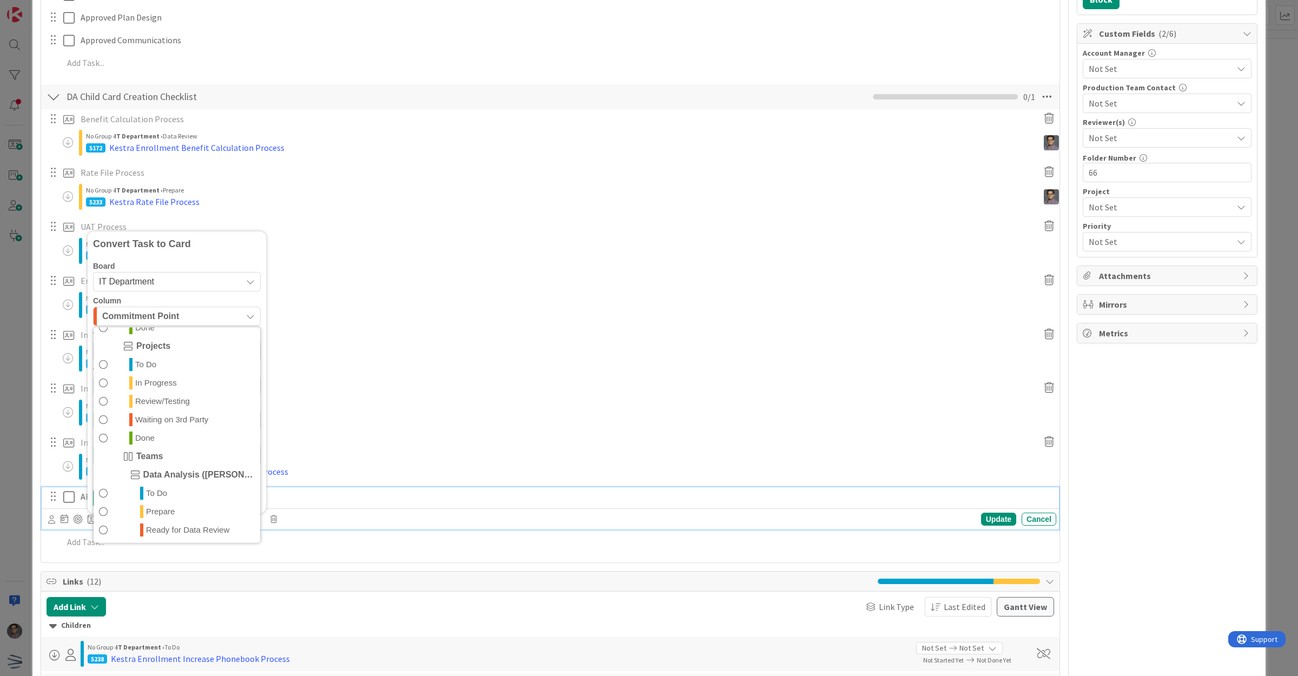
scroll to position [203, 0]
click at [158, 473] on span "To Do" at bounding box center [156, 468] width 21 height 13
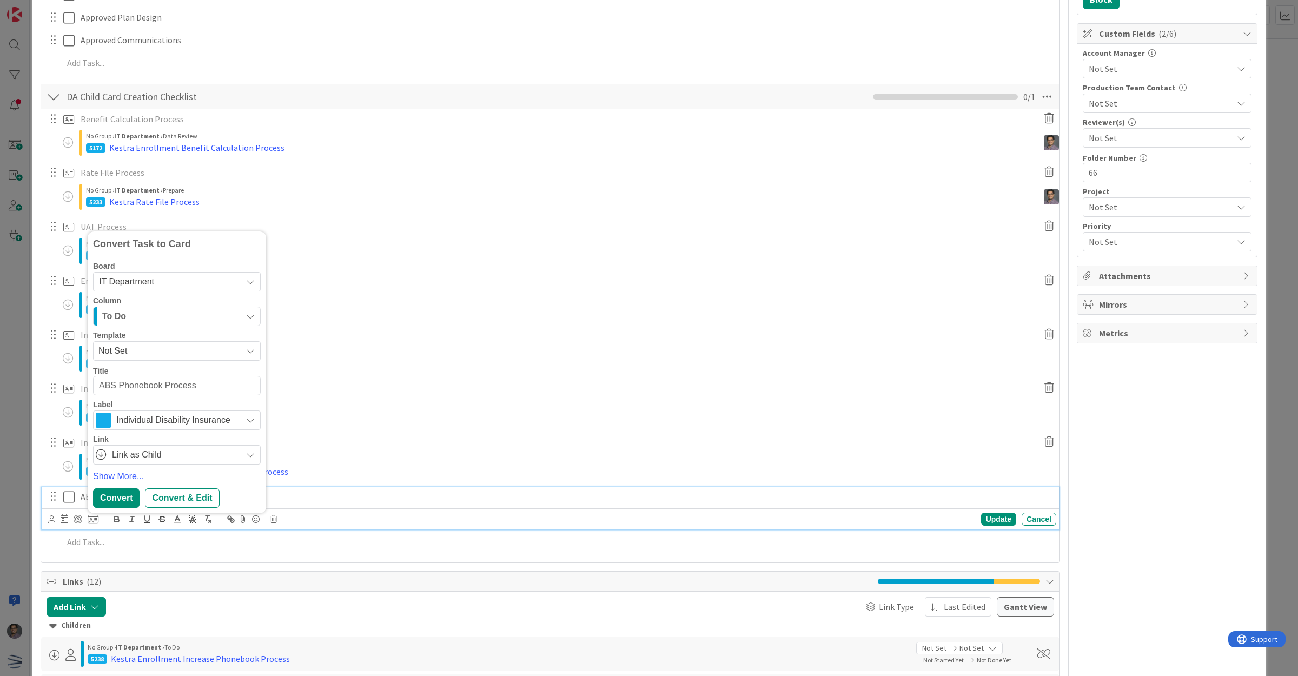
type textarea "x"
type textarea "KABS Phonebook Process"
type textarea "x"
type textarea "KeABS Phonebook Process"
type textarea "x"
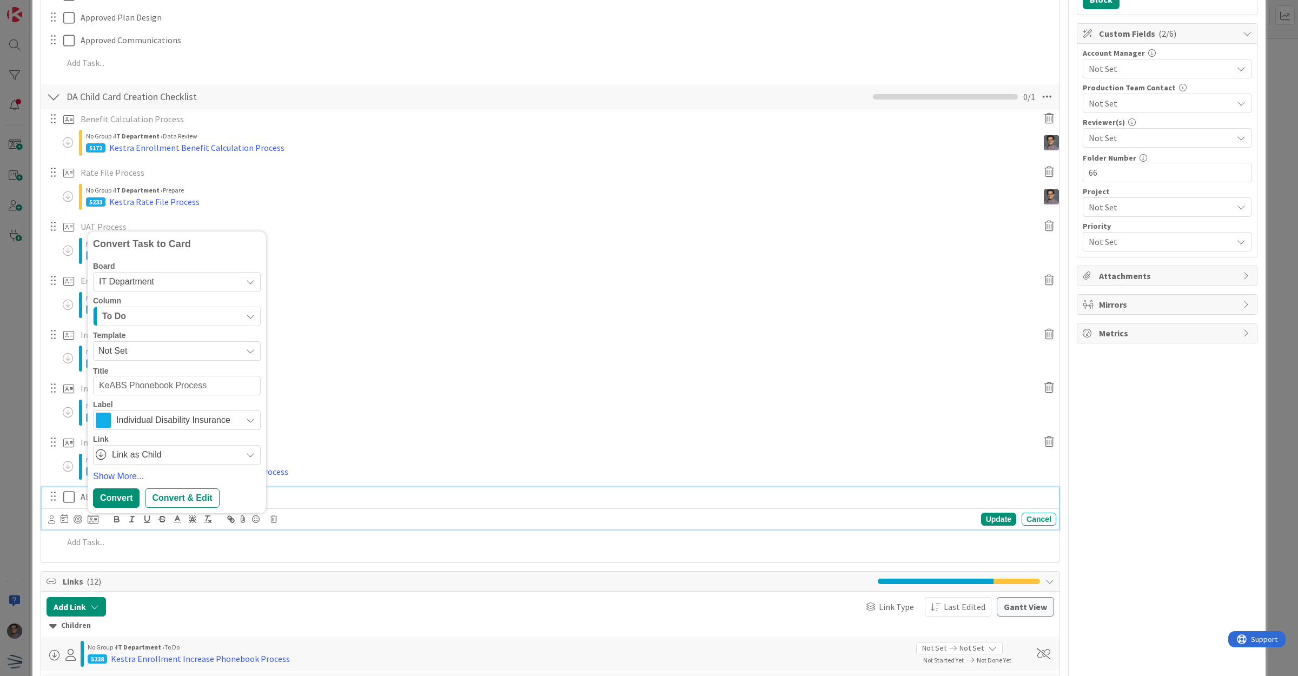
type textarea "KesABS Phonebook Process"
type textarea "x"
type textarea "KestrABS Phonebook Process"
type textarea "x"
type textarea "KestraABS Phonebook Process"
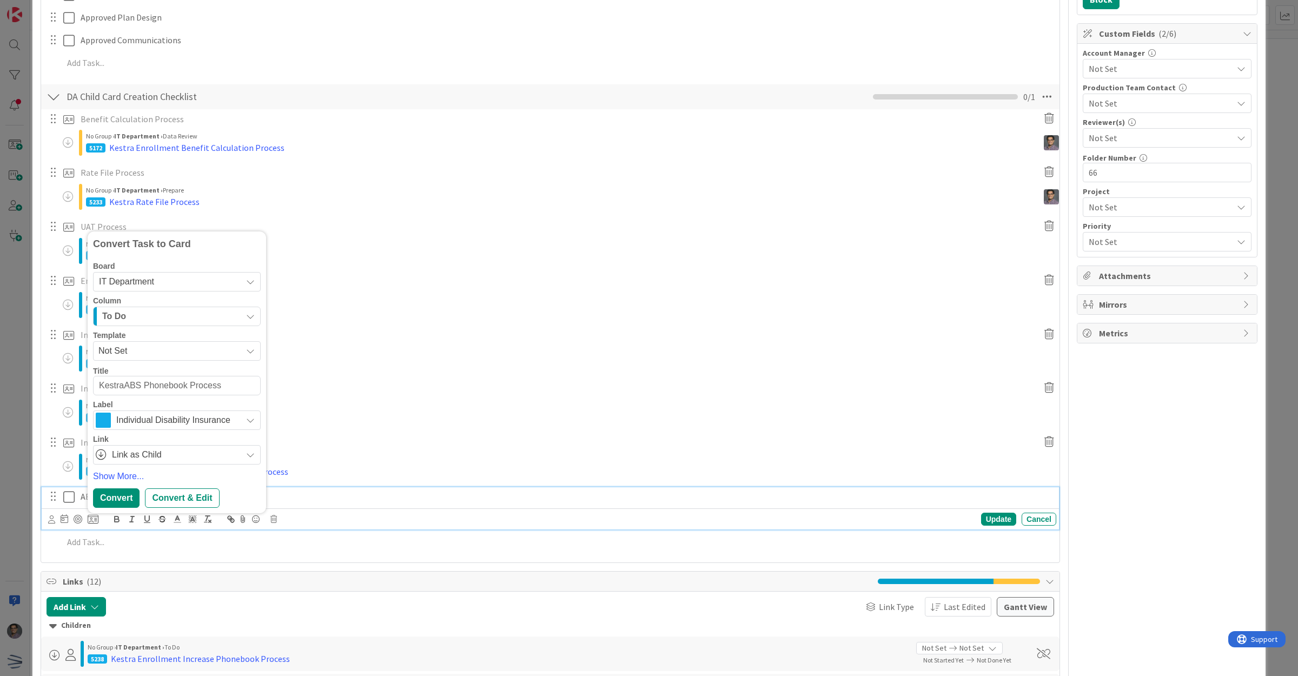
type textarea "x"
type textarea "Kestra ABS Phonebook Process"
type textarea "x"
type textarea "KestraABS Phonebook Process"
type textarea "x"
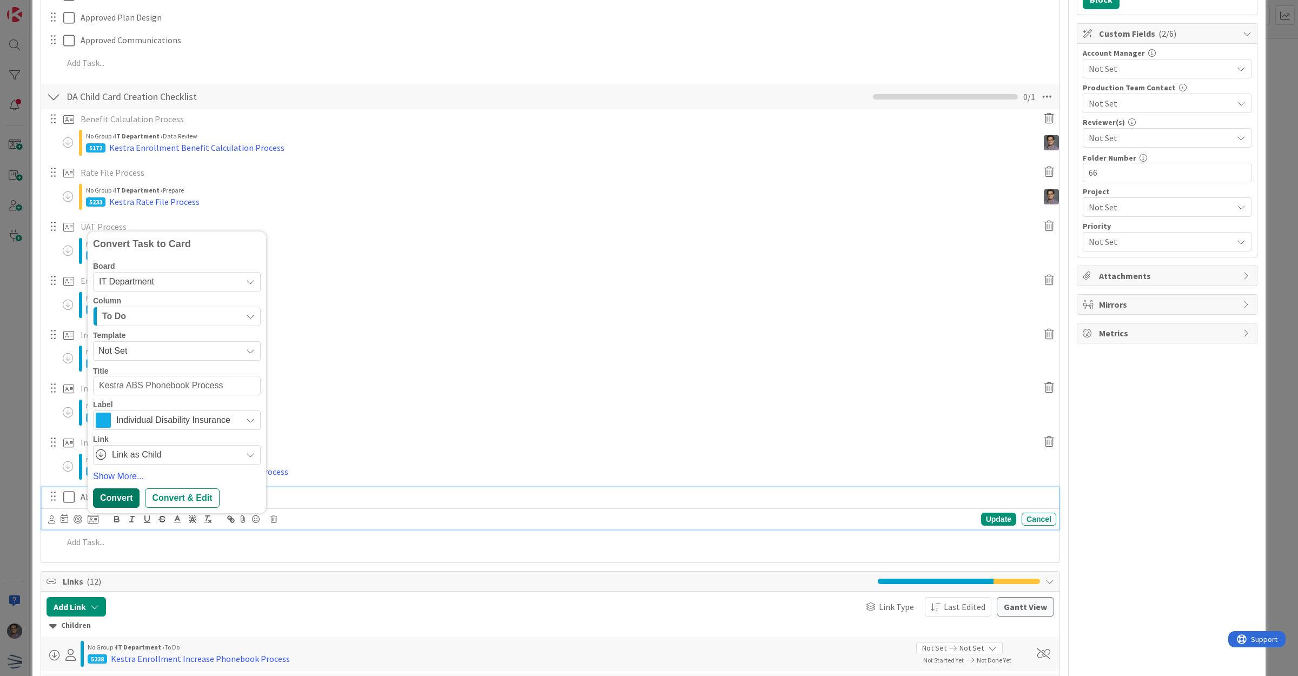
type textarea "Kestra ABS Phonebook Process"
click at [117, 494] on div "Convert" at bounding box center [116, 497] width 47 height 19
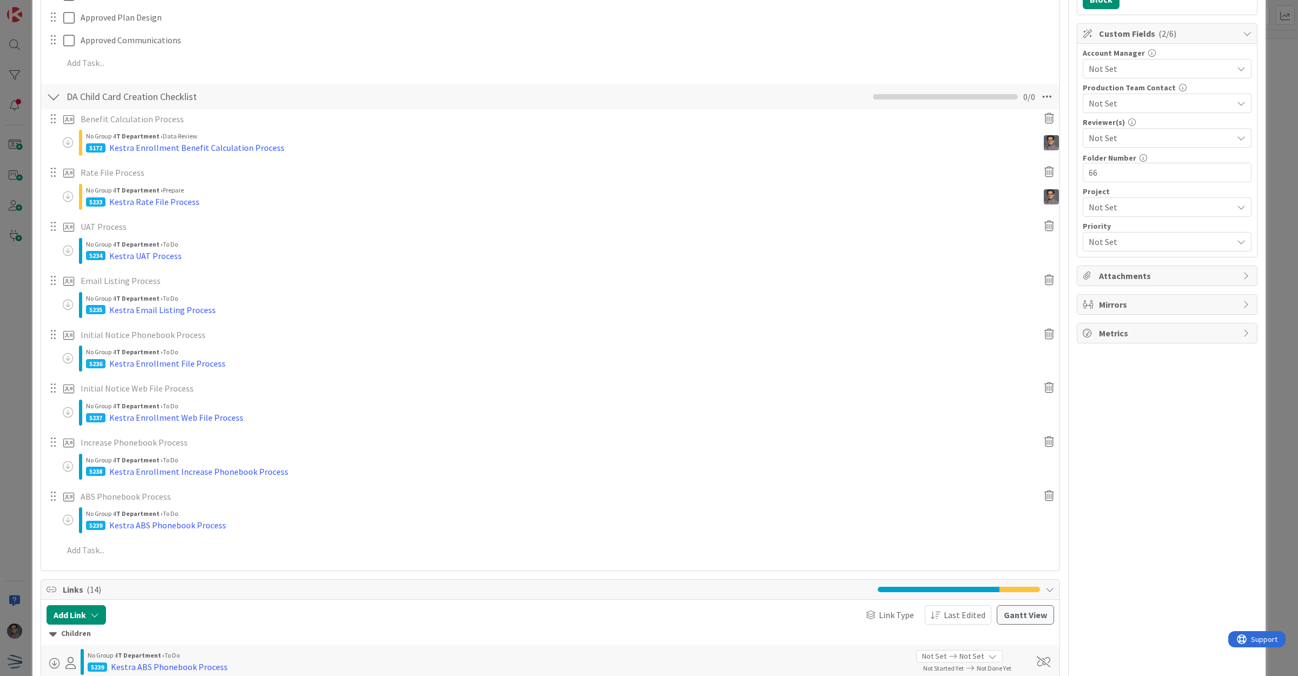
type textarea "x"
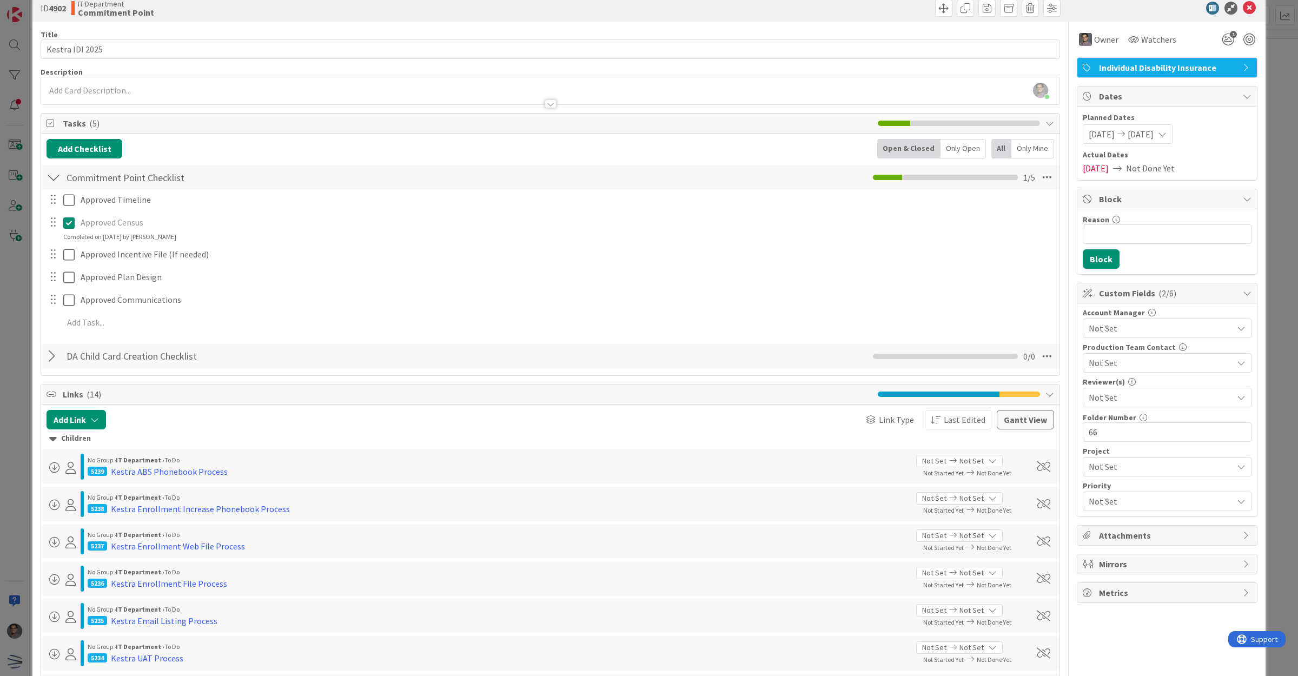
scroll to position [0, 0]
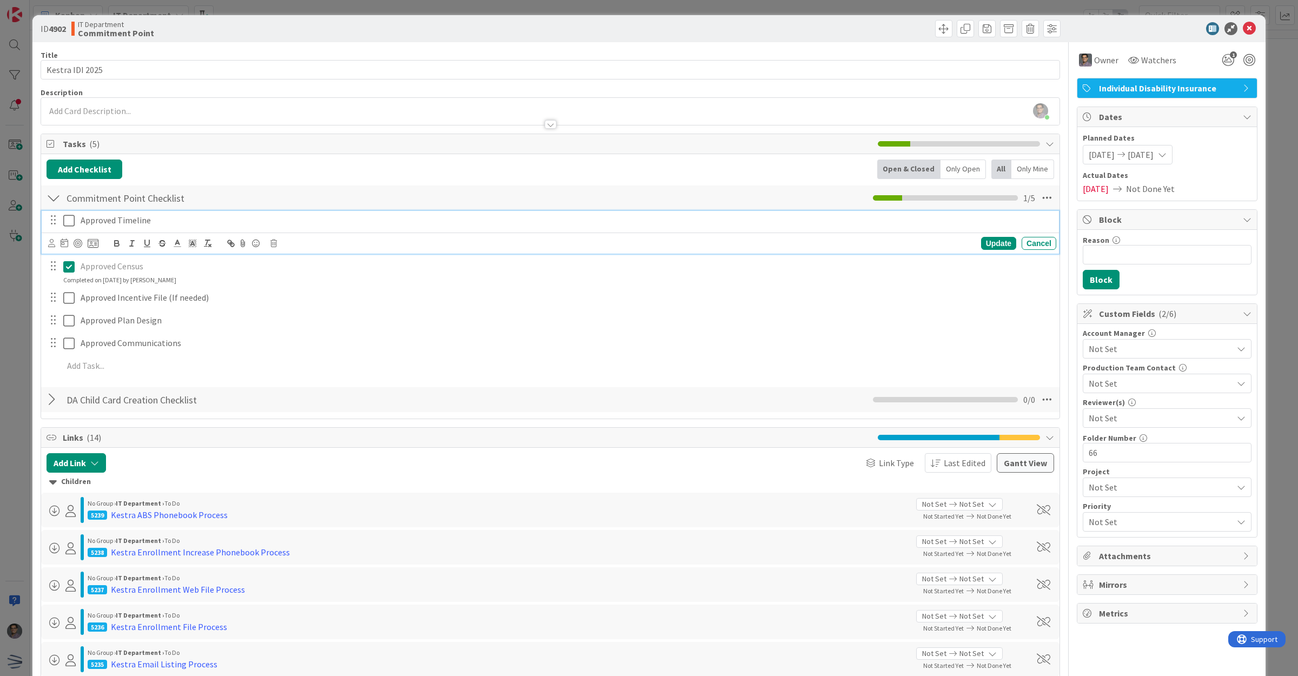
click at [71, 223] on icon at bounding box center [68, 220] width 11 height 13
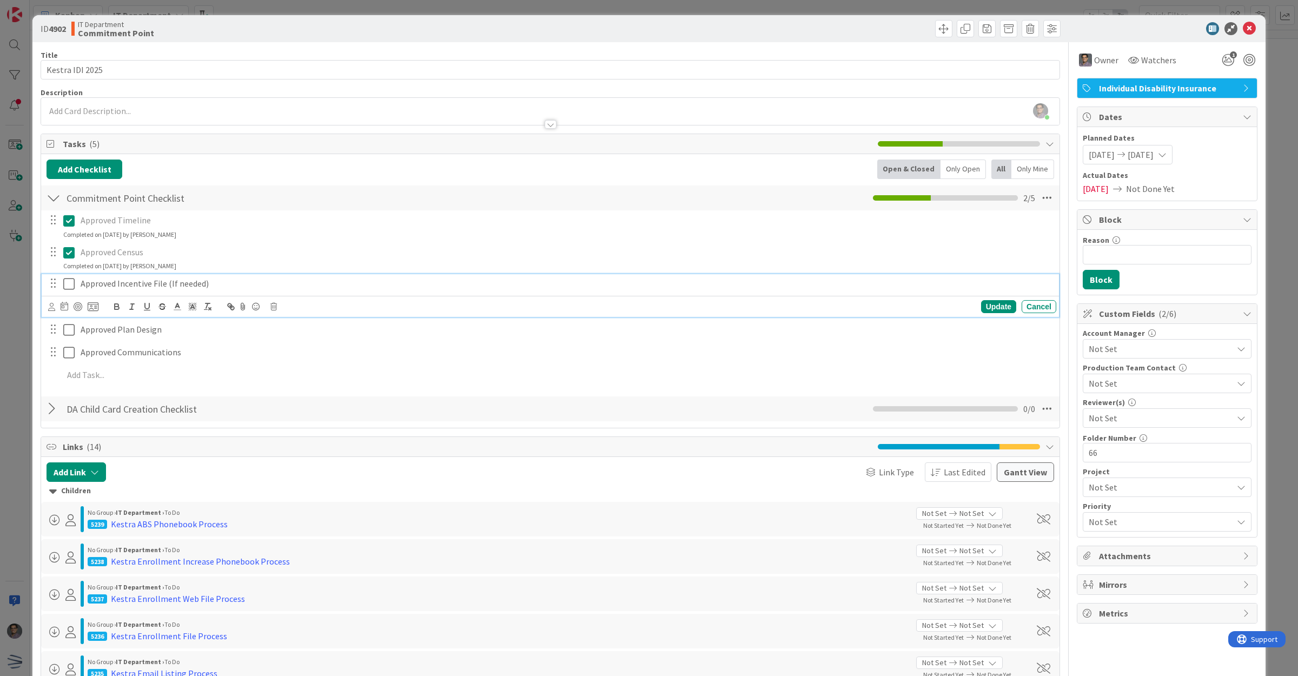
click at [81, 286] on p "Approved Incentive File (If needed)" at bounding box center [566, 283] width 971 height 12
click at [272, 306] on icon at bounding box center [273, 307] width 6 height 8
click at [295, 349] on div "Delete" at bounding box center [301, 352] width 40 height 19
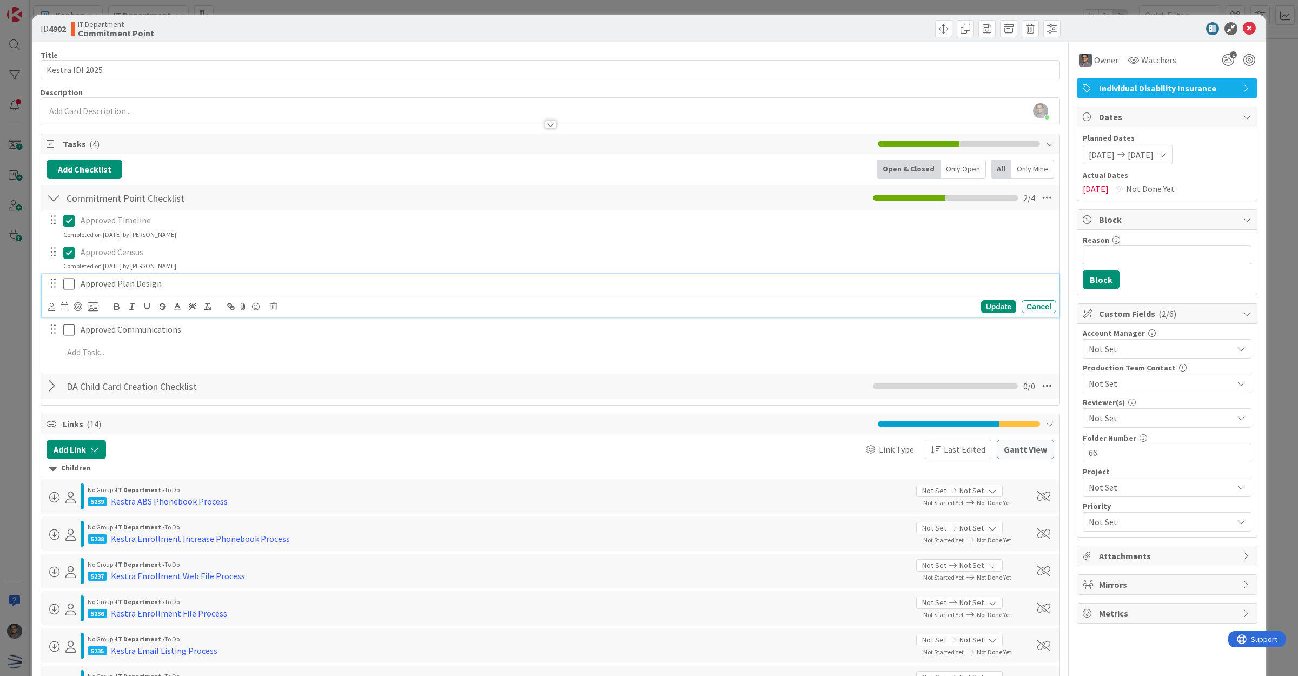
click at [71, 282] on icon at bounding box center [68, 283] width 11 height 13
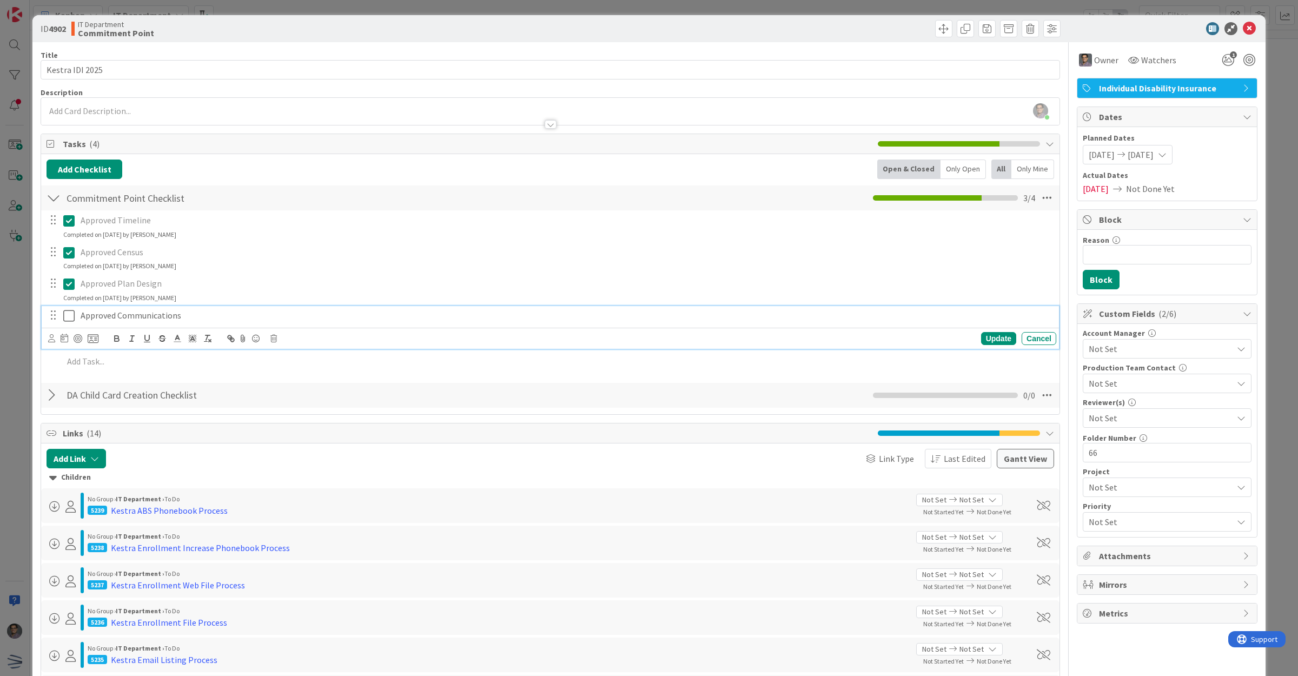
click at [71, 312] on icon at bounding box center [68, 315] width 11 height 13
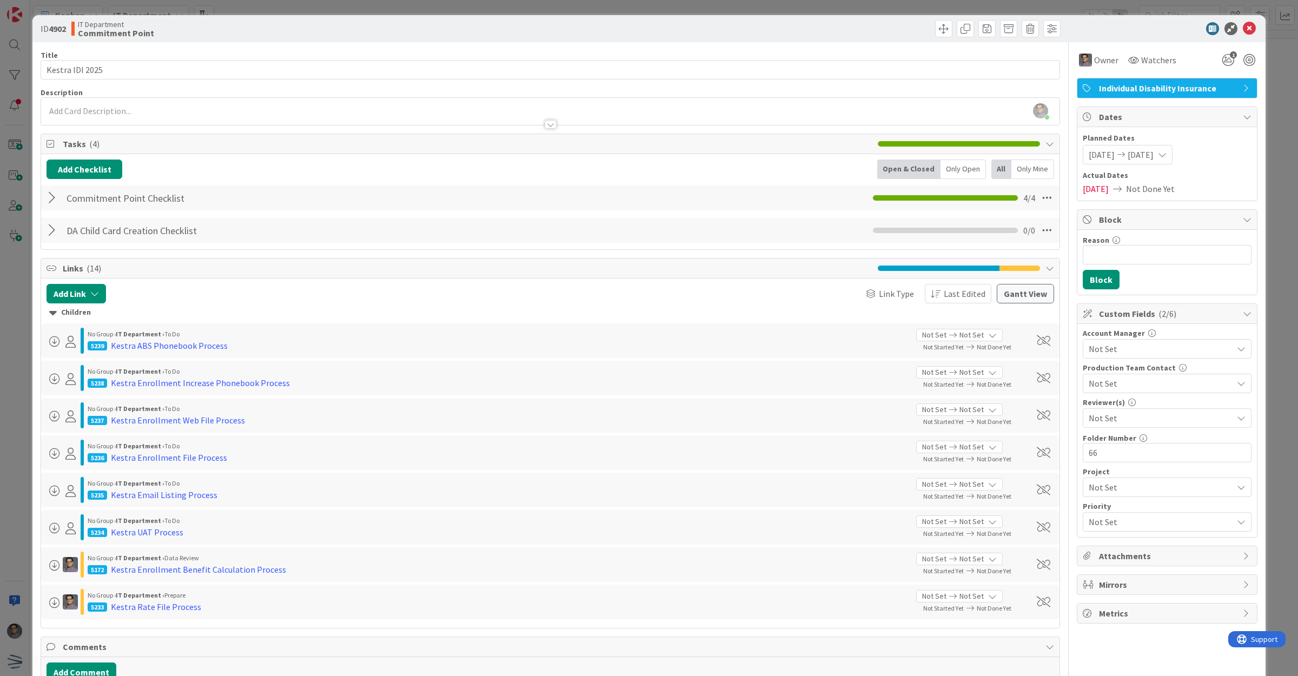
click at [1246, 29] on div at bounding box center [1161, 28] width 191 height 13
click at [1243, 28] on icon at bounding box center [1249, 28] width 13 height 13
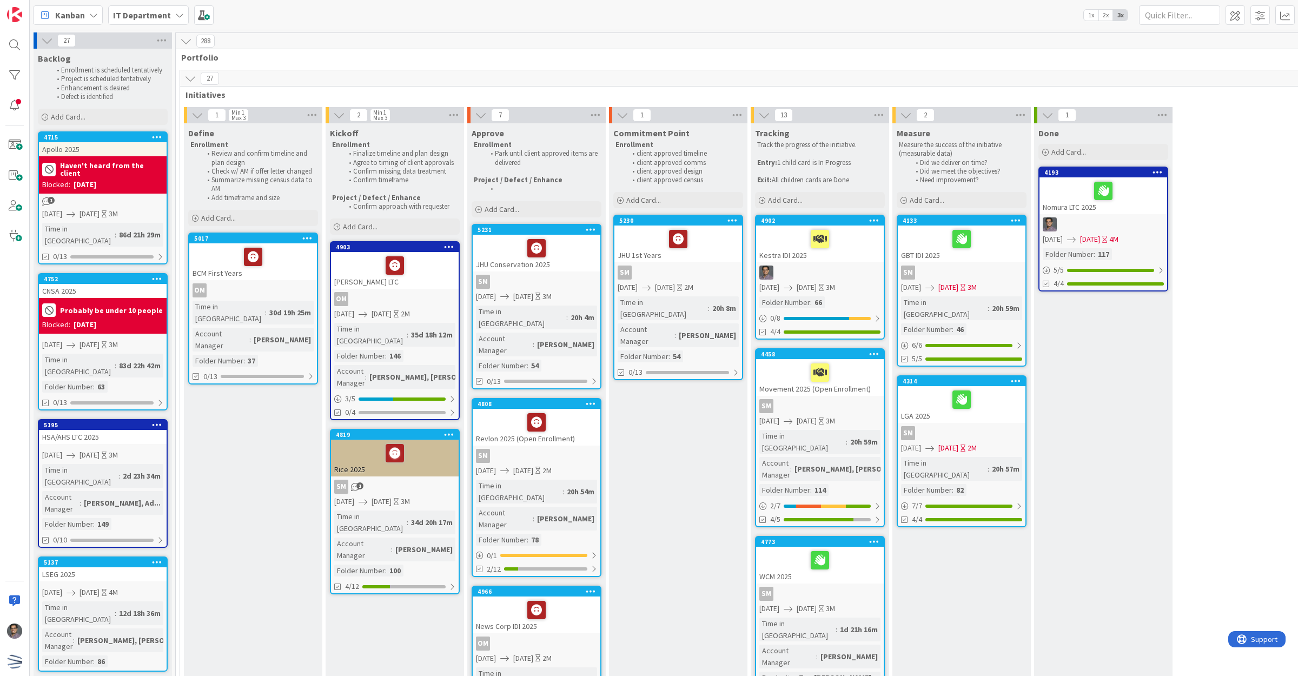
click at [869, 220] on div at bounding box center [873, 221] width 19 height 8
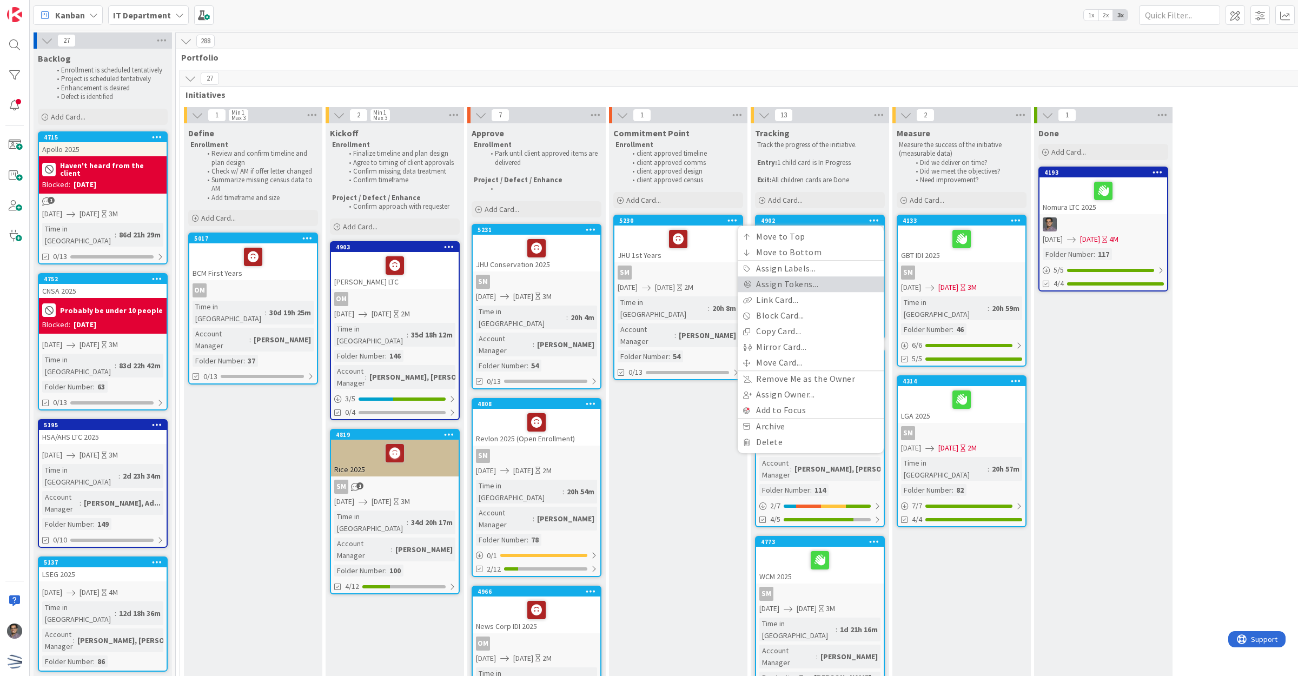
click at [806, 277] on link "Assign Tokens..." at bounding box center [811, 285] width 146 height 16
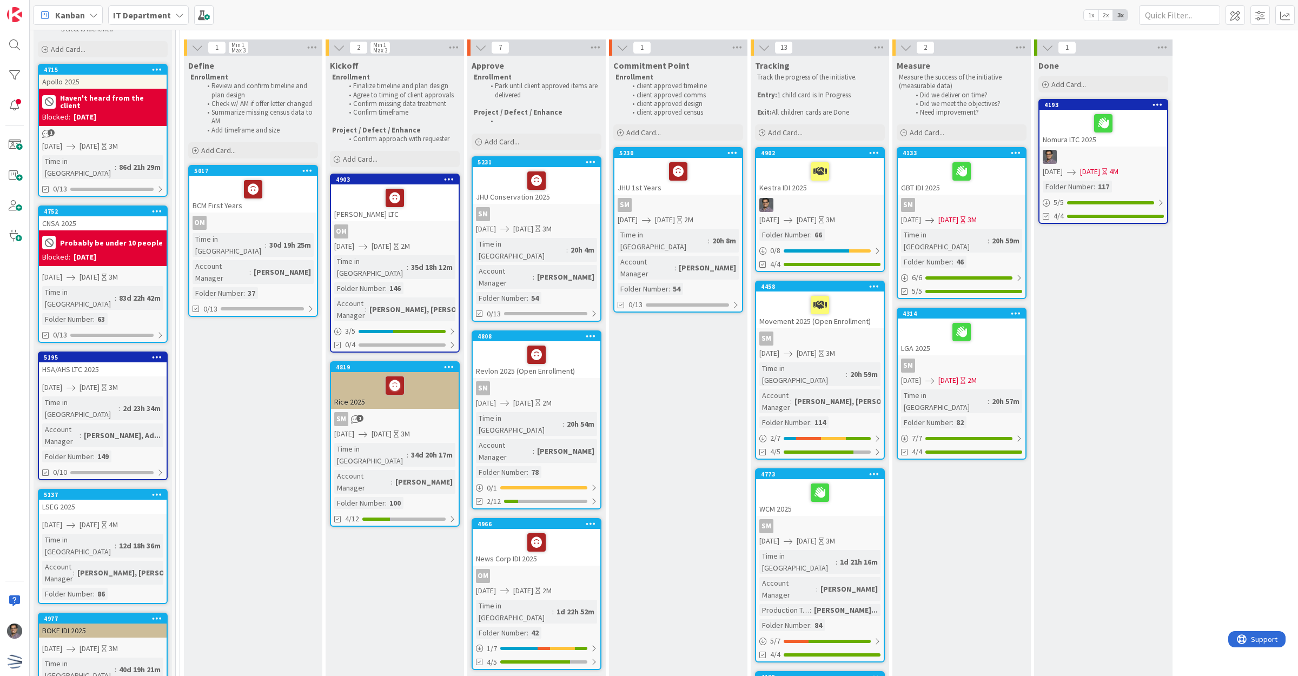
scroll to position [135, 0]
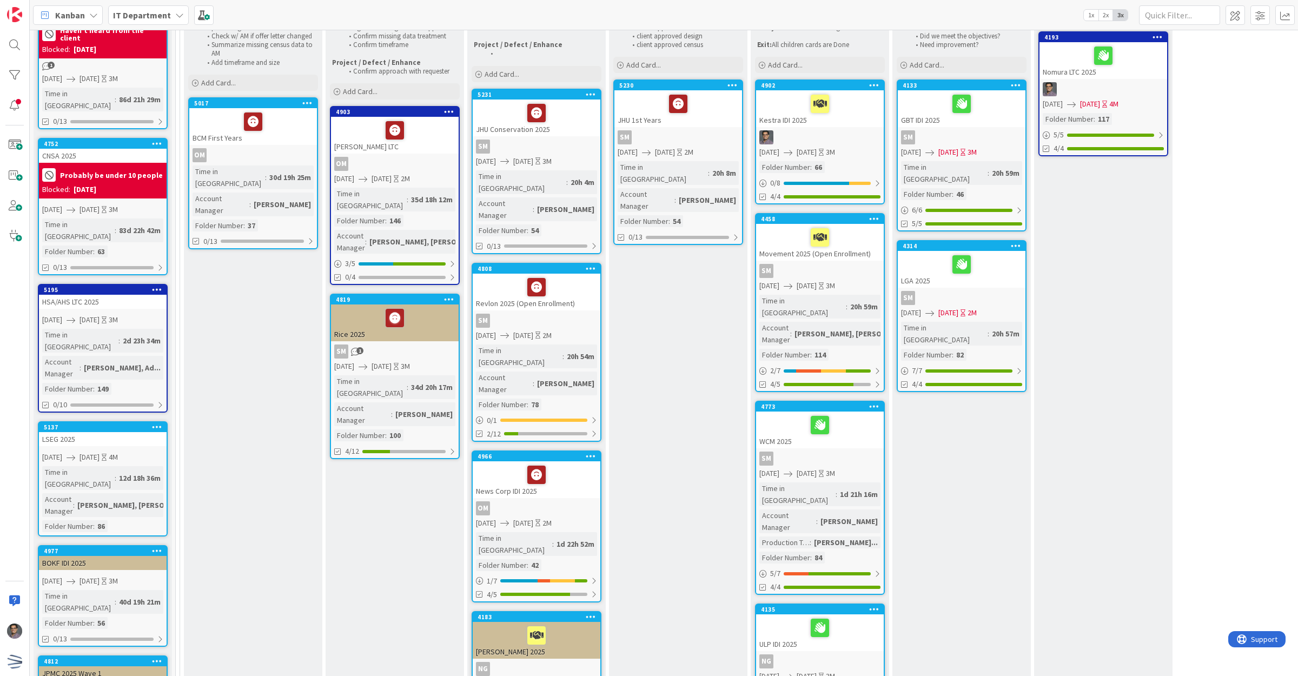
click at [875, 89] on icon at bounding box center [874, 85] width 10 height 8
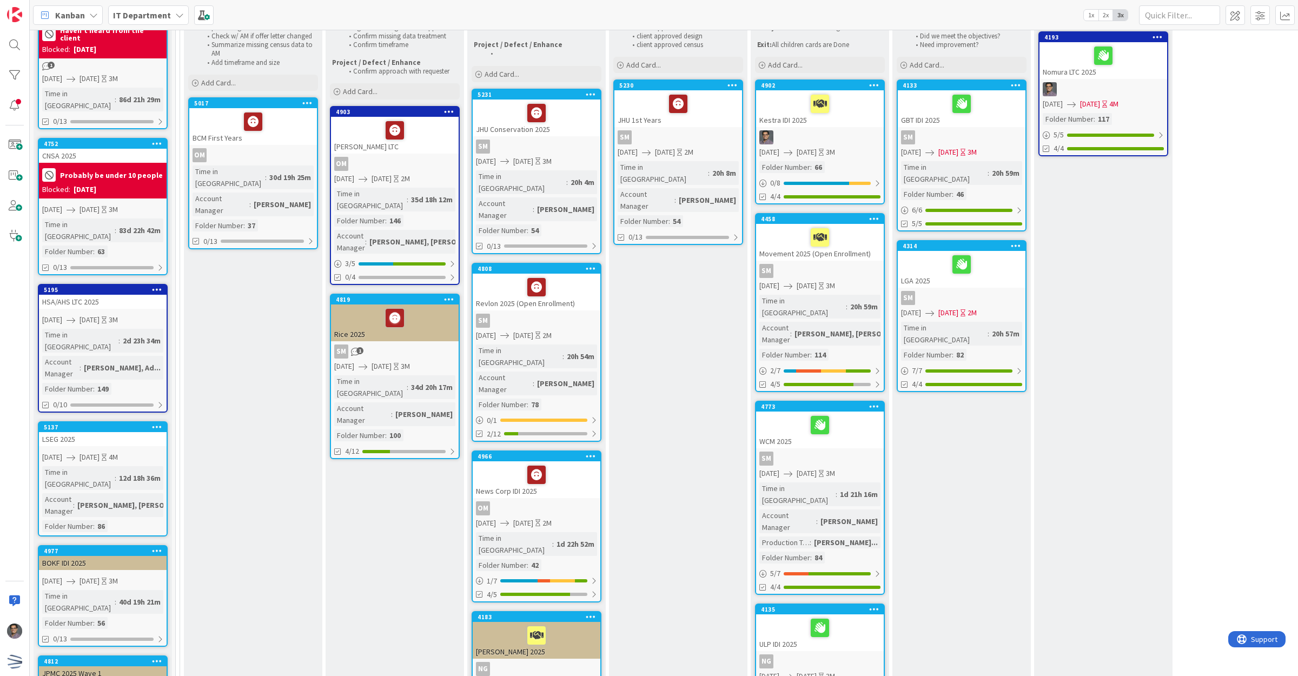
click at [796, 117] on div "Kestra IDI 2025" at bounding box center [820, 108] width 128 height 37
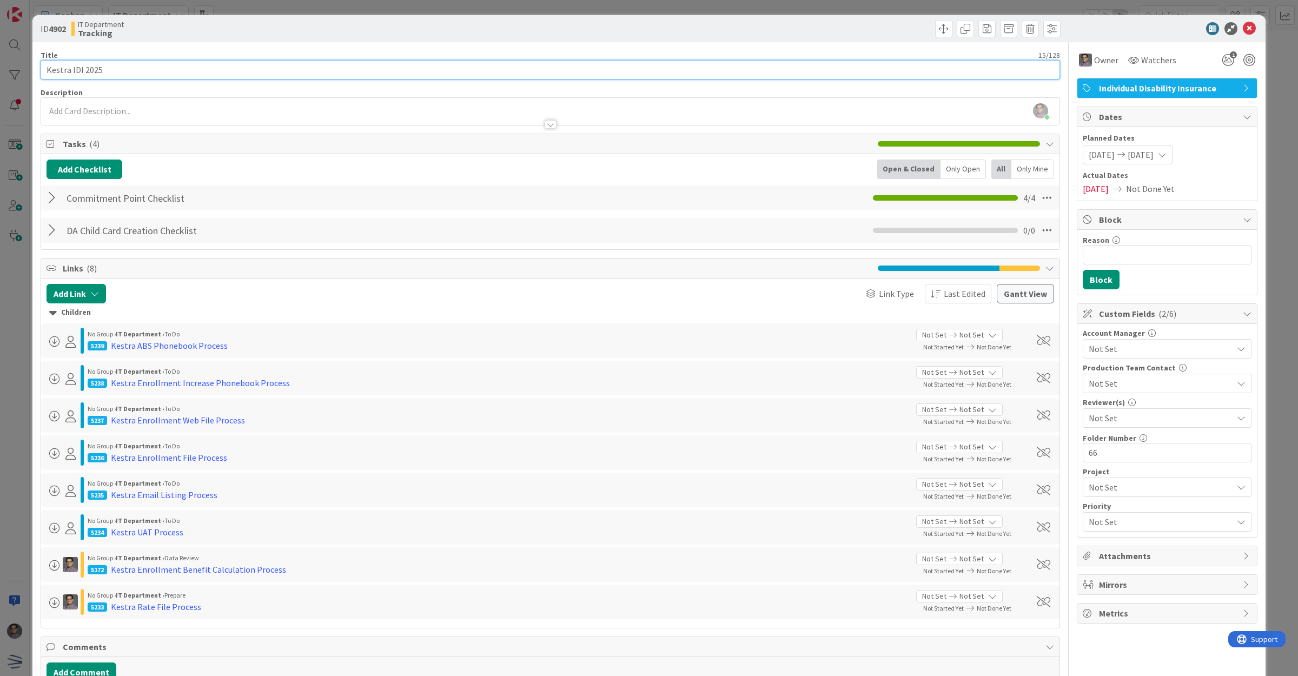
click at [122, 69] on input "Kestra IDI 2025" at bounding box center [551, 69] width 1020 height 19
type input "Kestra IDI 2025 (Open Enrollment)"
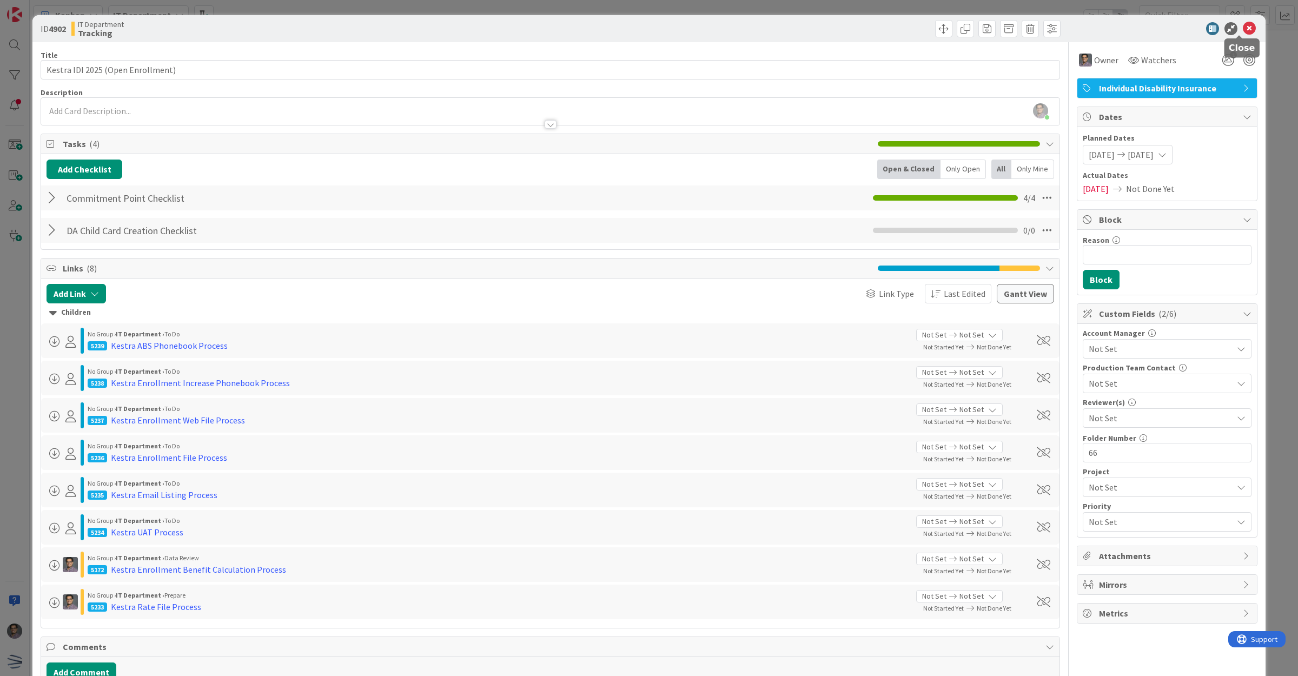
click at [1243, 32] on icon at bounding box center [1249, 28] width 13 height 13
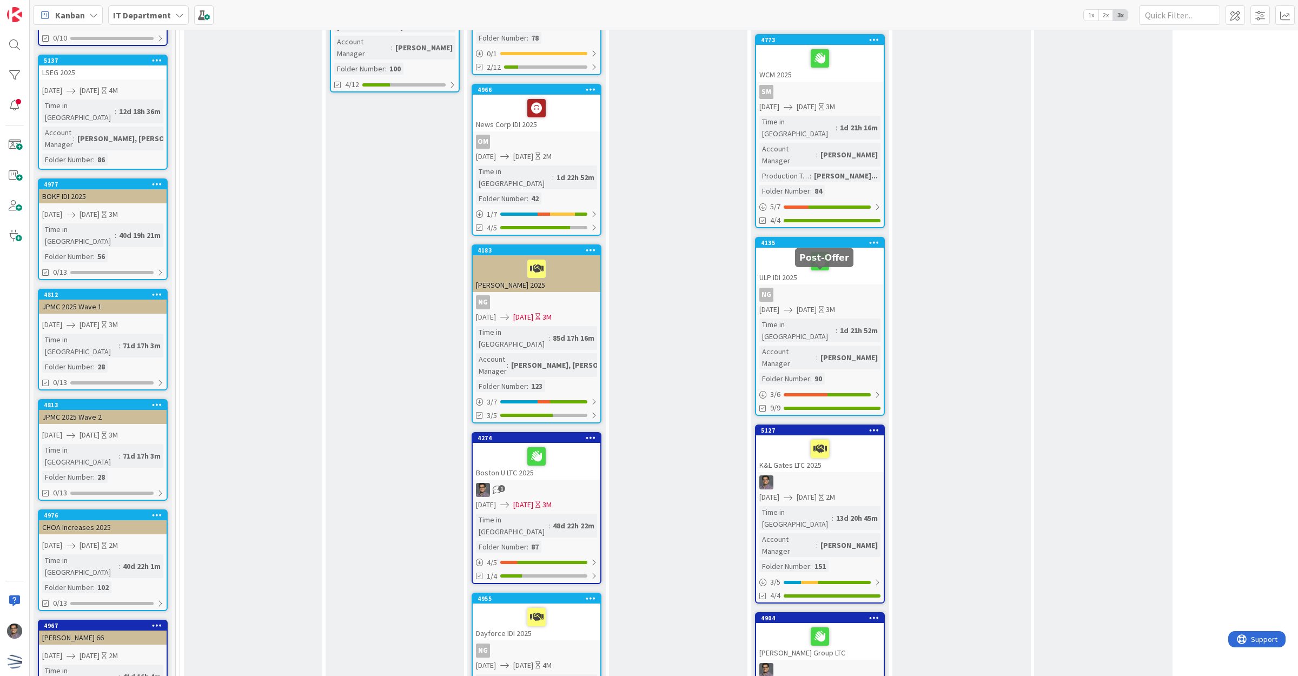
scroll to position [541, 0]
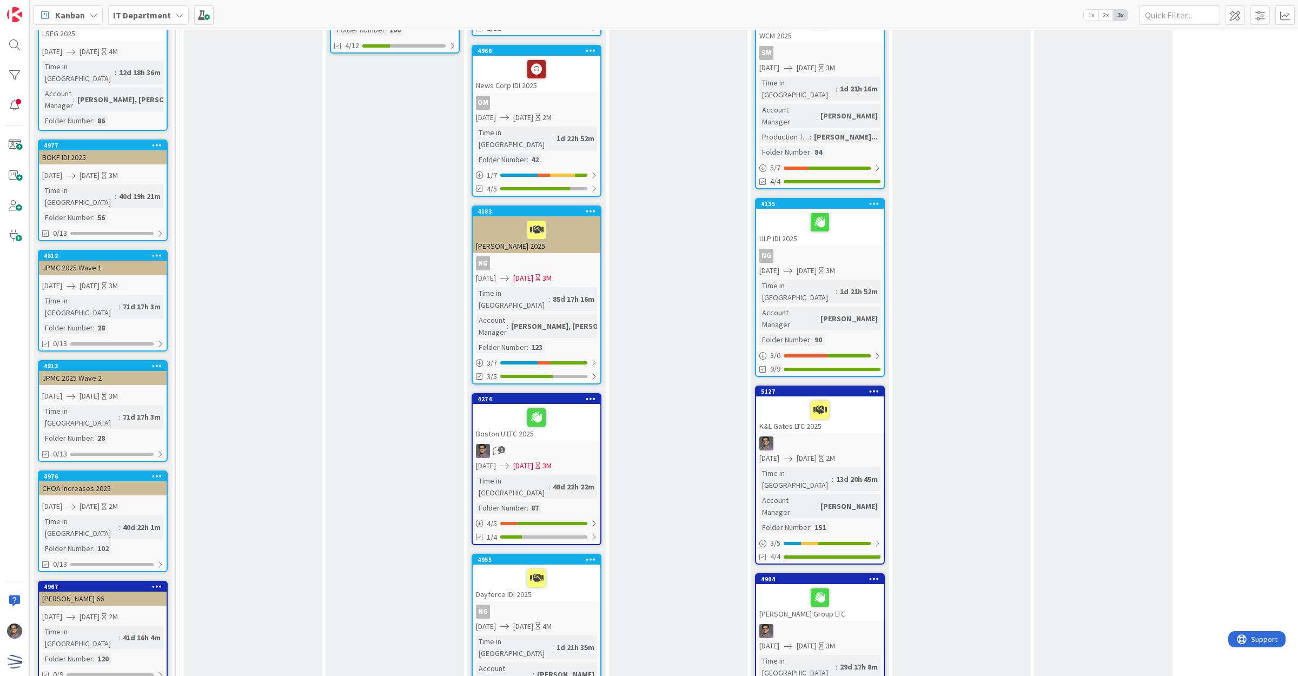
drag, startPoint x: 1286, startPoint y: 127, endPoint x: 1285, endPoint y: 180, distance: 53.0
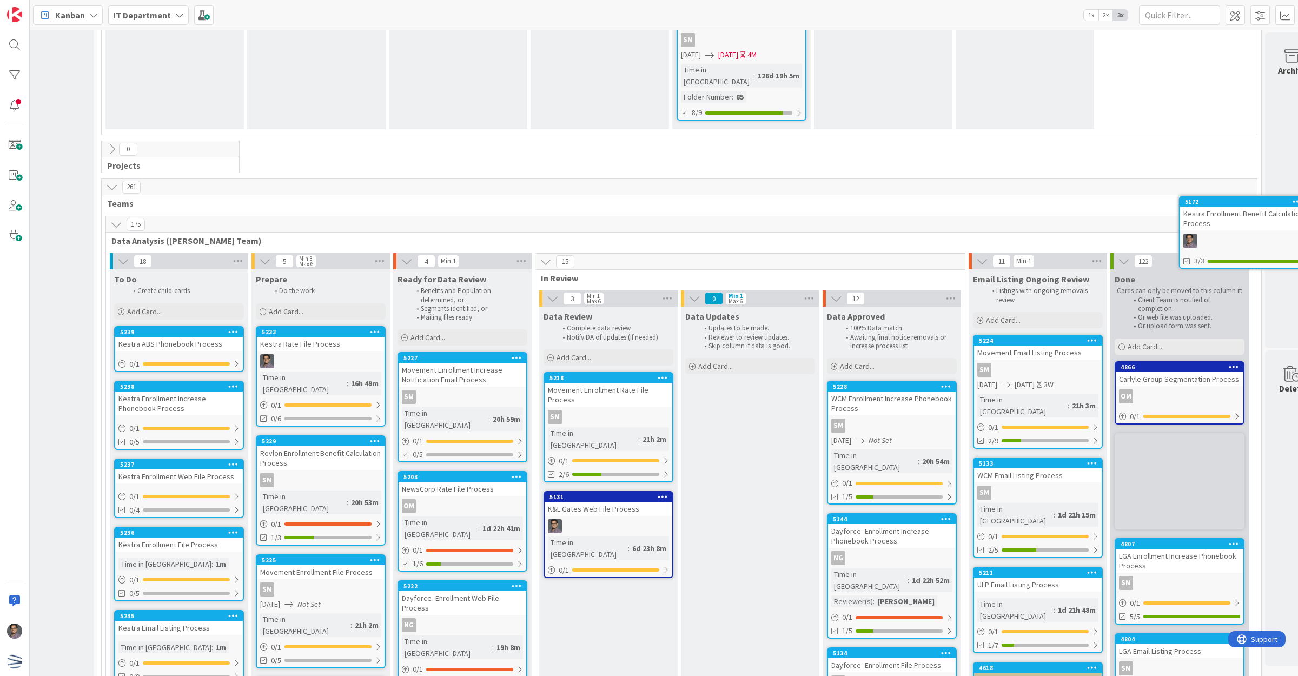
scroll to position [2278, 114]
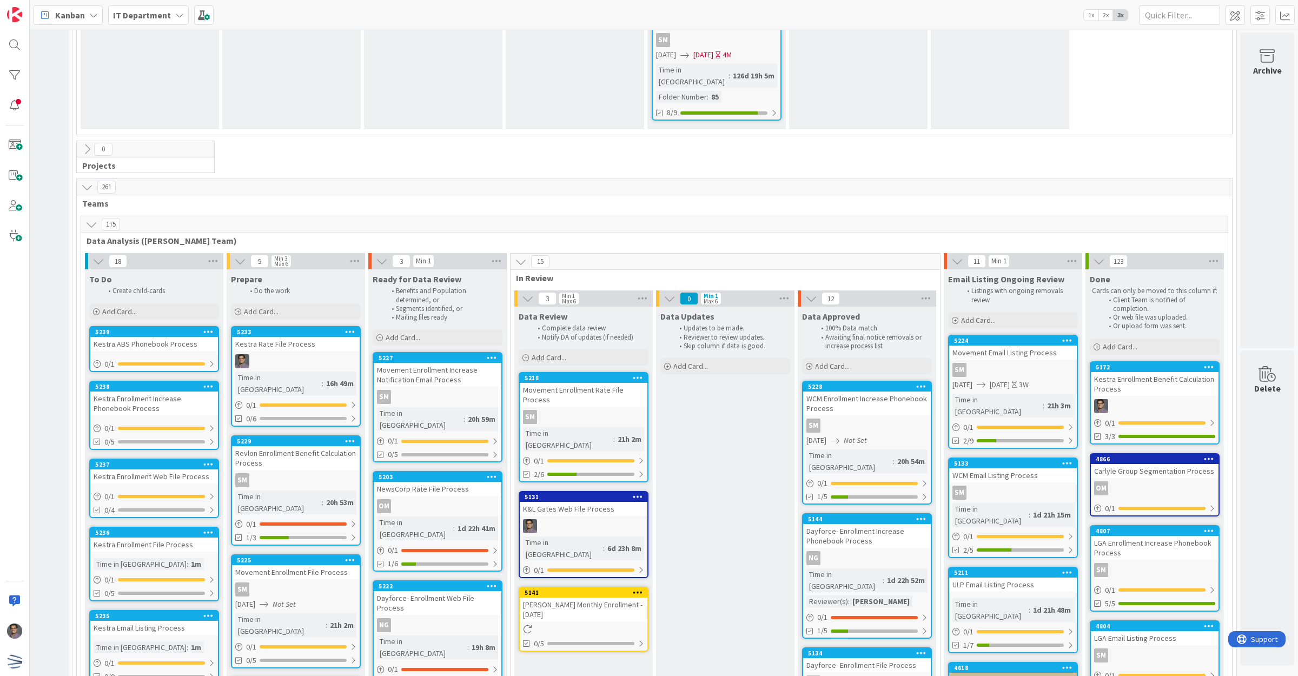
click at [633, 589] on icon at bounding box center [638, 593] width 10 height 8
click at [583, 589] on div "5141" at bounding box center [586, 593] width 123 height 8
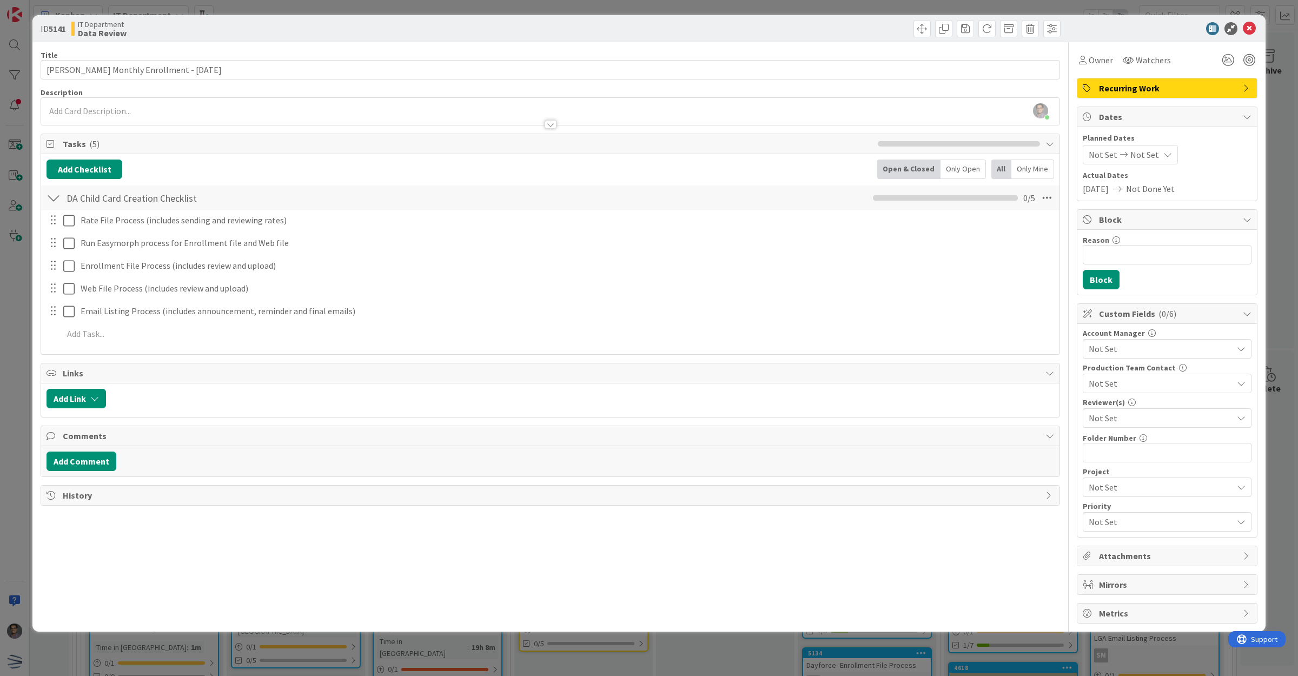
click at [1108, 414] on span "Not Set" at bounding box center [1161, 418] width 144 height 13
click at [1115, 556] on span "[PERSON_NAME]" at bounding box center [1131, 560] width 64 height 16
click at [1251, 31] on icon at bounding box center [1249, 28] width 13 height 13
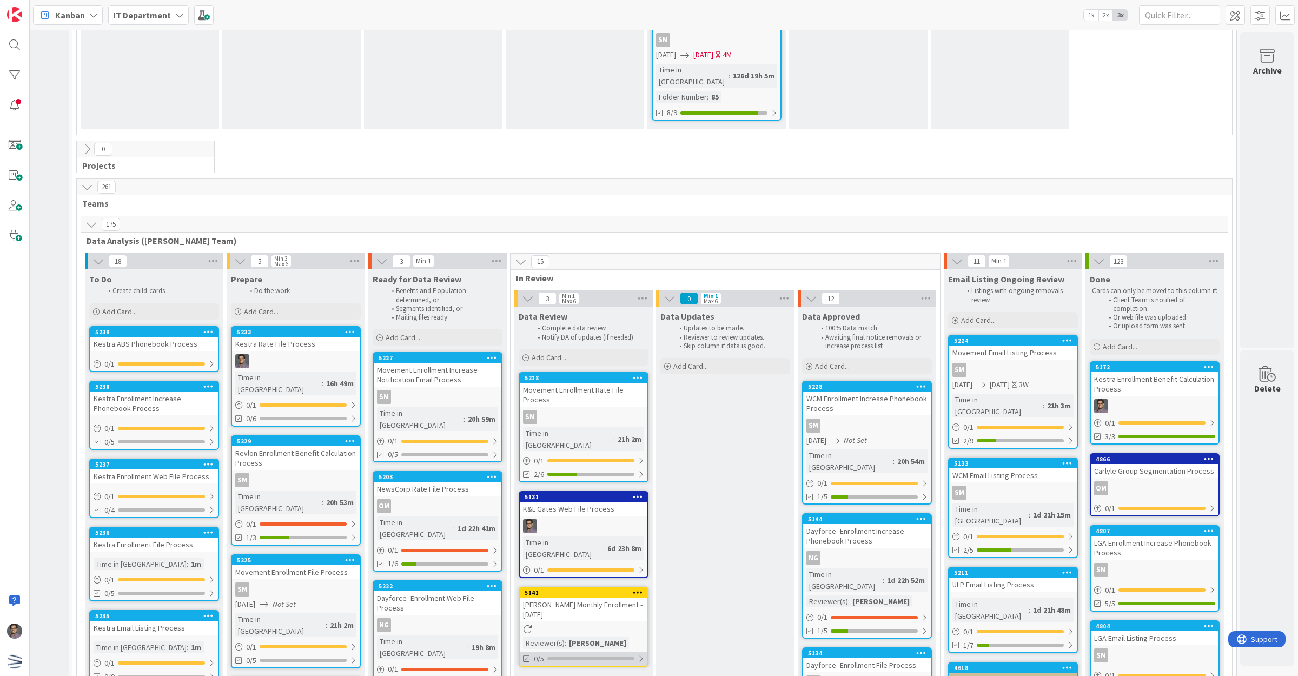
click at [638, 655] on div at bounding box center [641, 659] width 6 height 9
click at [523, 676] on icon at bounding box center [527, 685] width 9 height 9
click at [637, 670] on div at bounding box center [641, 674] width 8 height 9
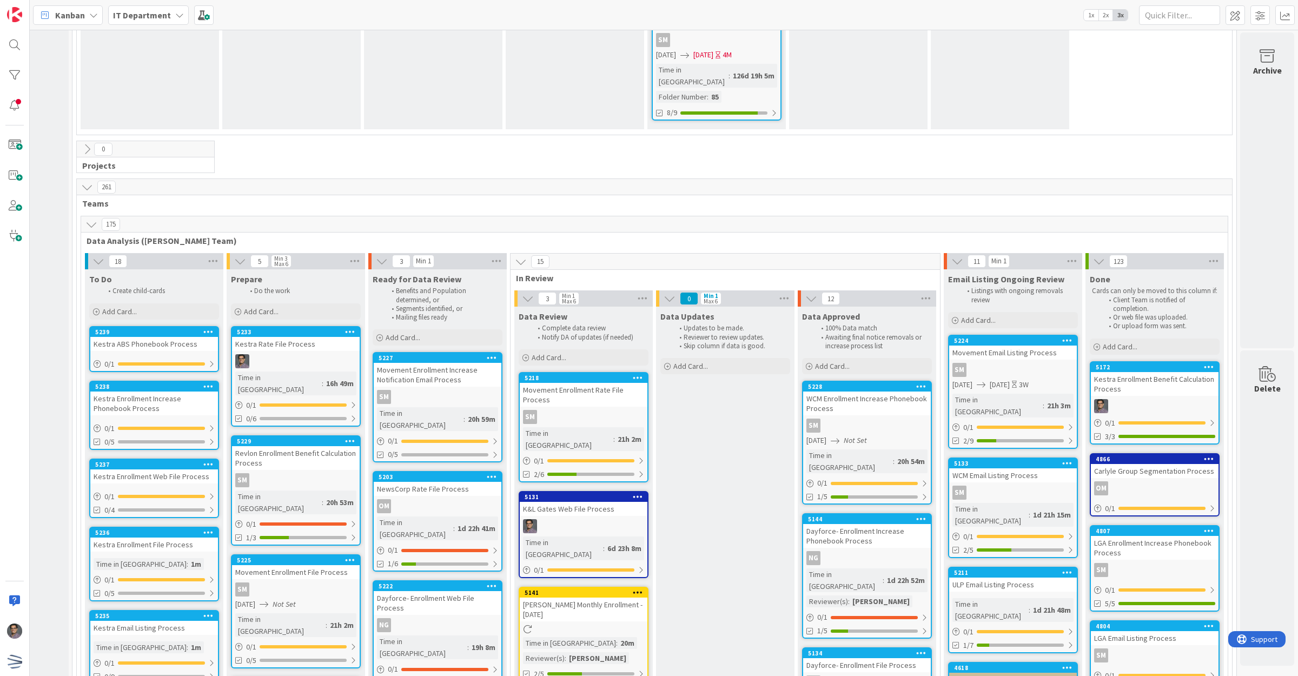
click at [338, 412] on div "0/6" at bounding box center [296, 419] width 128 height 14
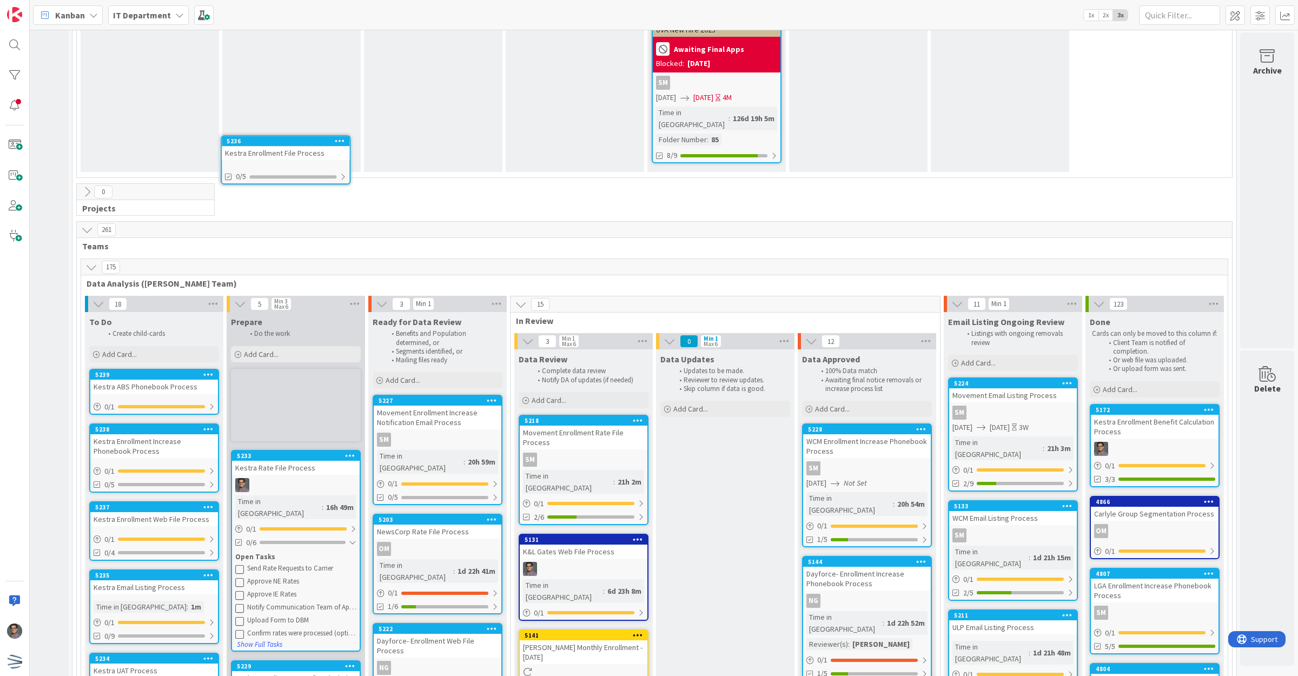
scroll to position [2219, 114]
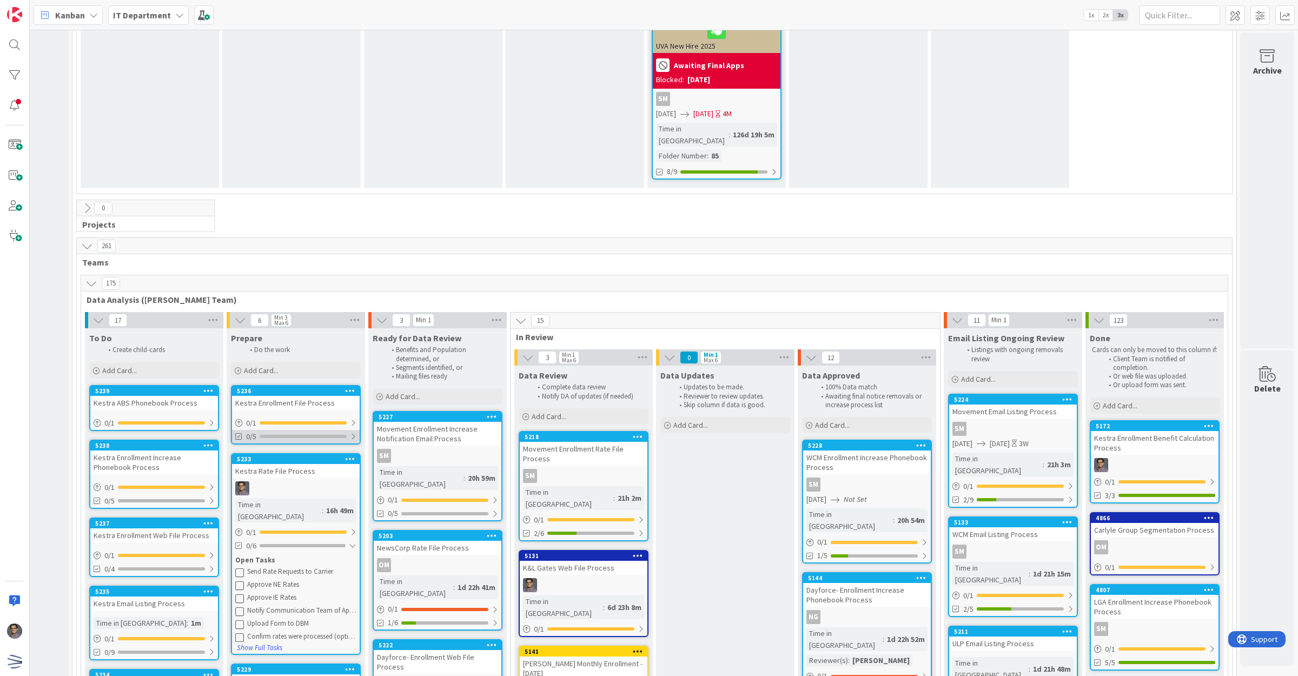
click at [350, 432] on div at bounding box center [353, 436] width 6 height 9
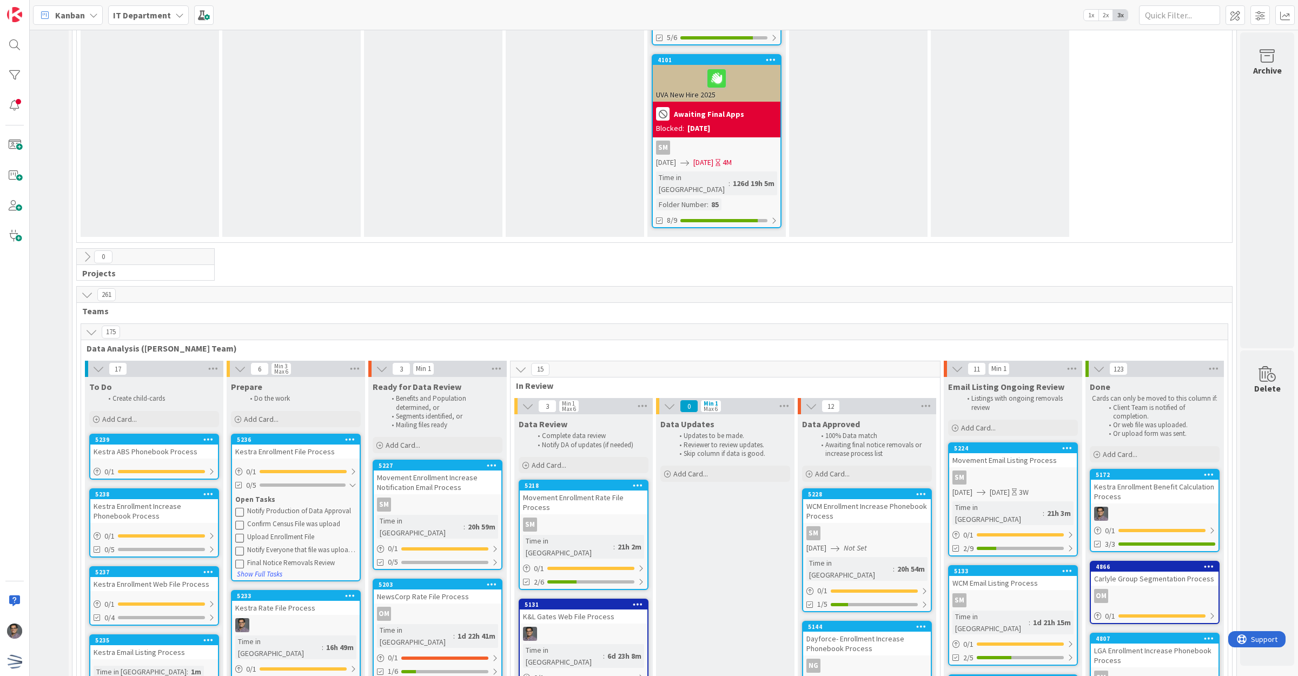
scroll to position [2152, 114]
